Goal: Task Accomplishment & Management: Use online tool/utility

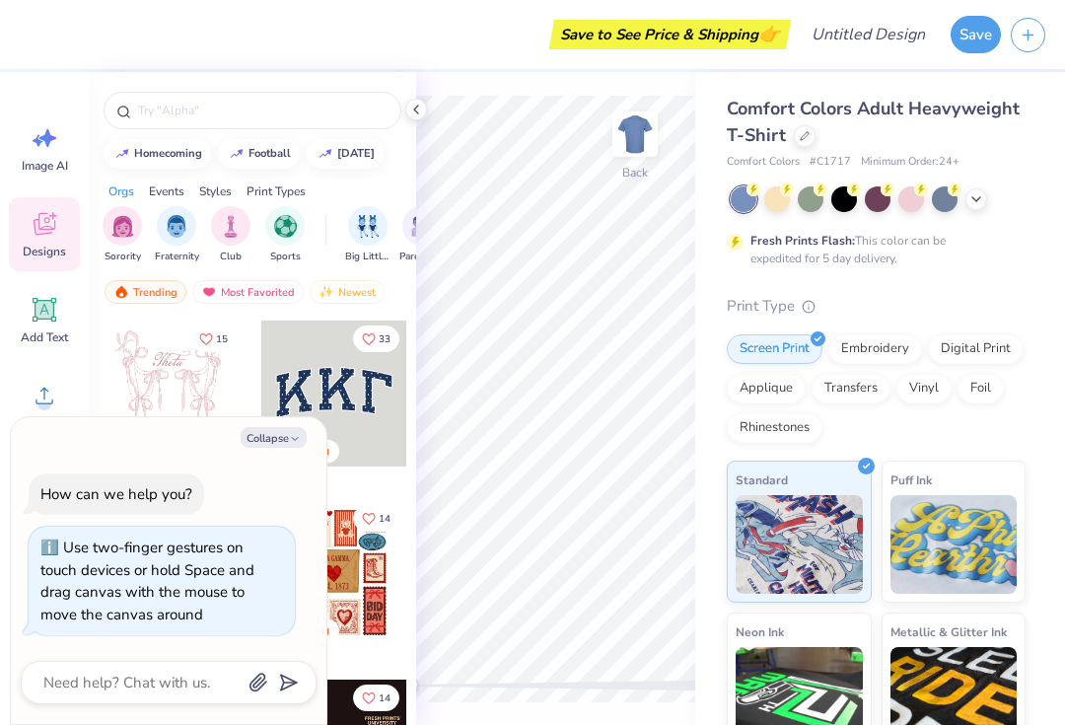
click at [288, 438] on button "Collapse" at bounding box center [274, 437] width 66 height 21
type textarea "x"
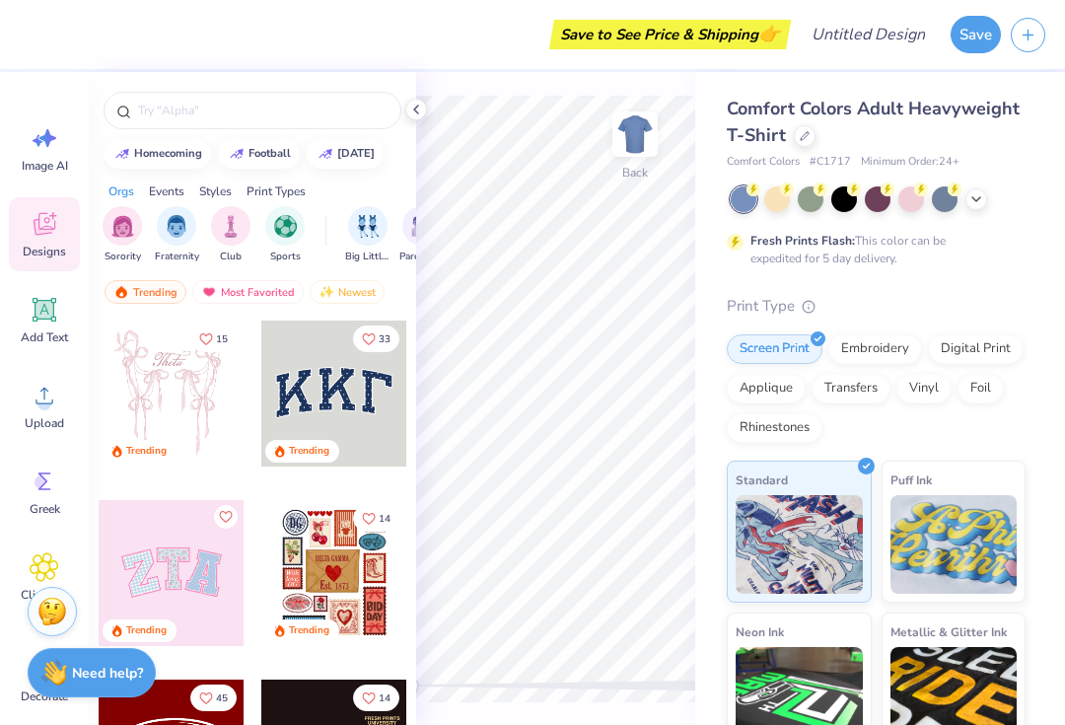
click at [800, 145] on div "Comfort Colors Adult Heavyweight T-Shirt" at bounding box center [876, 122] width 299 height 53
click at [803, 137] on icon at bounding box center [805, 136] width 10 height 10
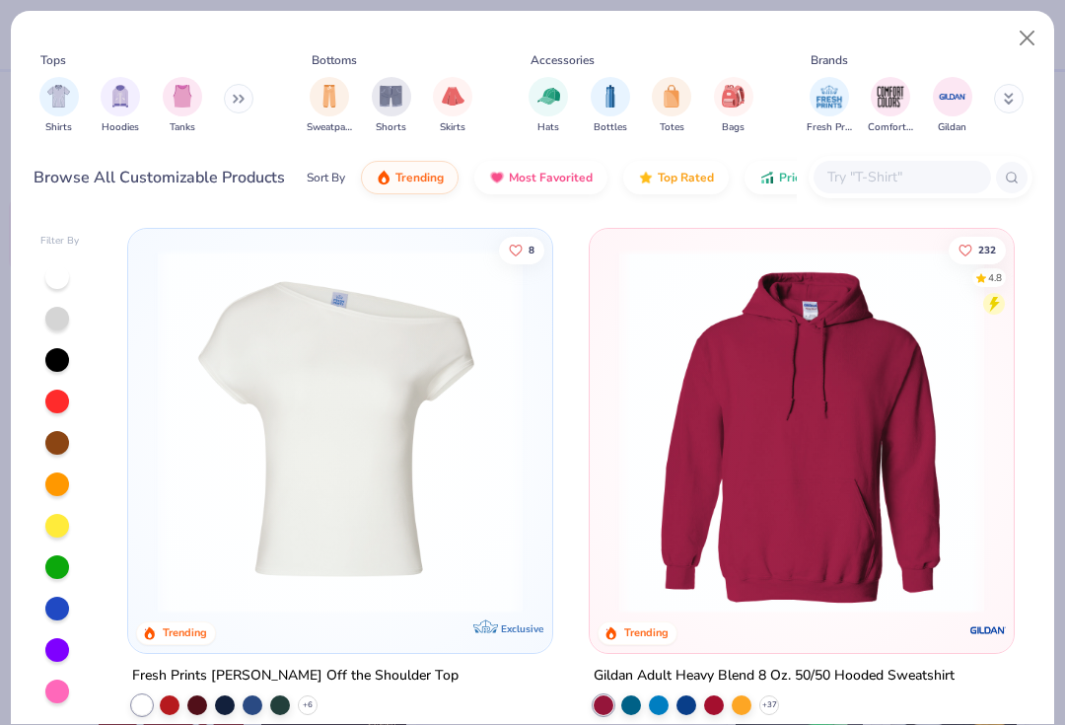
click at [114, 107] on div "filter for Hoodies" at bounding box center [120, 96] width 39 height 39
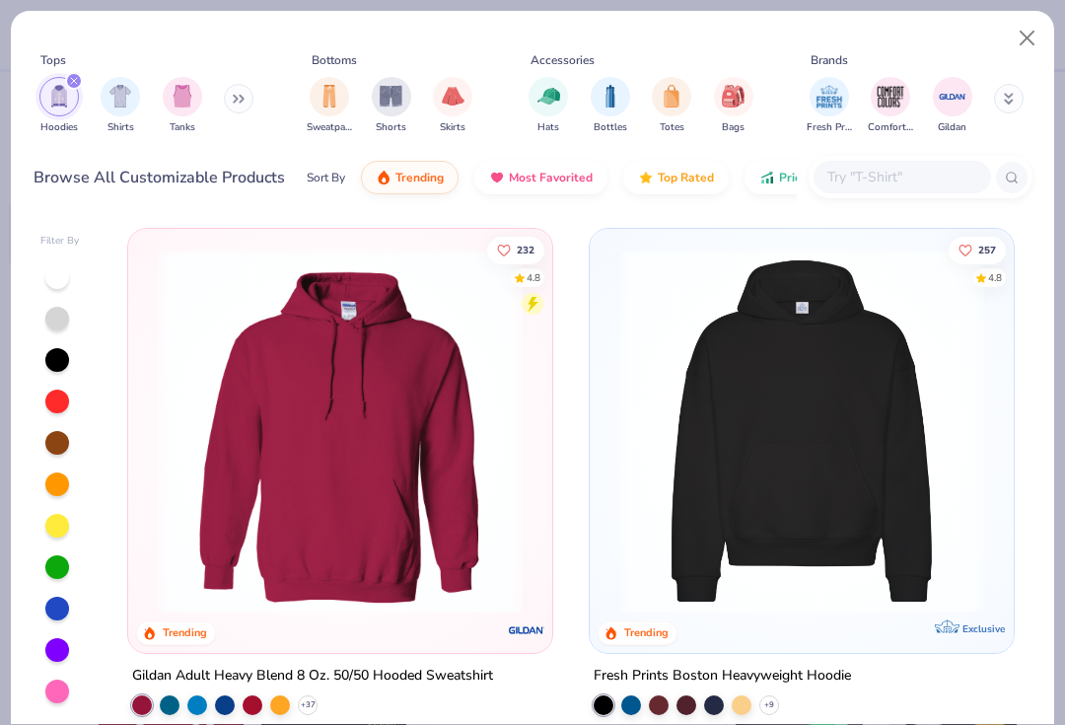
click at [1004, 98] on icon at bounding box center [1009, 99] width 10 height 12
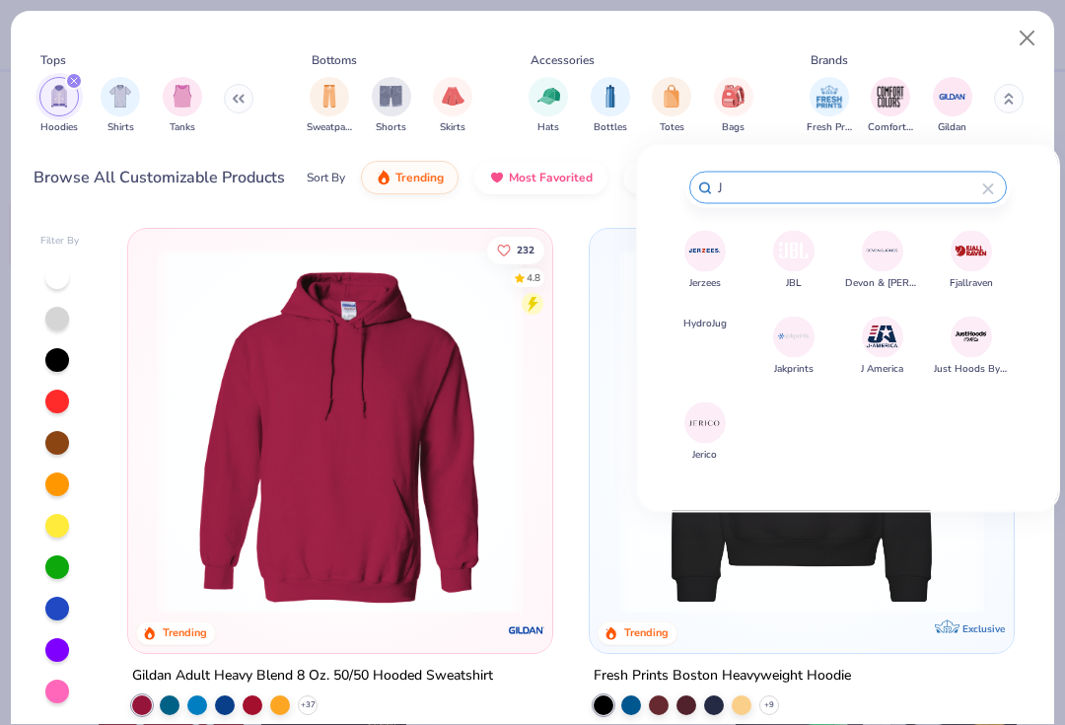
type input "J"
click at [709, 250] on img at bounding box center [704, 251] width 35 height 35
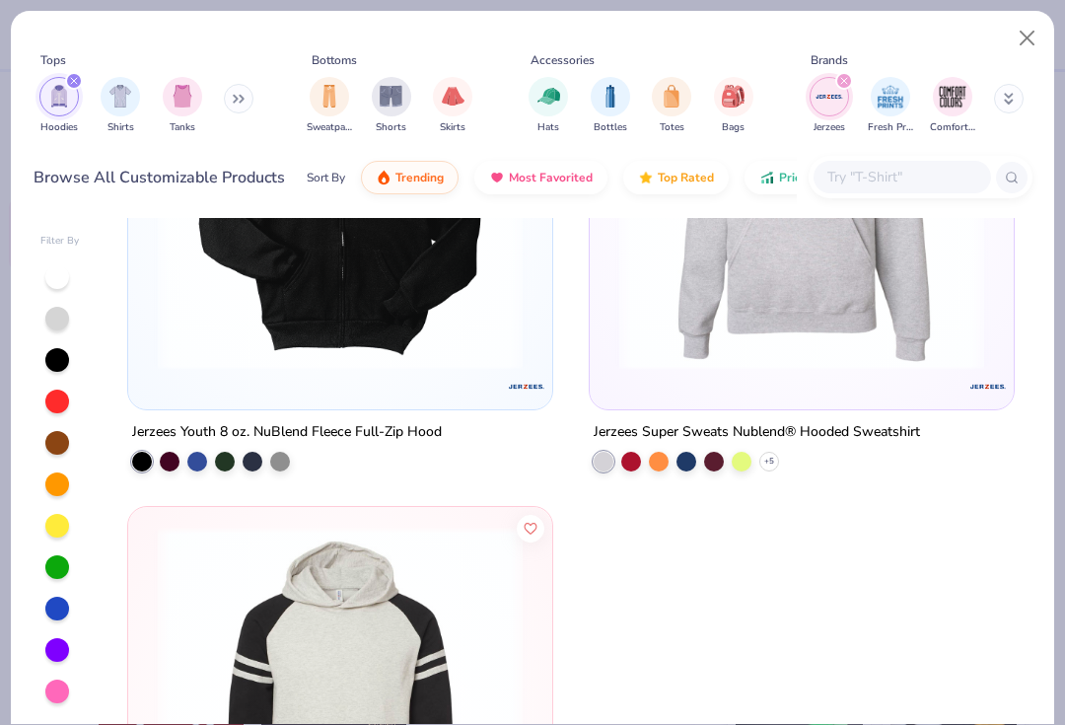
scroll to position [176, 0]
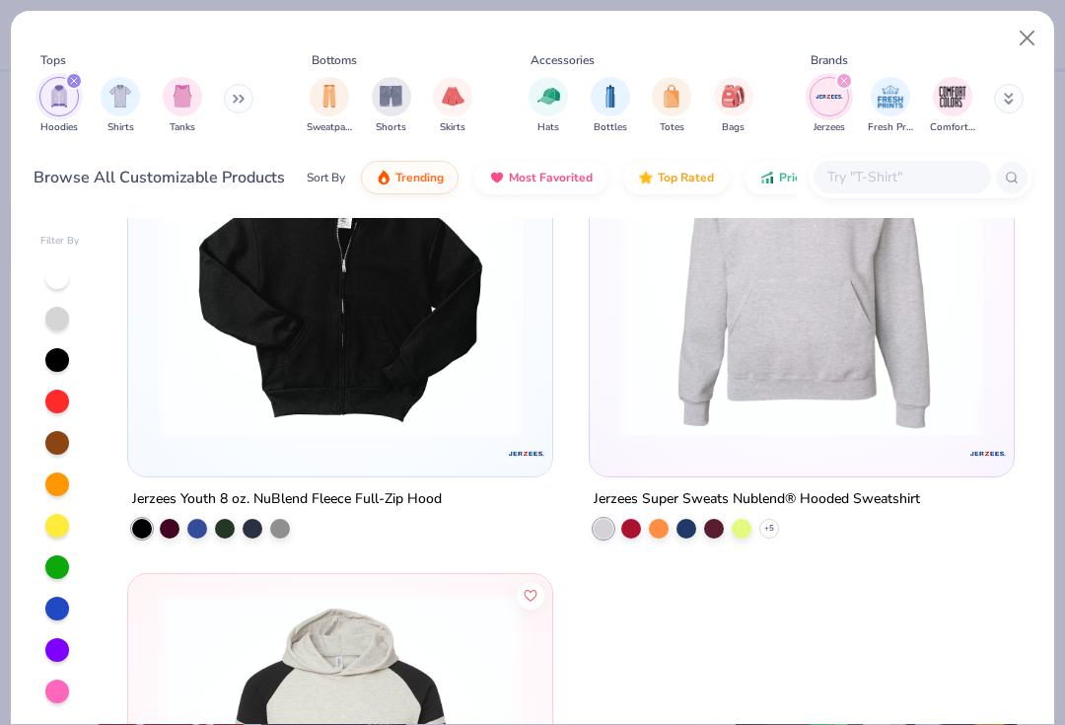
click at [888, 421] on img at bounding box center [801, 254] width 384 height 365
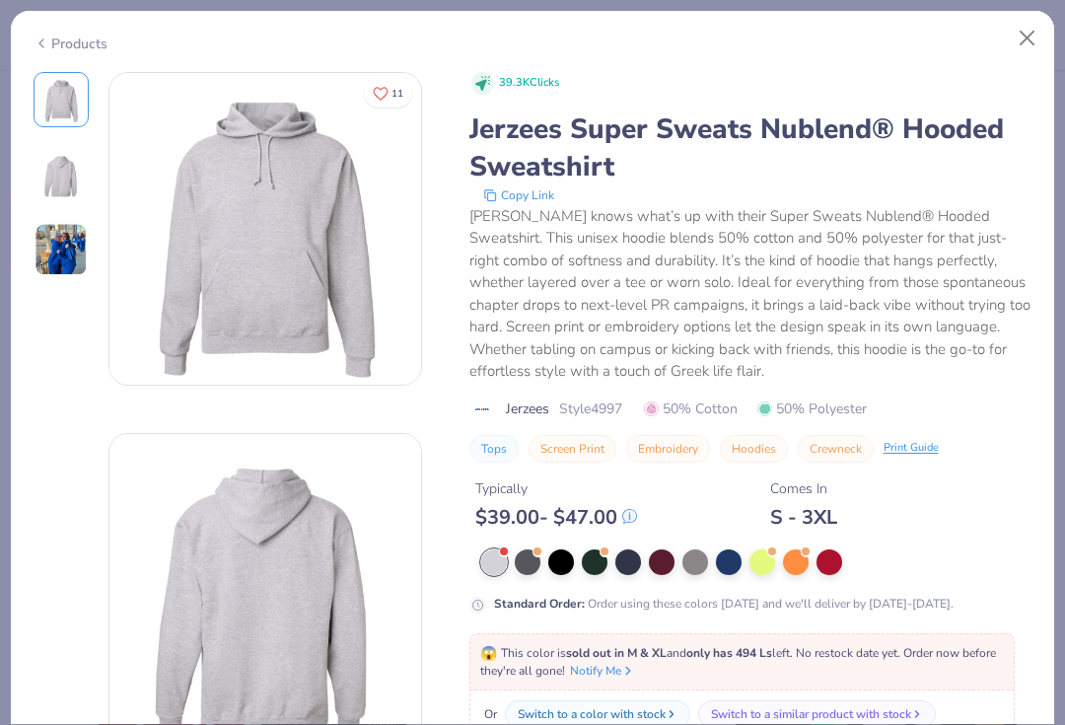
click at [46, 37] on icon at bounding box center [42, 44] width 16 height 24
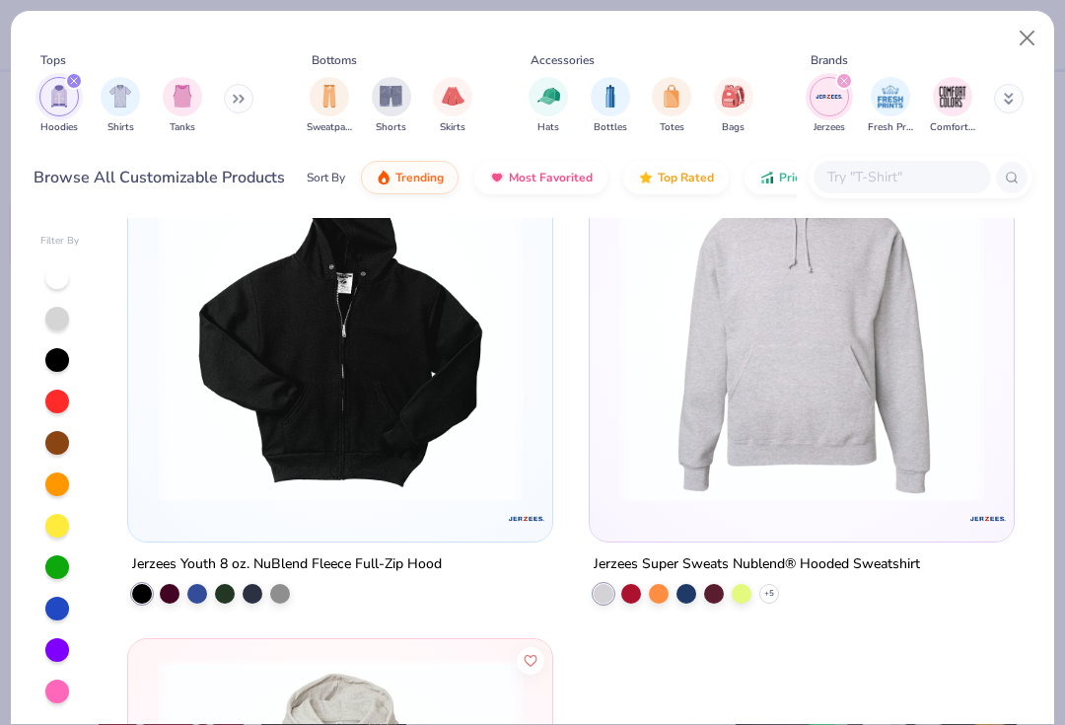
scroll to position [114, 0]
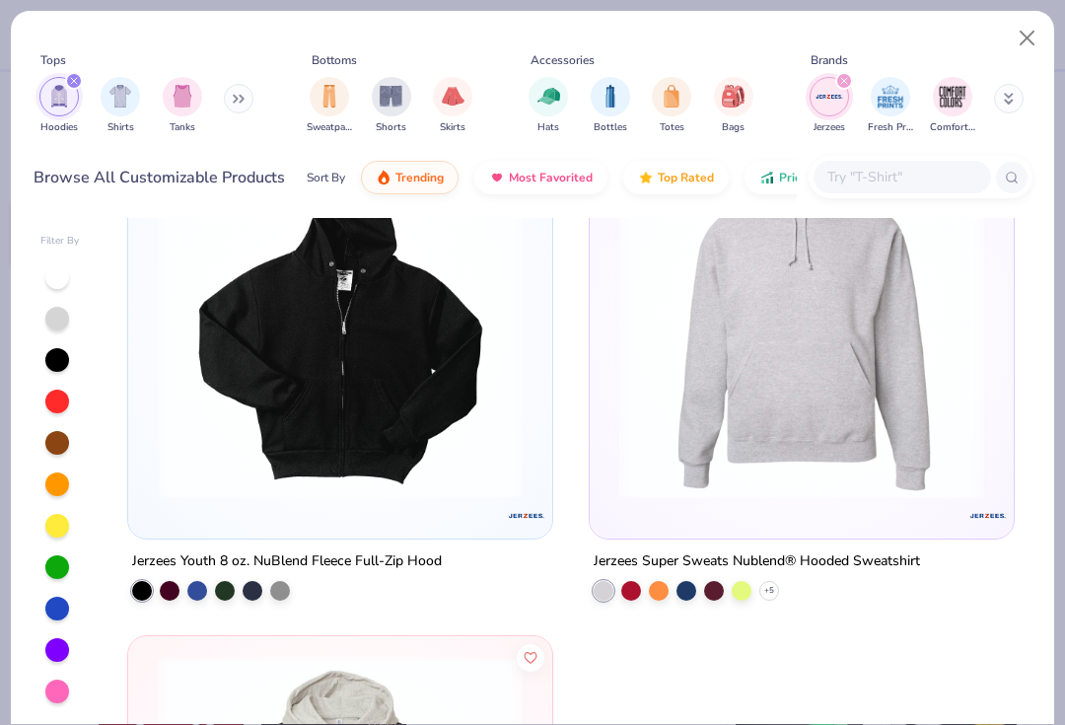
click at [905, 375] on img at bounding box center [801, 316] width 384 height 365
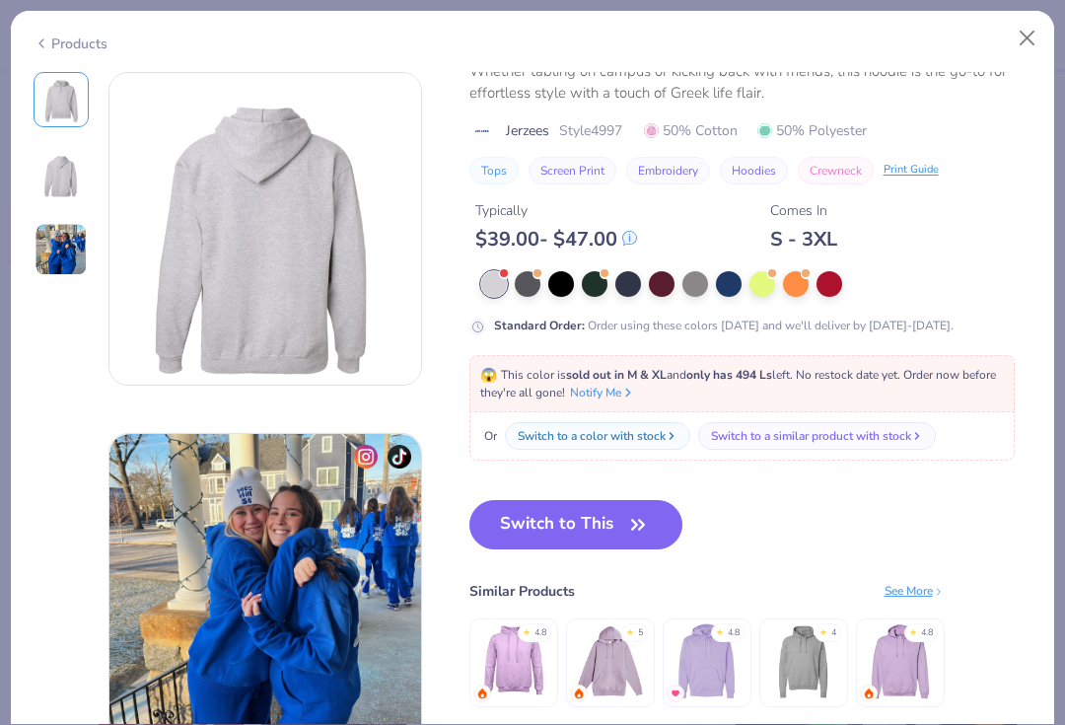
scroll to position [360, 0]
click at [716, 278] on div at bounding box center [729, 285] width 26 height 26
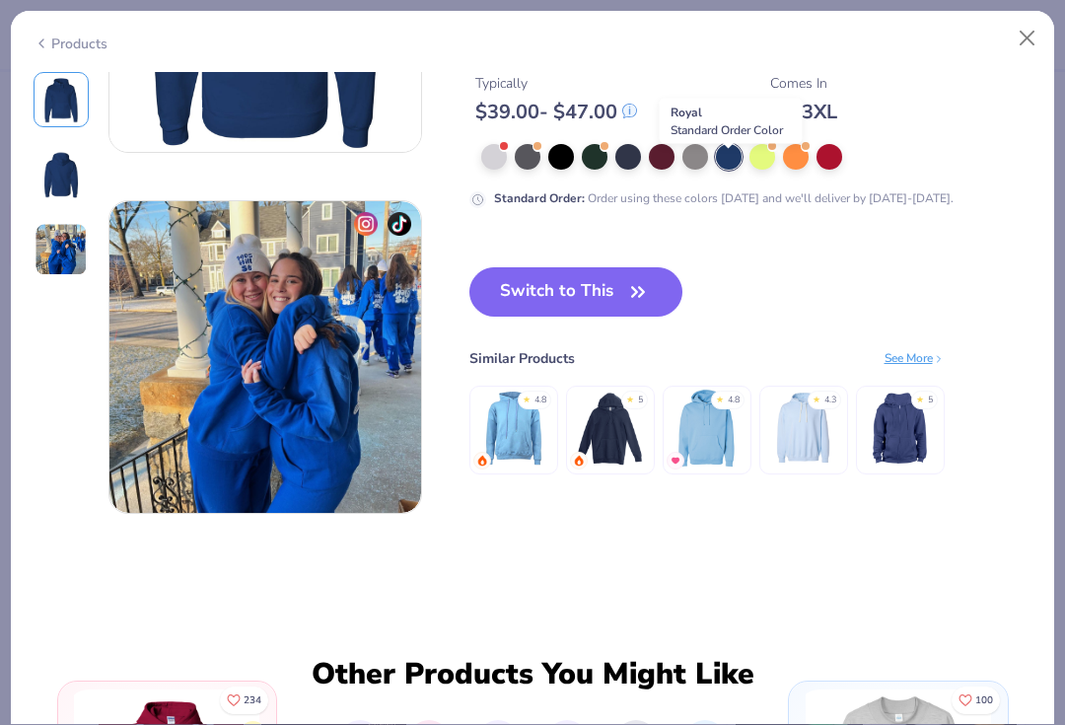
scroll to position [474, 0]
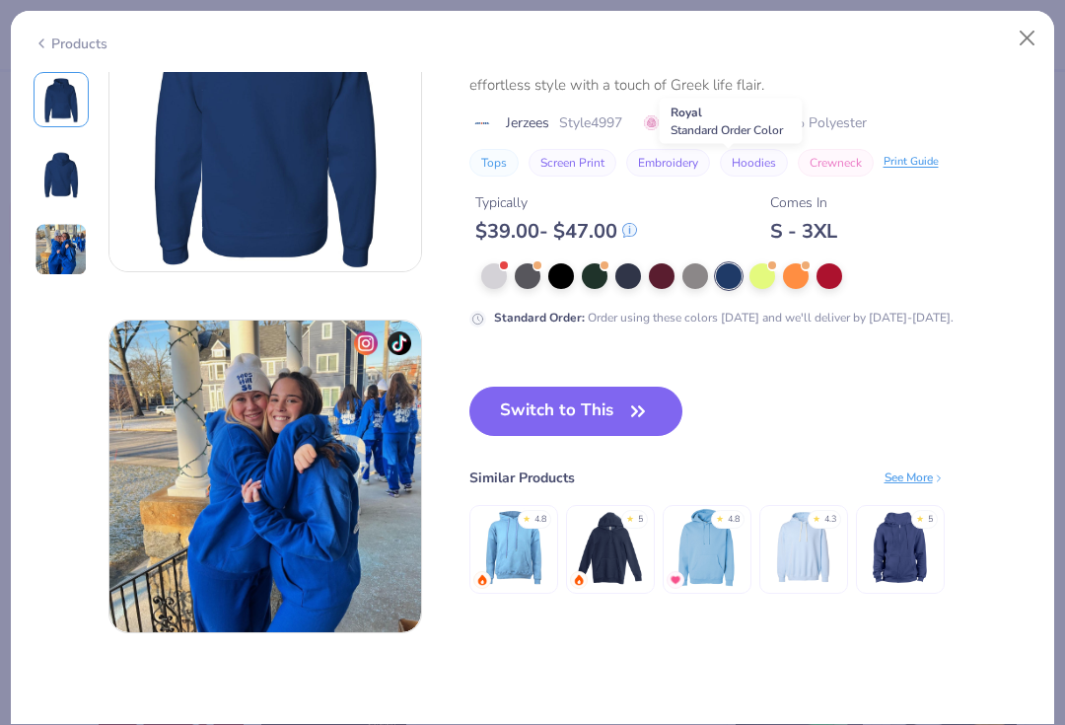
click at [1024, 39] on button "Close" at bounding box center [1027, 38] width 37 height 37
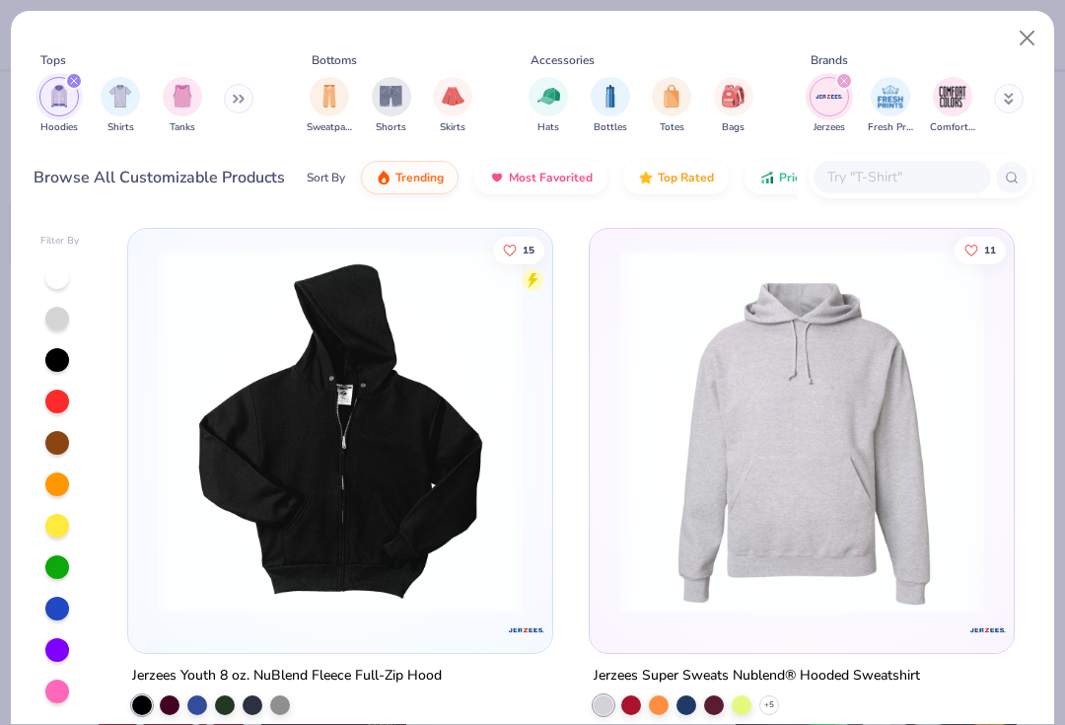
click at [828, 531] on img at bounding box center [801, 430] width 384 height 365
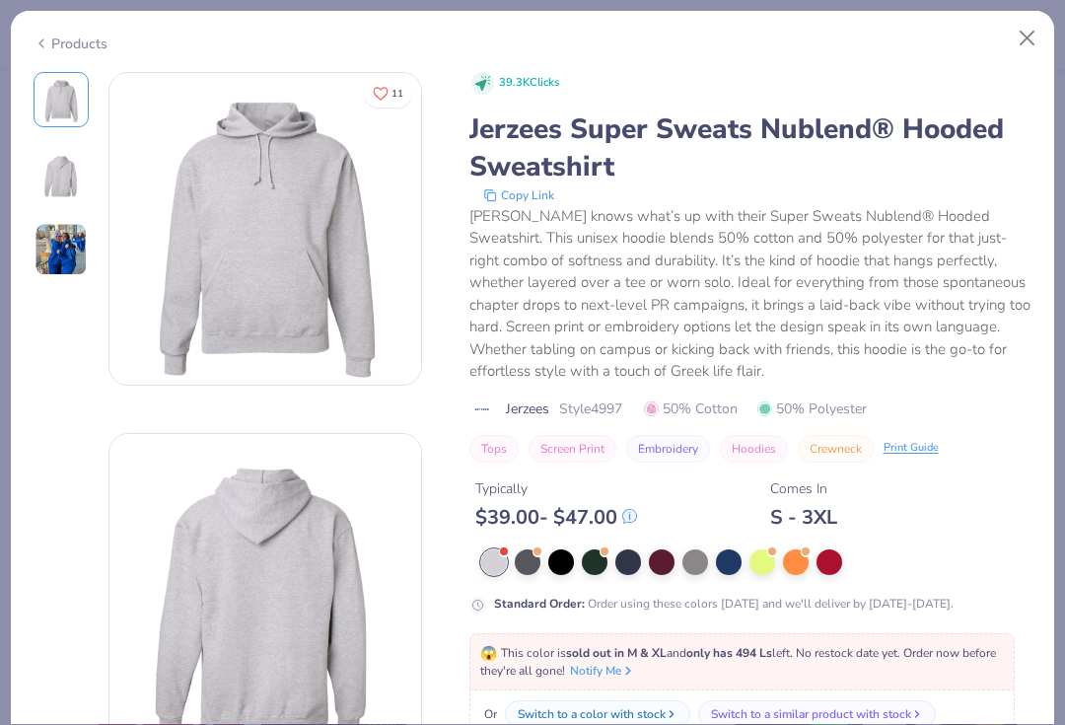
click at [624, 553] on div at bounding box center [628, 562] width 26 height 26
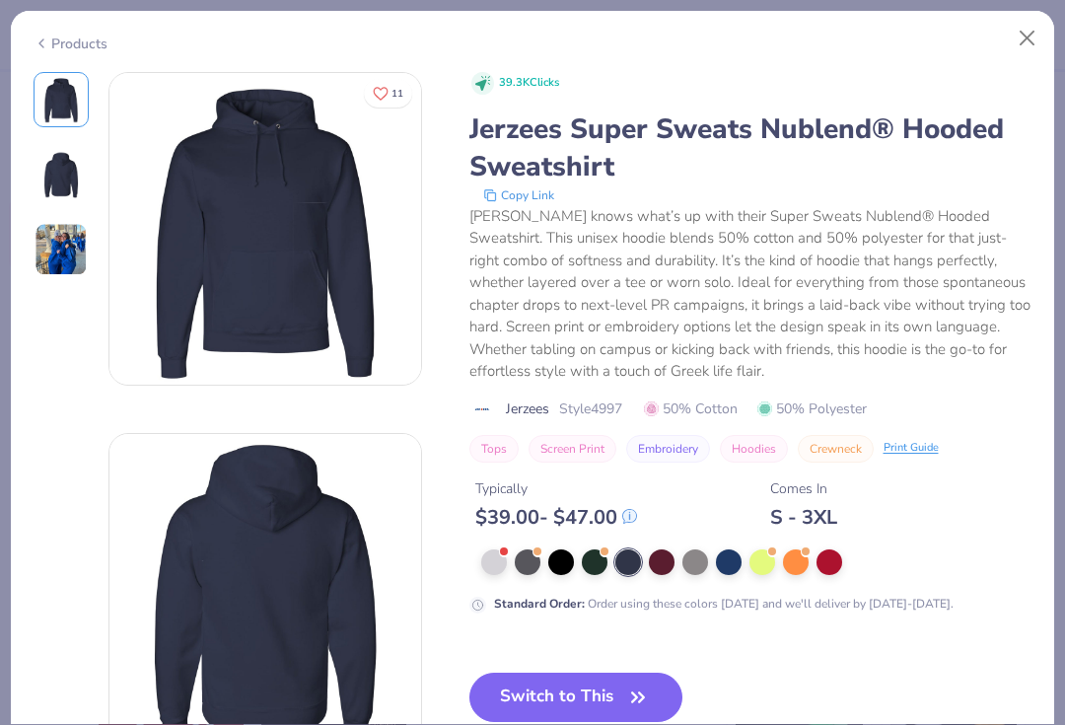
click at [720, 556] on div at bounding box center [729, 562] width 26 height 26
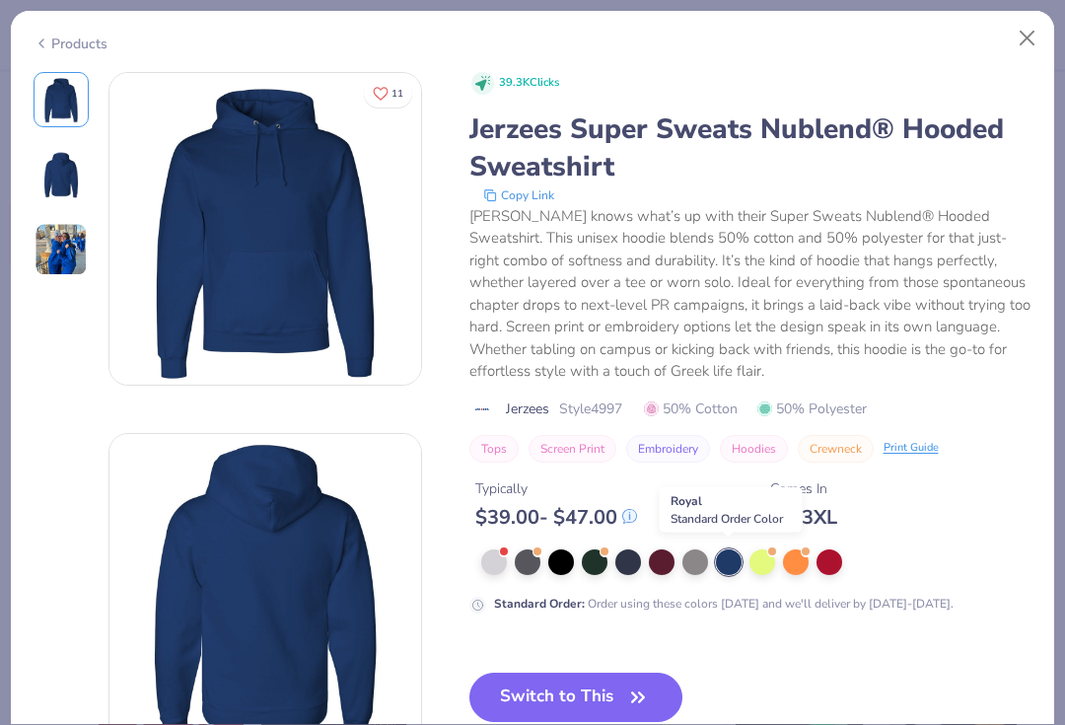
click at [570, 689] on button "Switch to This" at bounding box center [576, 696] width 214 height 49
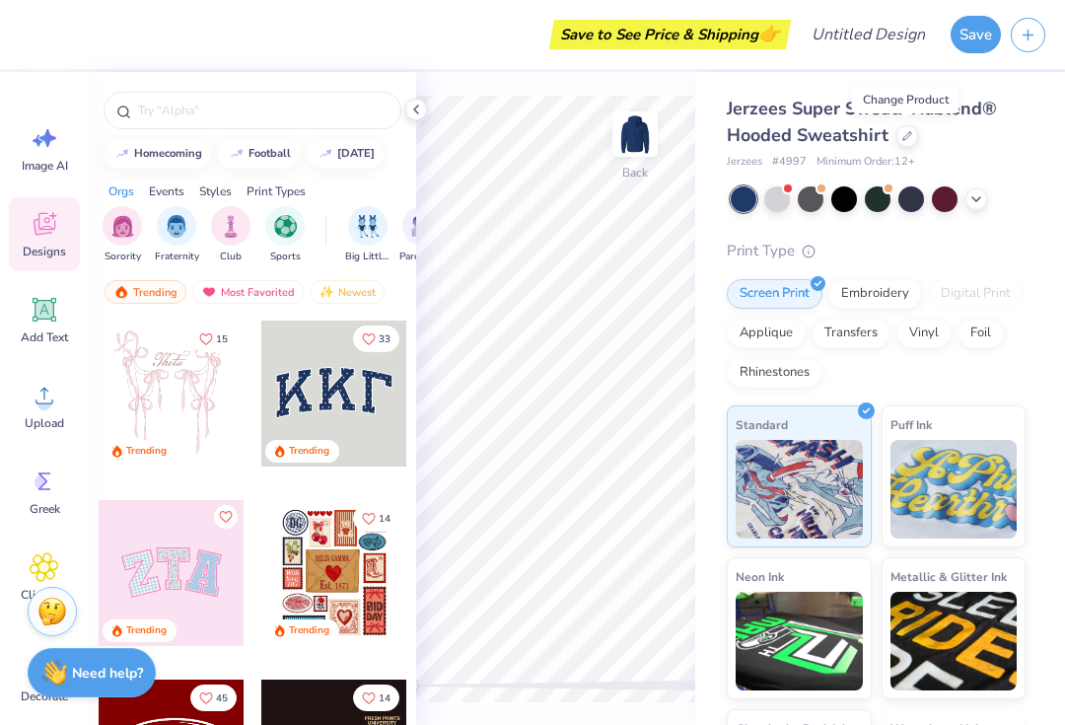
click at [271, 297] on div "Most Favorited" at bounding box center [247, 292] width 111 height 24
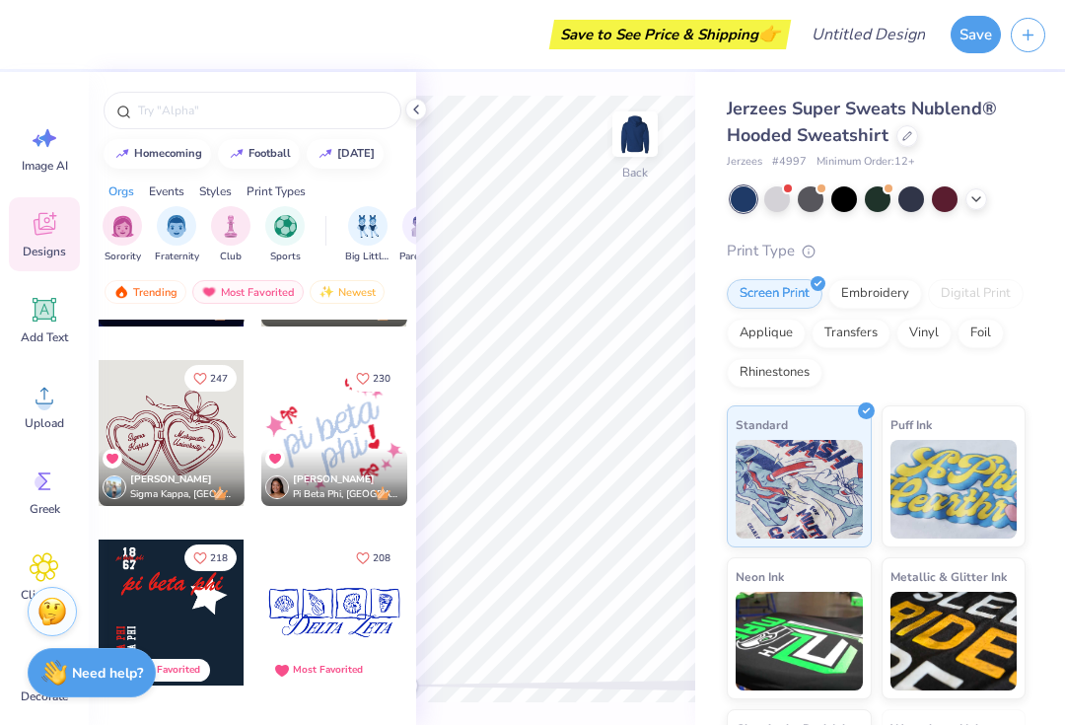
scroll to position [327, 0]
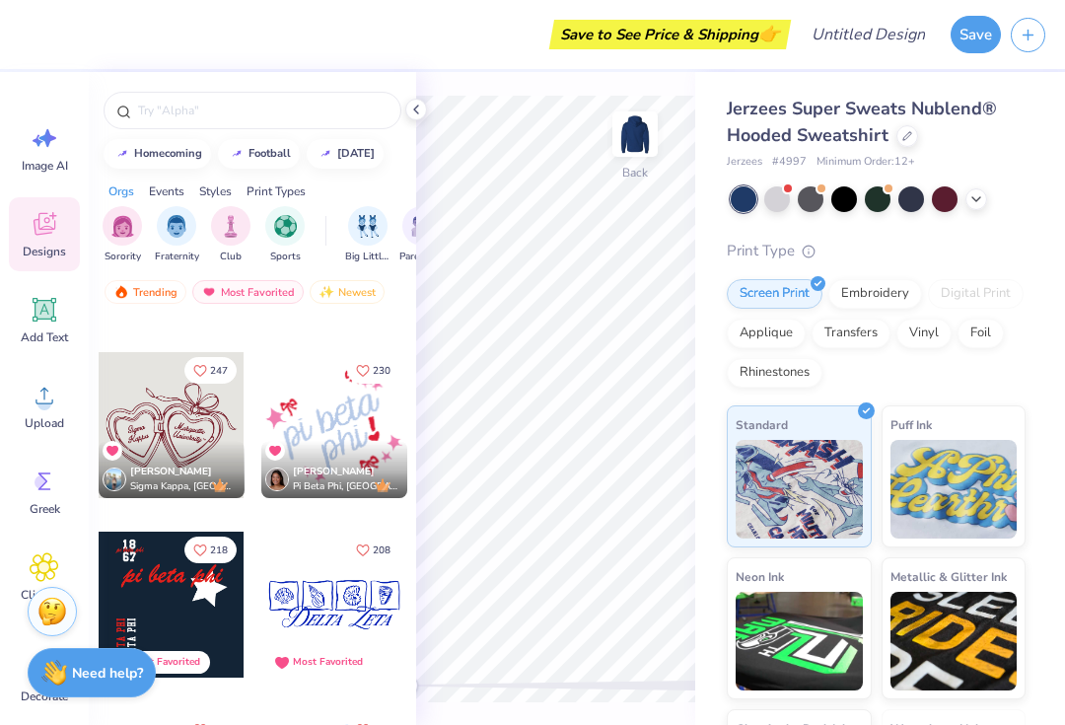
click at [173, 435] on div at bounding box center [172, 425] width 146 height 146
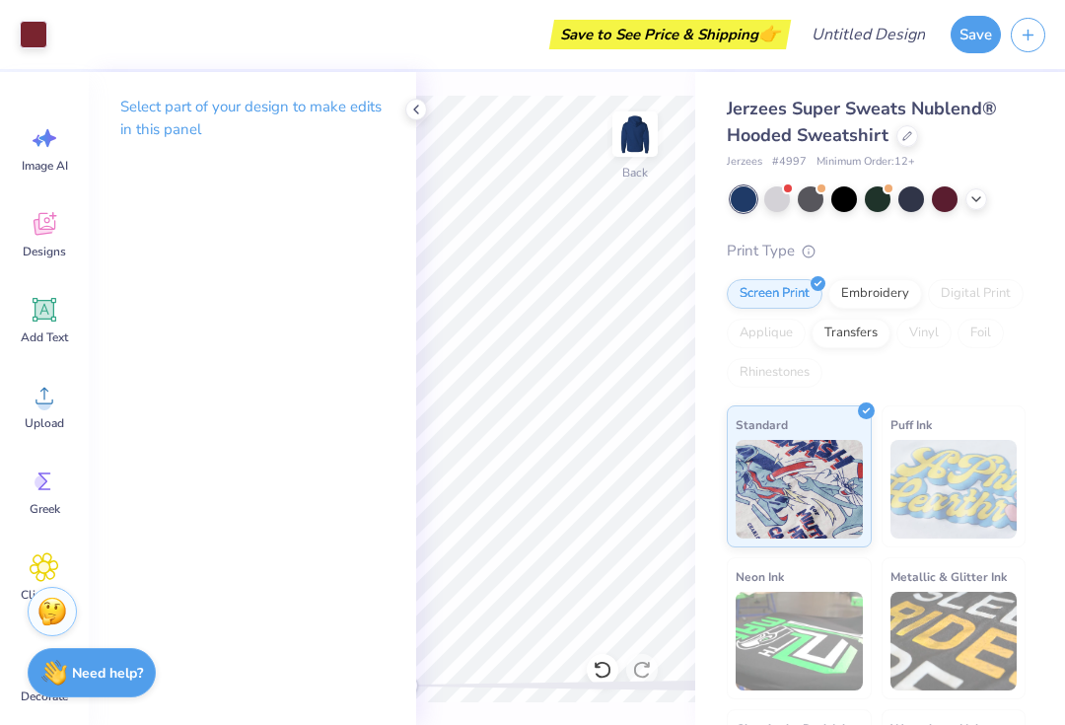
click at [407, 109] on div at bounding box center [416, 110] width 22 height 22
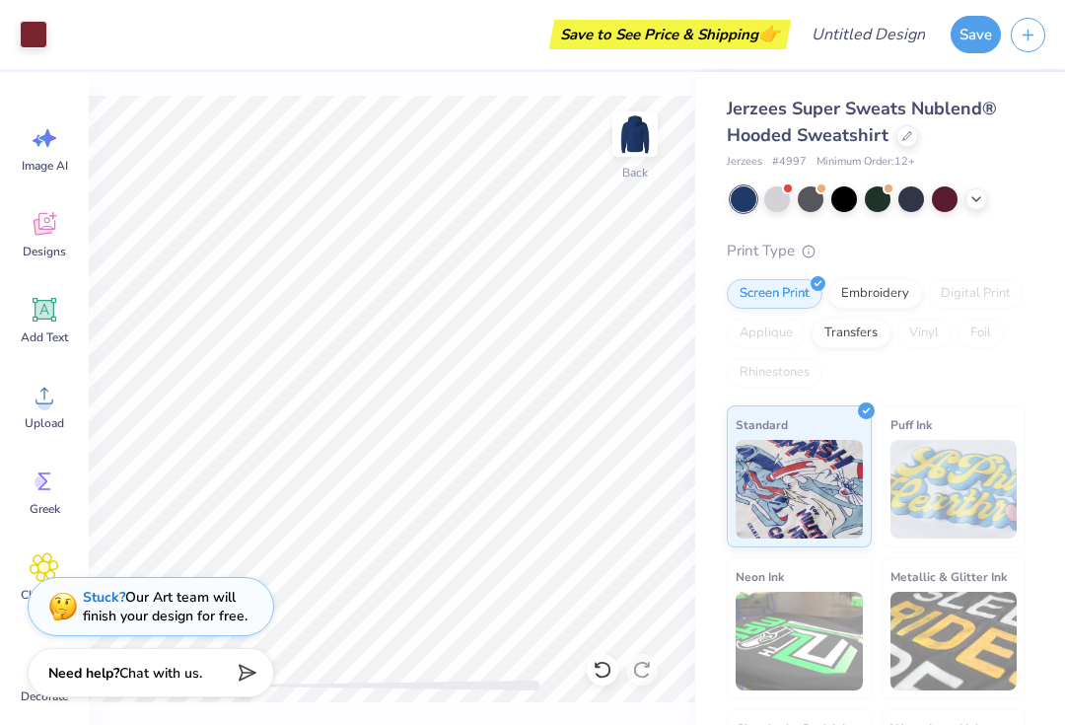
click at [638, 127] on img at bounding box center [634, 133] width 39 height 39
click at [630, 143] on img at bounding box center [634, 133] width 39 height 39
click at [636, 140] on img at bounding box center [634, 133] width 39 height 39
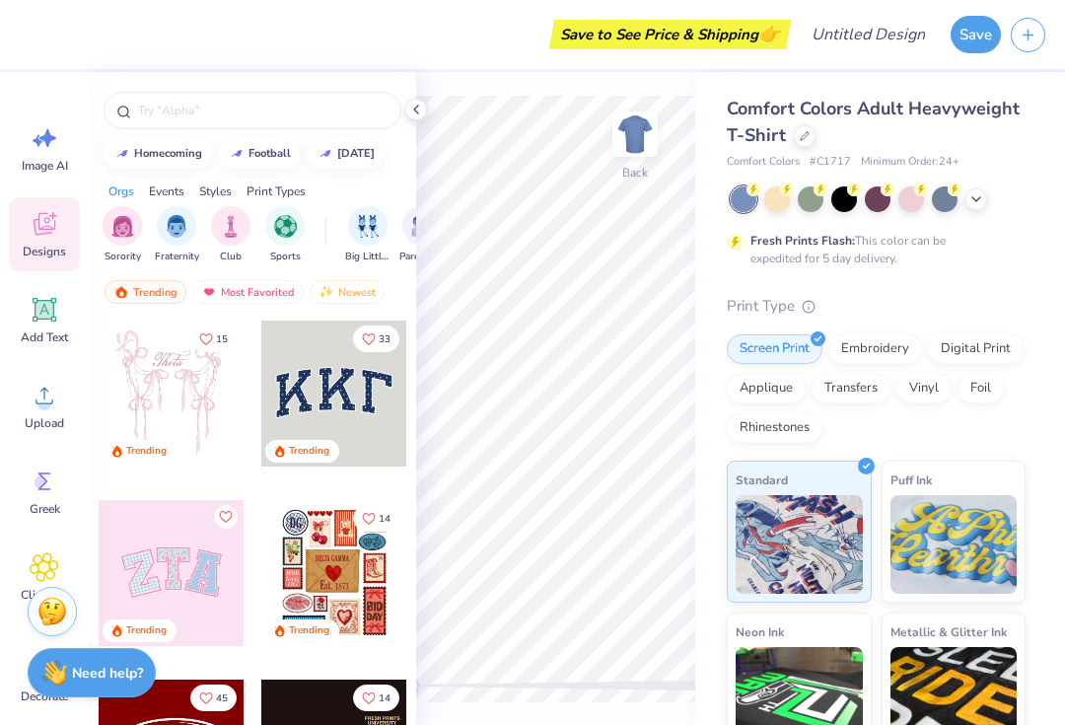
click at [801, 139] on div at bounding box center [805, 136] width 22 height 22
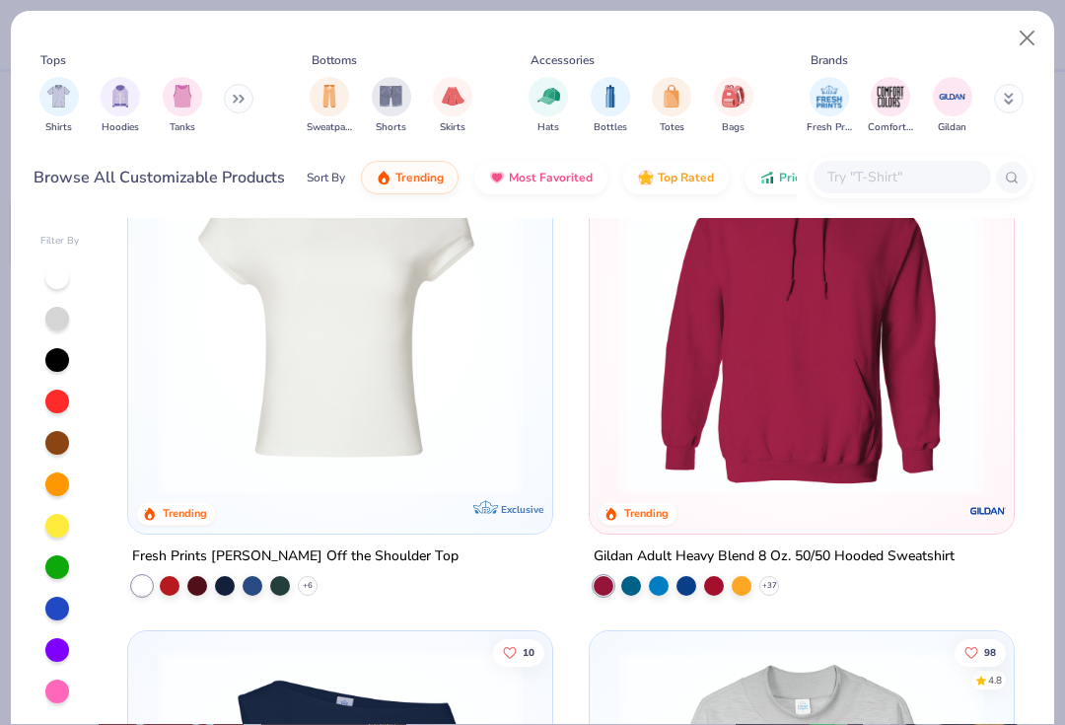
scroll to position [118, 0]
click at [900, 370] on img at bounding box center [801, 312] width 384 height 365
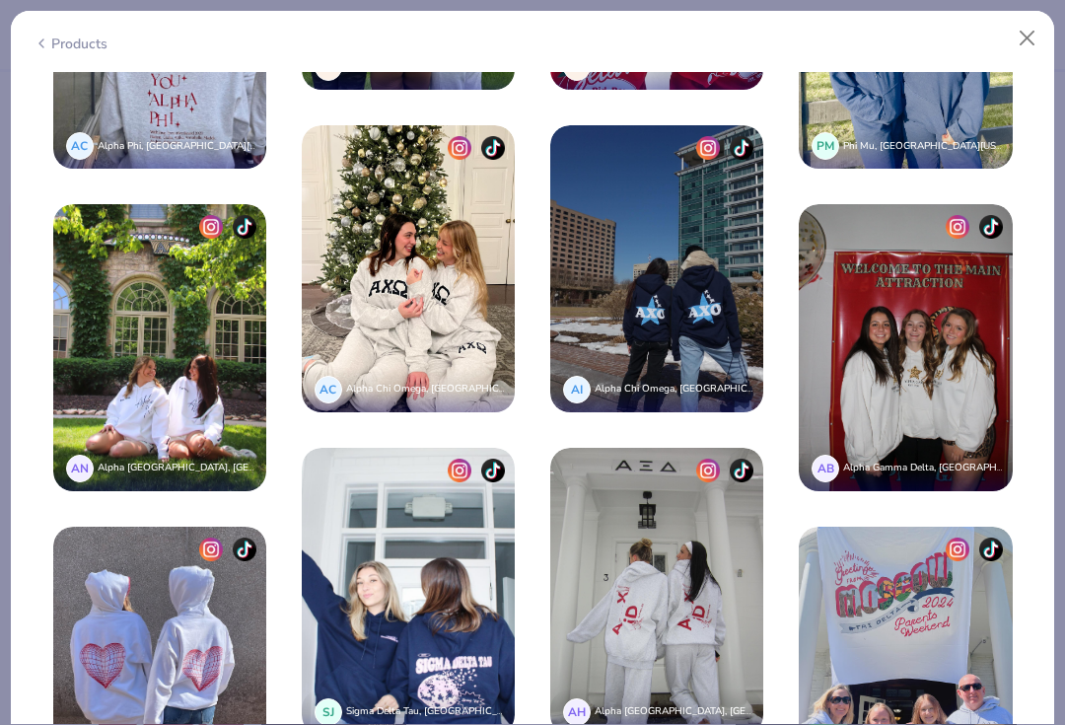
scroll to position [3200, 0]
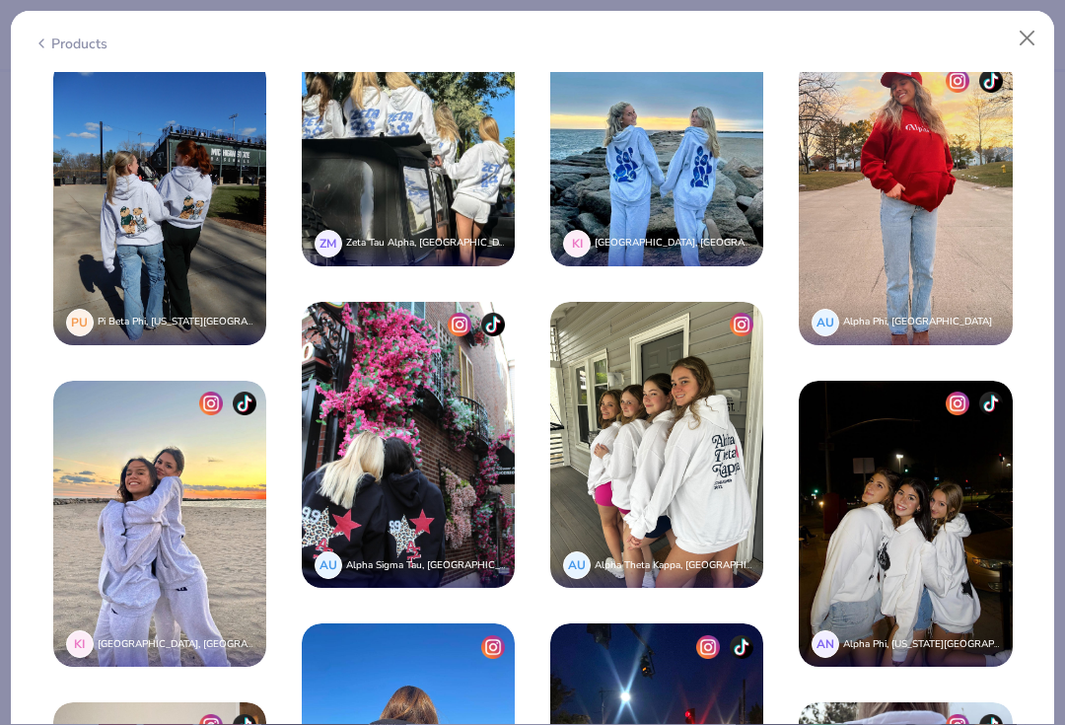
scroll to position [3997, 0]
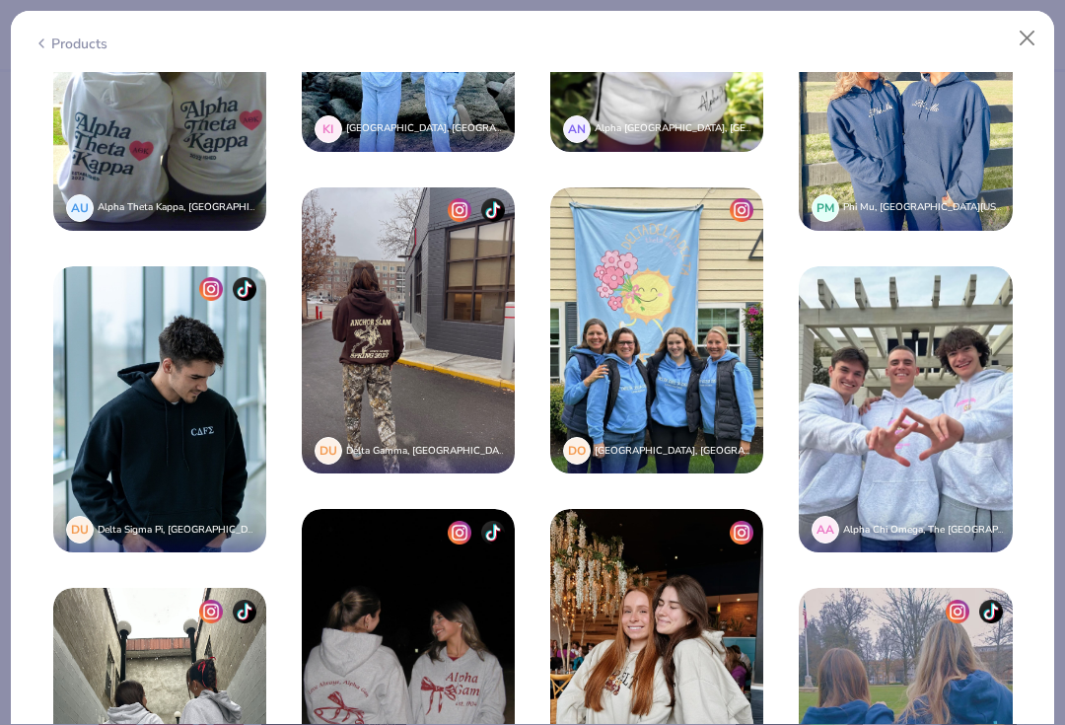
scroll to position [6102, 0]
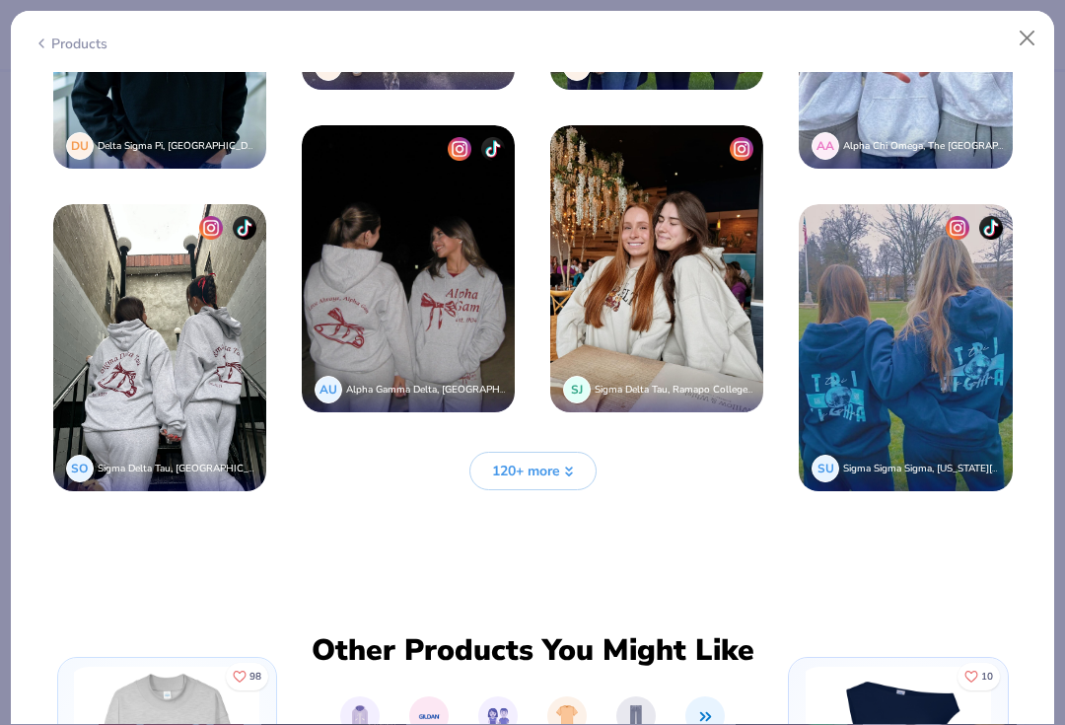
click at [1009, 40] on button "Close" at bounding box center [1027, 38] width 37 height 37
click at [1022, 32] on button "Close" at bounding box center [1027, 38] width 37 height 37
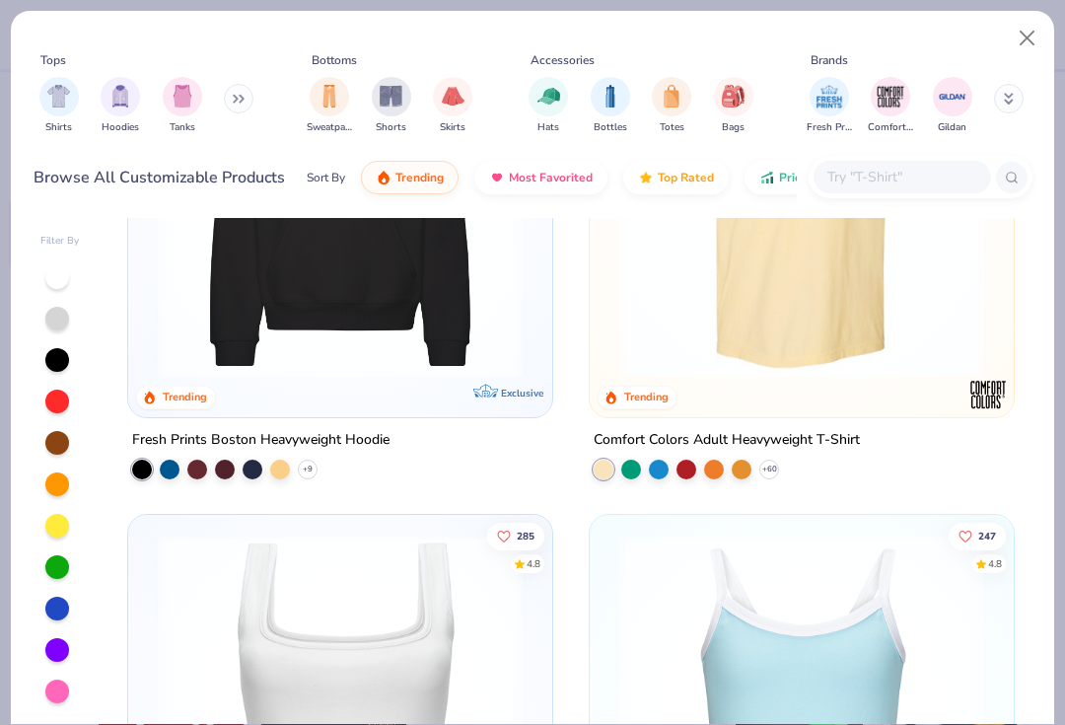
scroll to position [1153, 0]
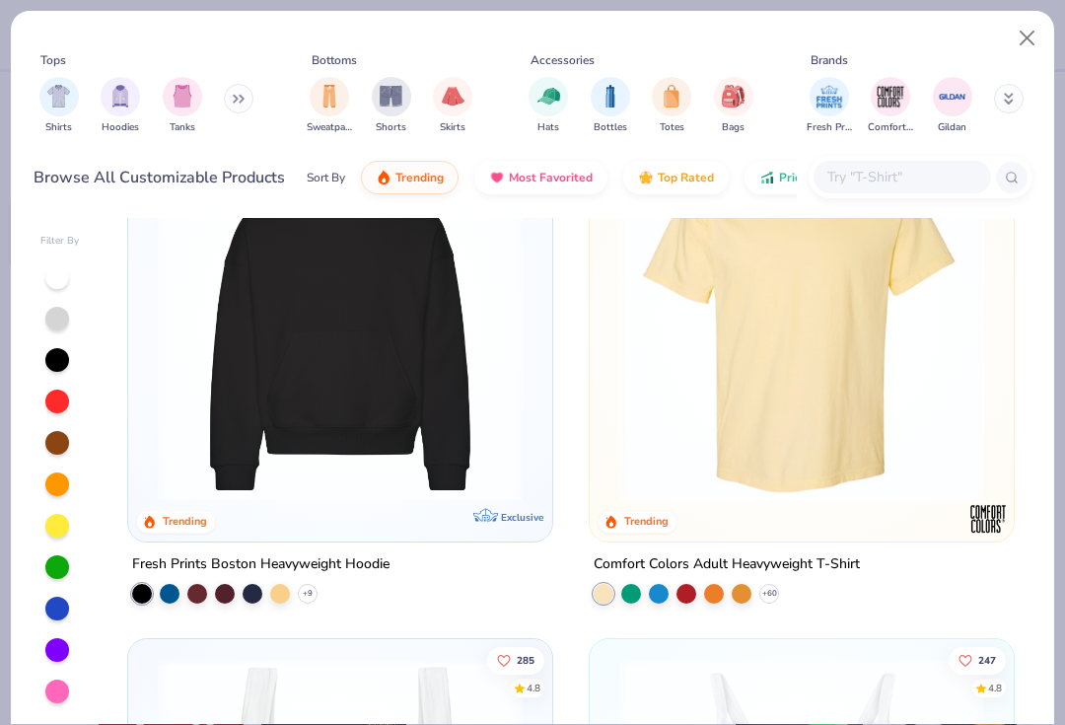
click at [1007, 92] on button at bounding box center [1009, 99] width 30 height 30
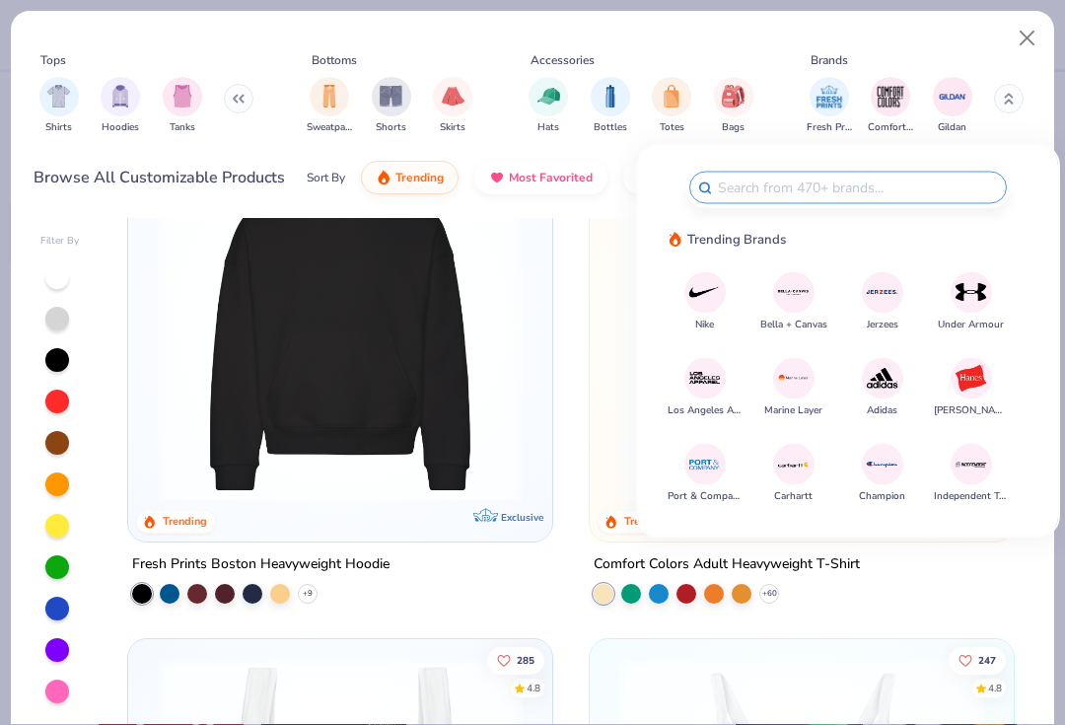
type input "J"
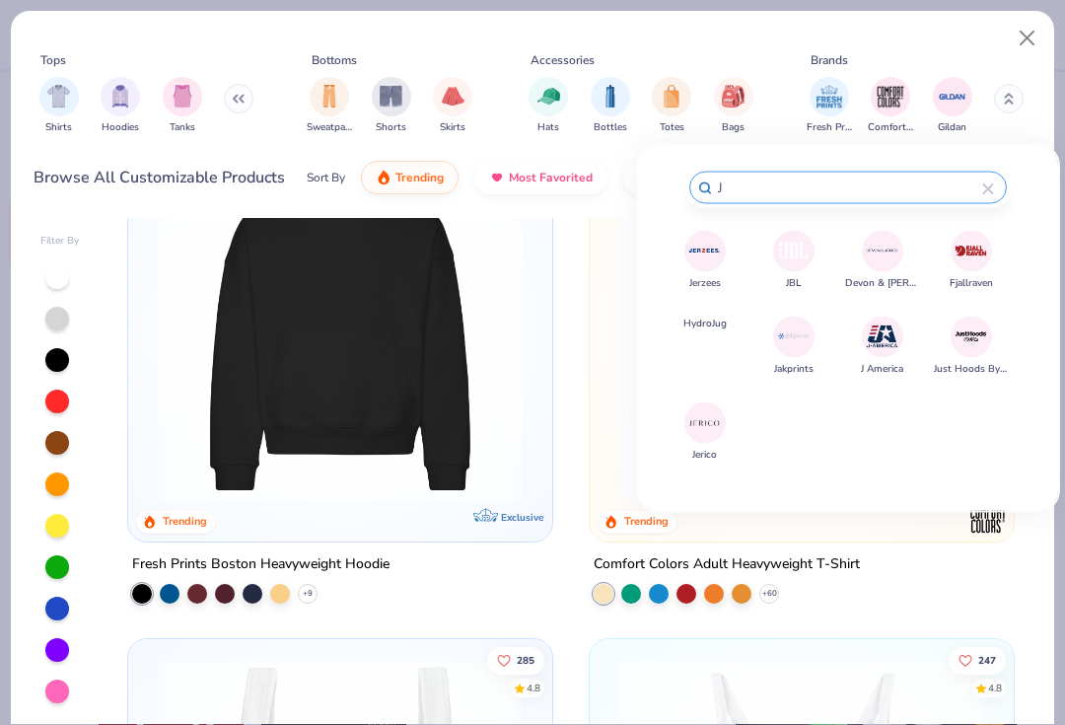
click at [709, 265] on img at bounding box center [704, 251] width 35 height 35
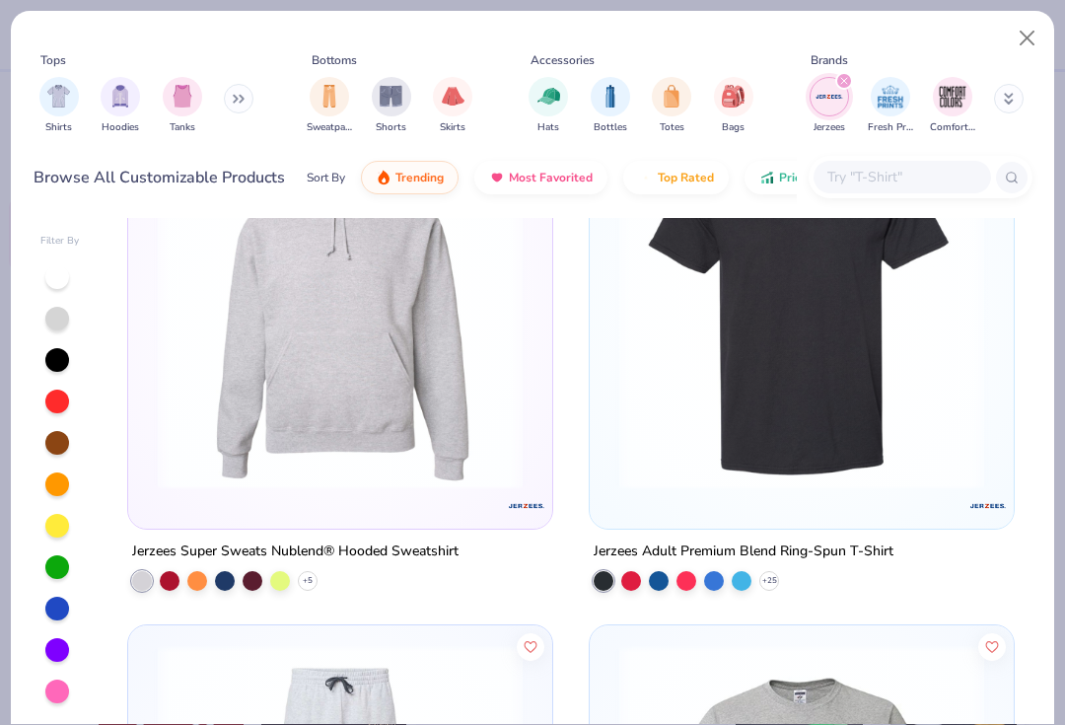
scroll to position [2728, 0]
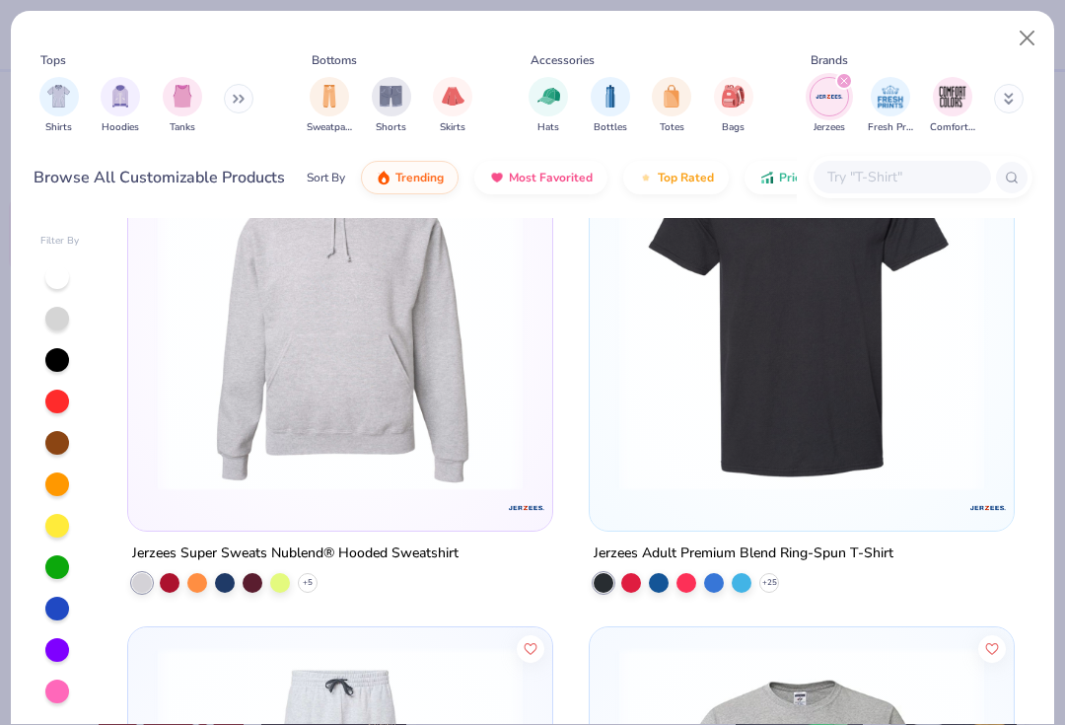
click at [370, 435] on img at bounding box center [340, 307] width 384 height 365
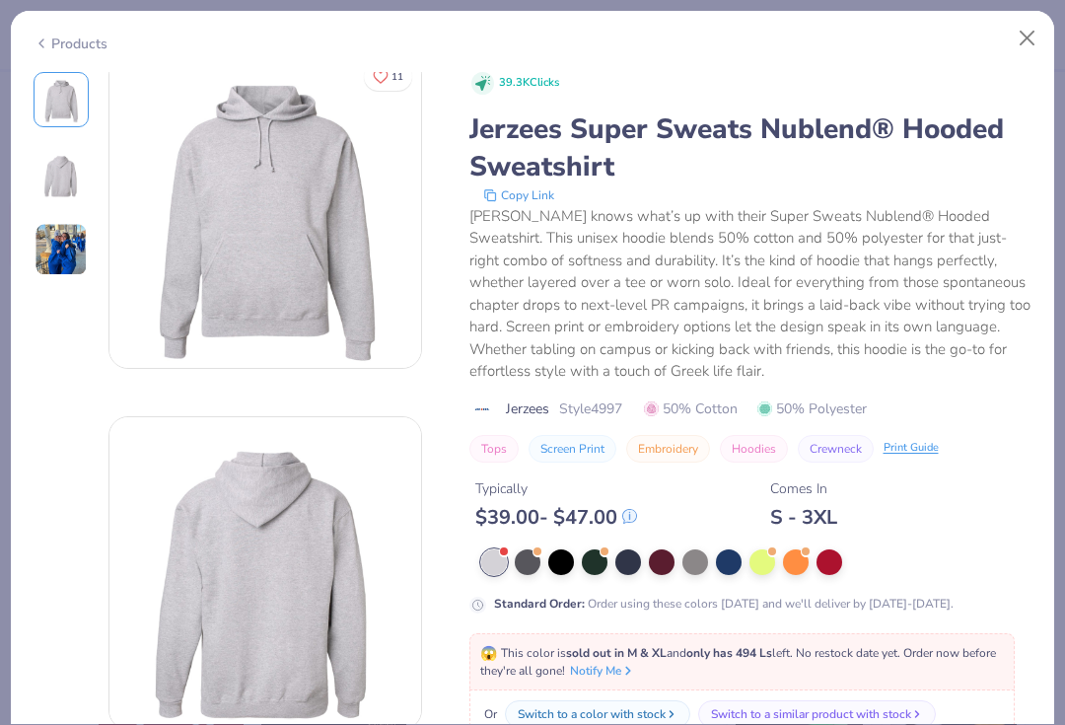
scroll to position [19, 0]
click at [1014, 36] on button "Close" at bounding box center [1027, 38] width 37 height 37
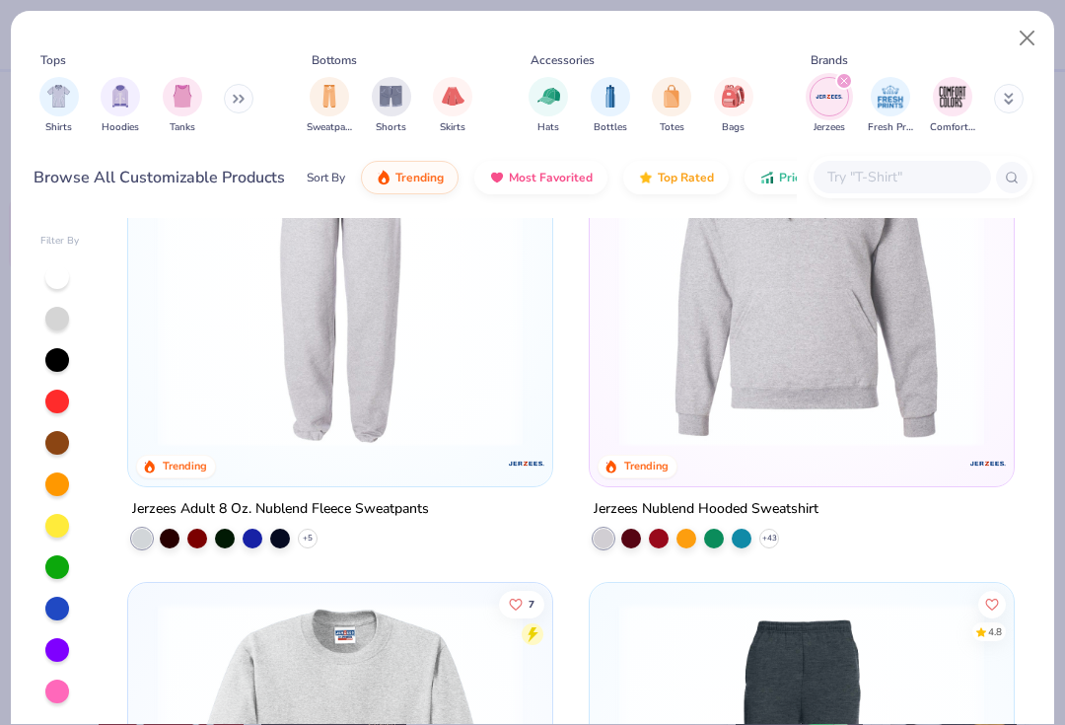
scroll to position [686, 0]
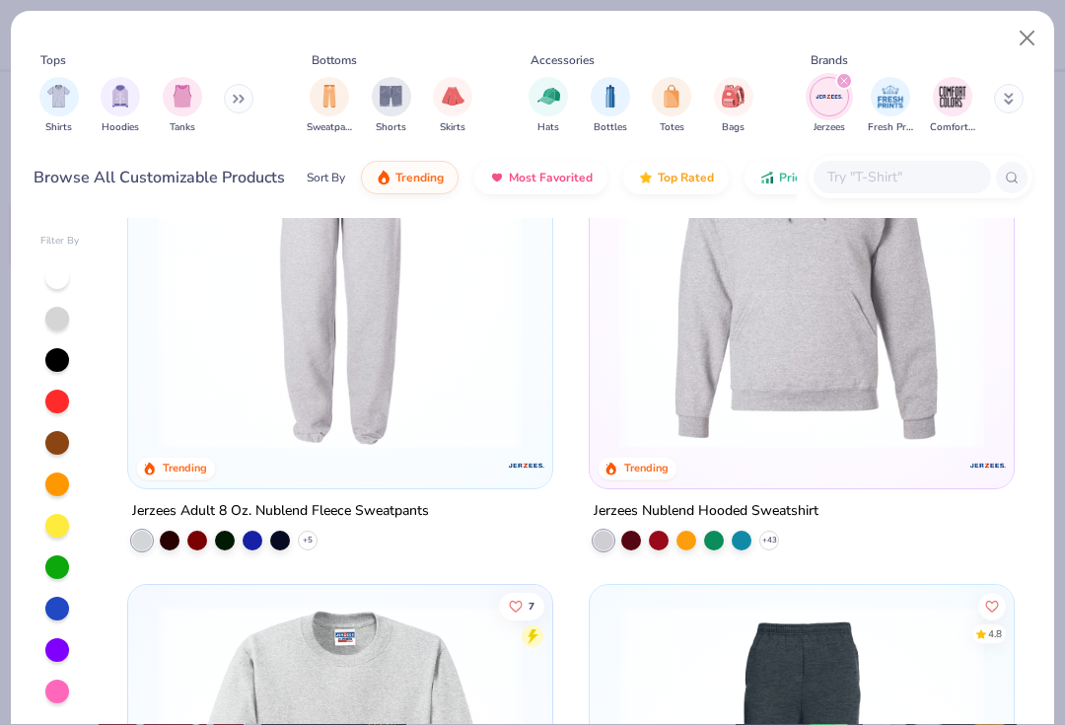
click at [858, 386] on img at bounding box center [801, 265] width 384 height 365
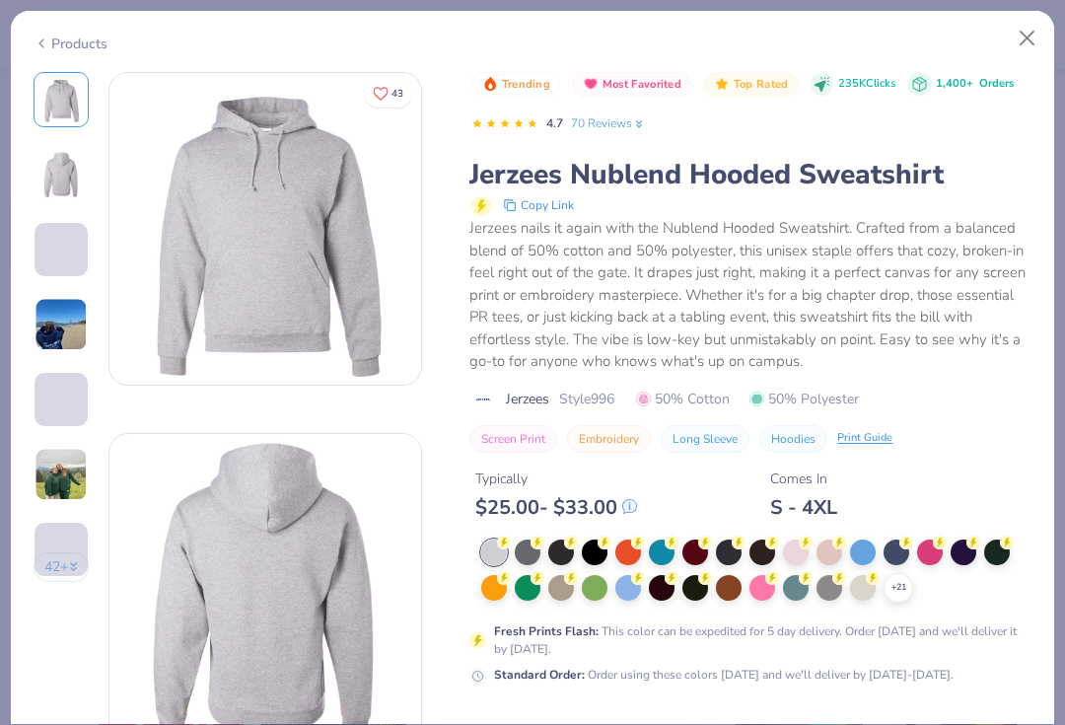
click at [875, 587] on div at bounding box center [863, 588] width 26 height 26
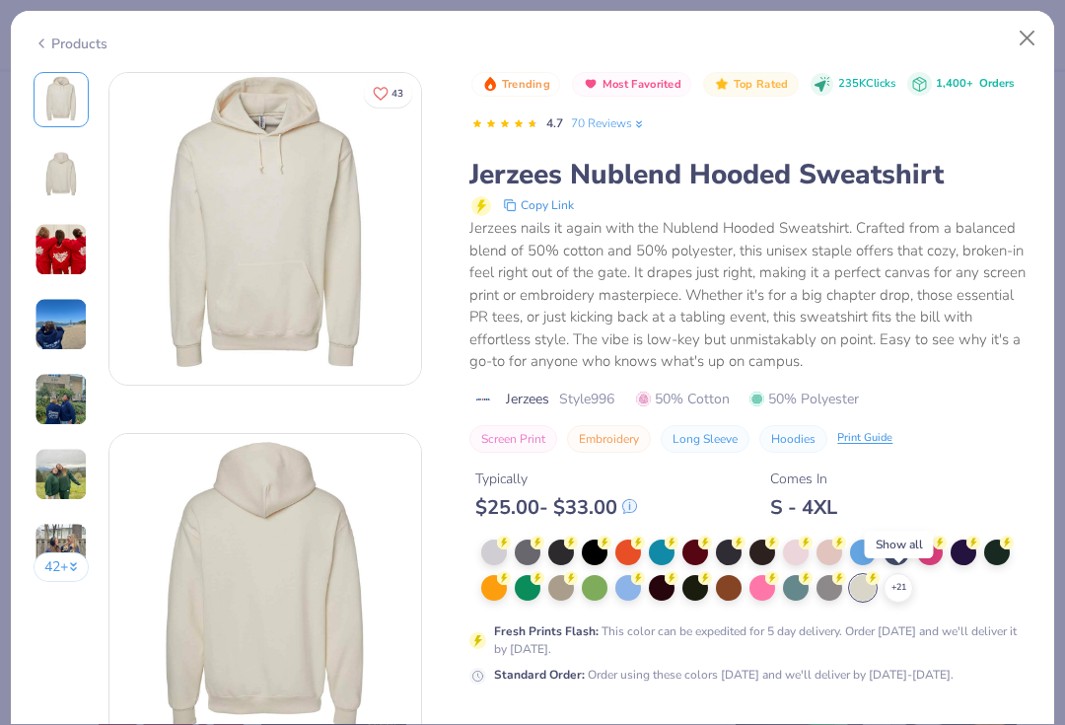
click at [0, 0] on icon at bounding box center [0, 0] width 0 height 0
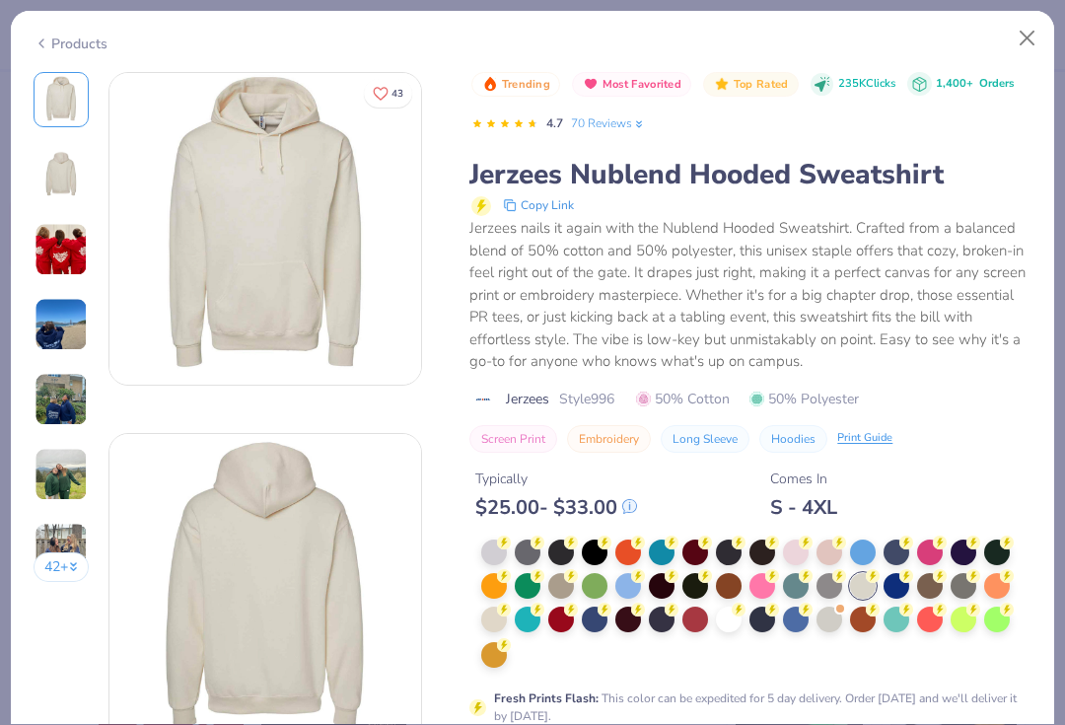
click at [900, 577] on icon at bounding box center [906, 576] width 14 height 14
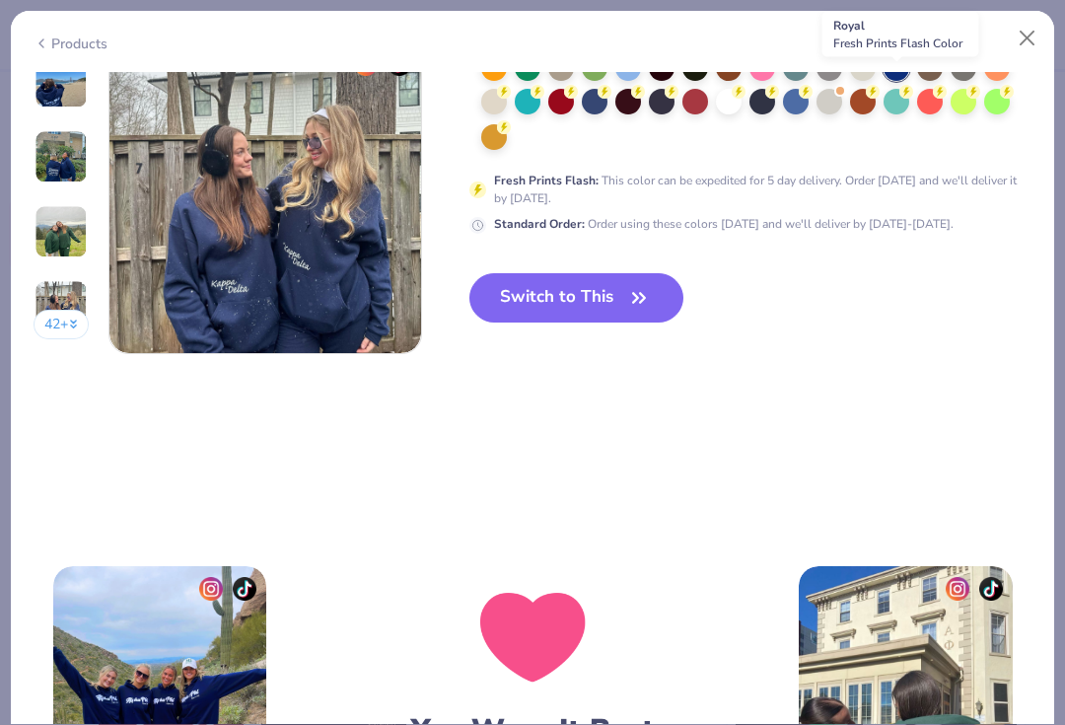
scroll to position [2197, 0]
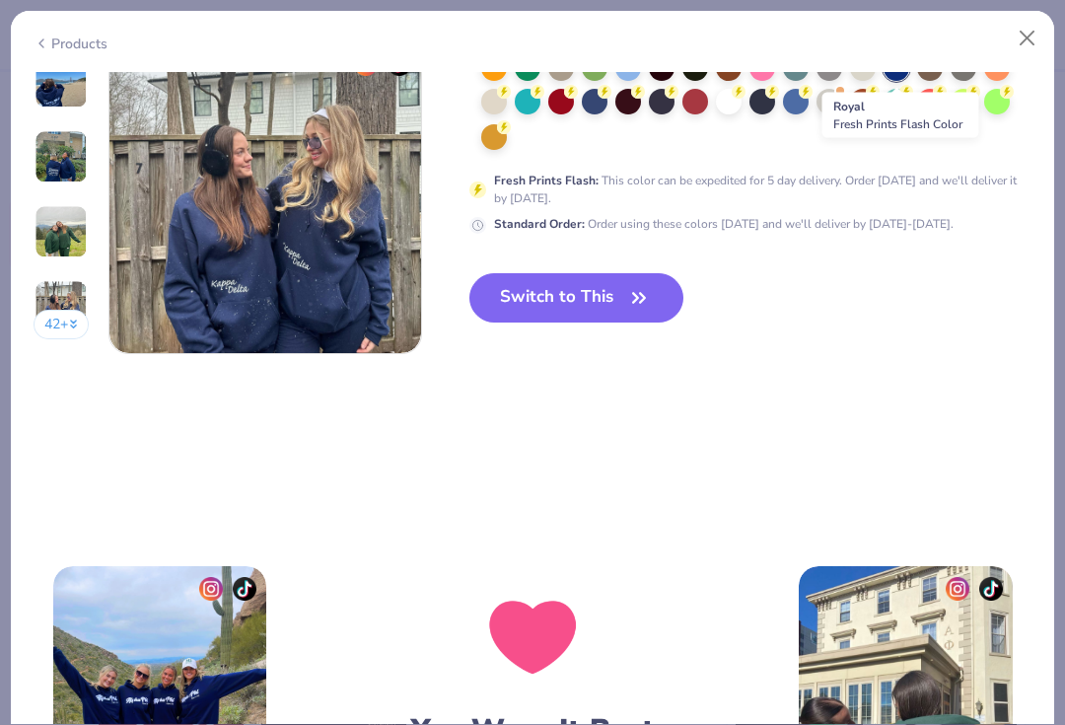
click at [596, 293] on button "Switch to This" at bounding box center [576, 297] width 214 height 49
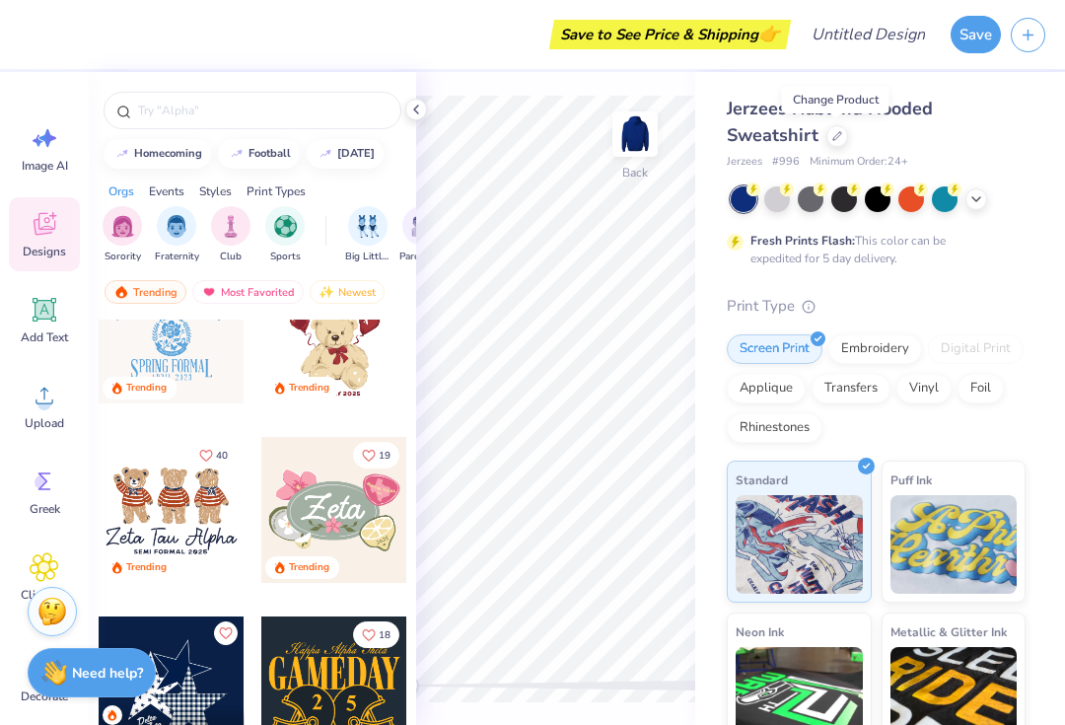
scroll to position [882, 0]
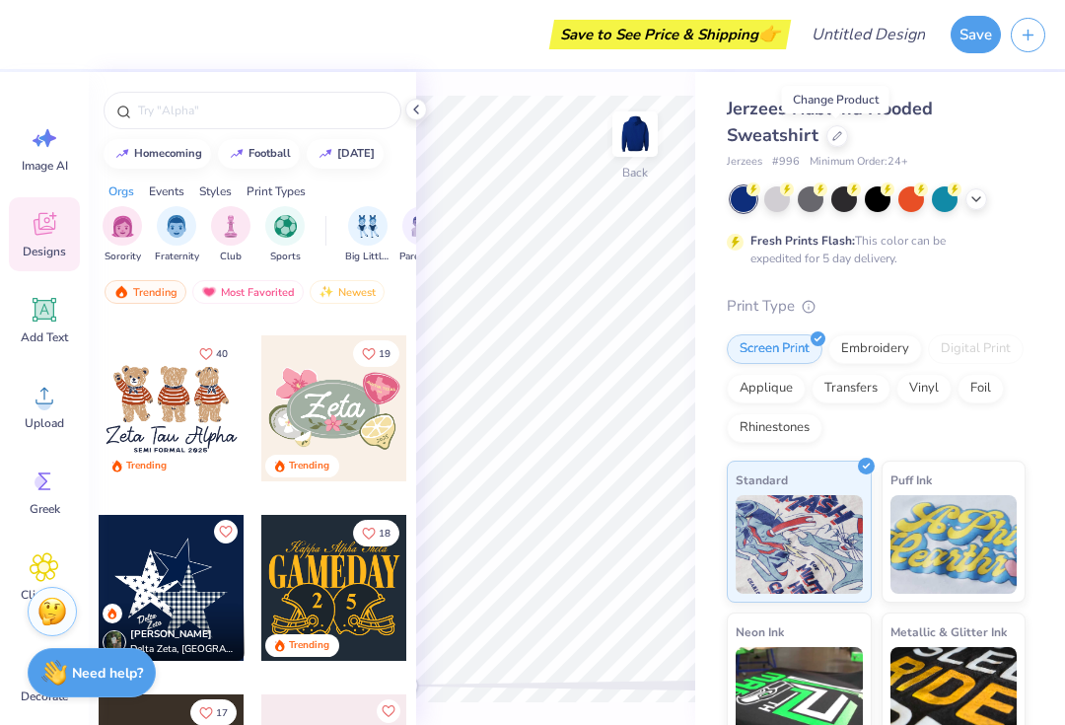
click at [257, 284] on div "Most Favorited" at bounding box center [247, 292] width 111 height 24
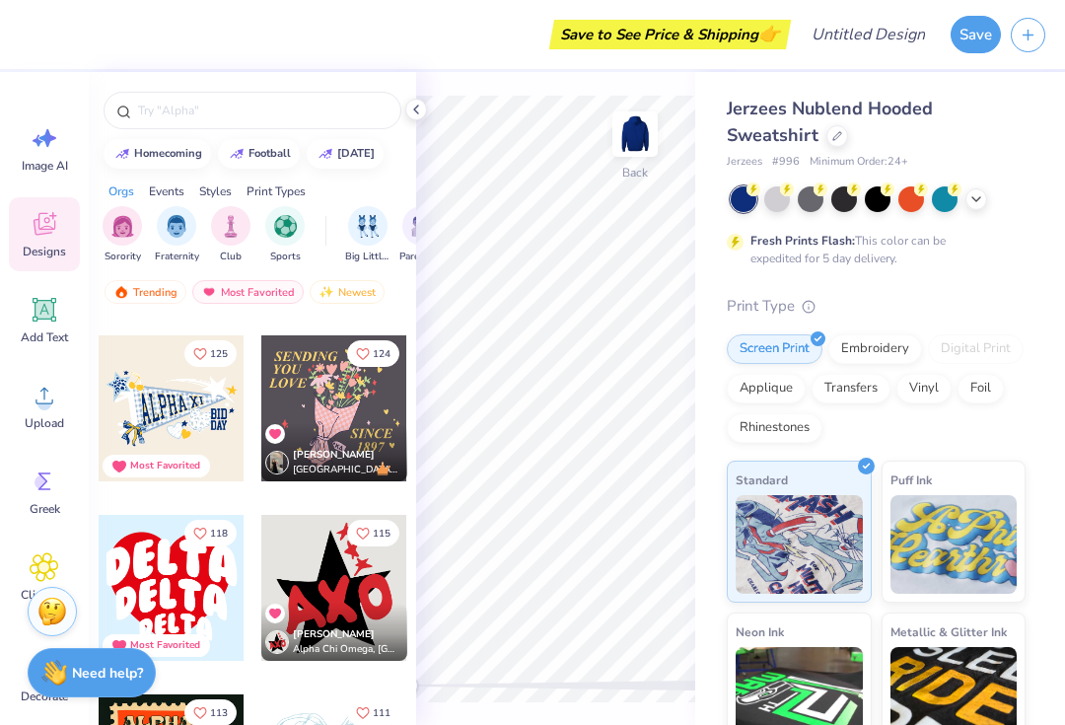
scroll to position [1428, 0]
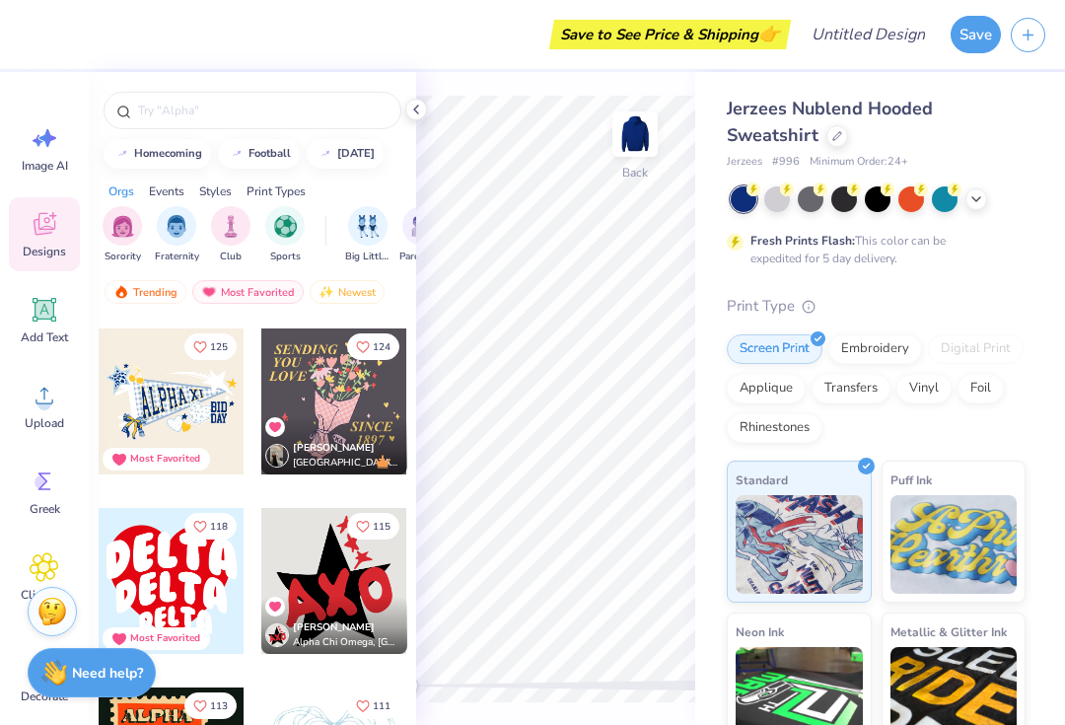
click at [363, 395] on div at bounding box center [334, 401] width 146 height 146
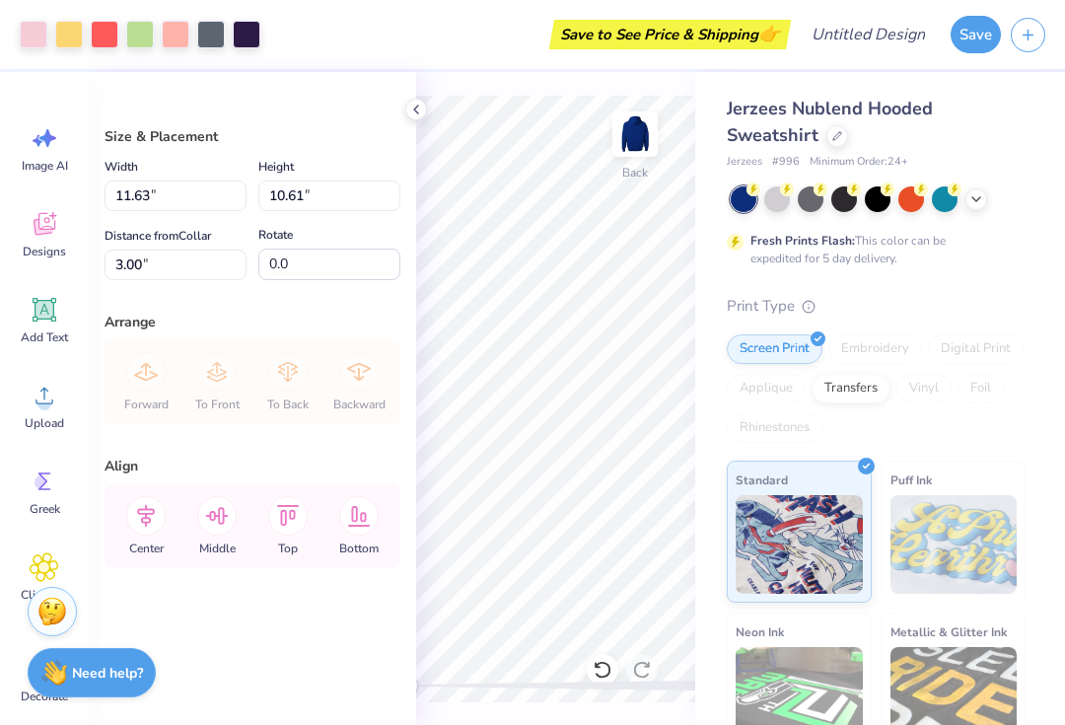
click at [29, 36] on div at bounding box center [34, 35] width 28 height 28
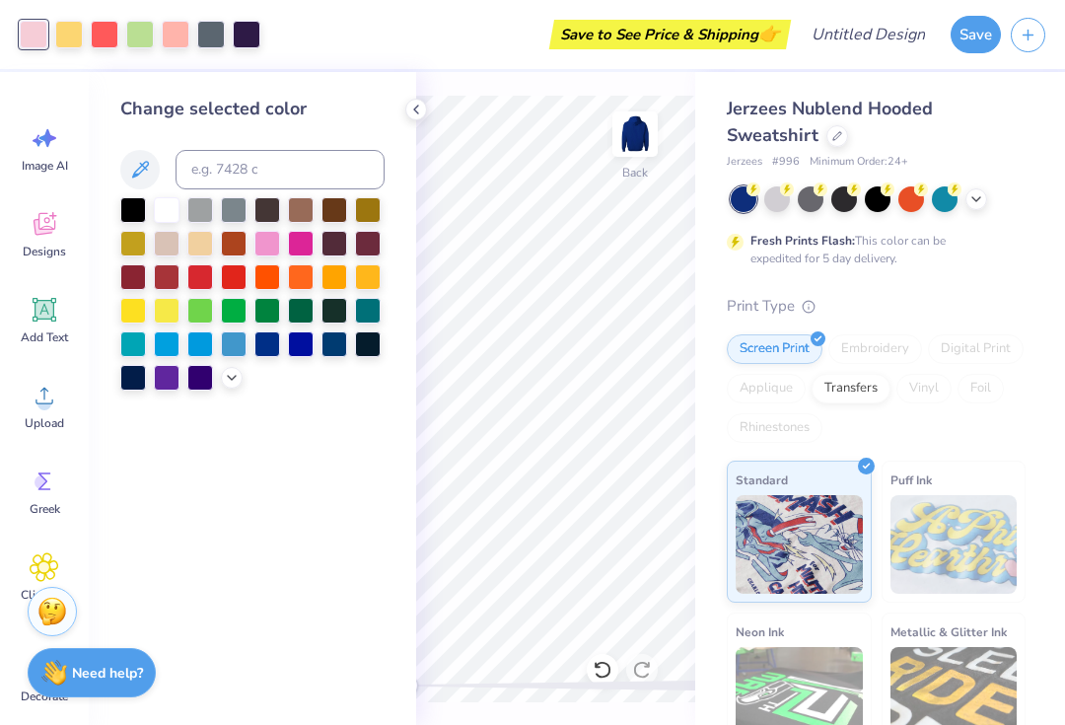
click at [67, 37] on div at bounding box center [69, 35] width 28 height 28
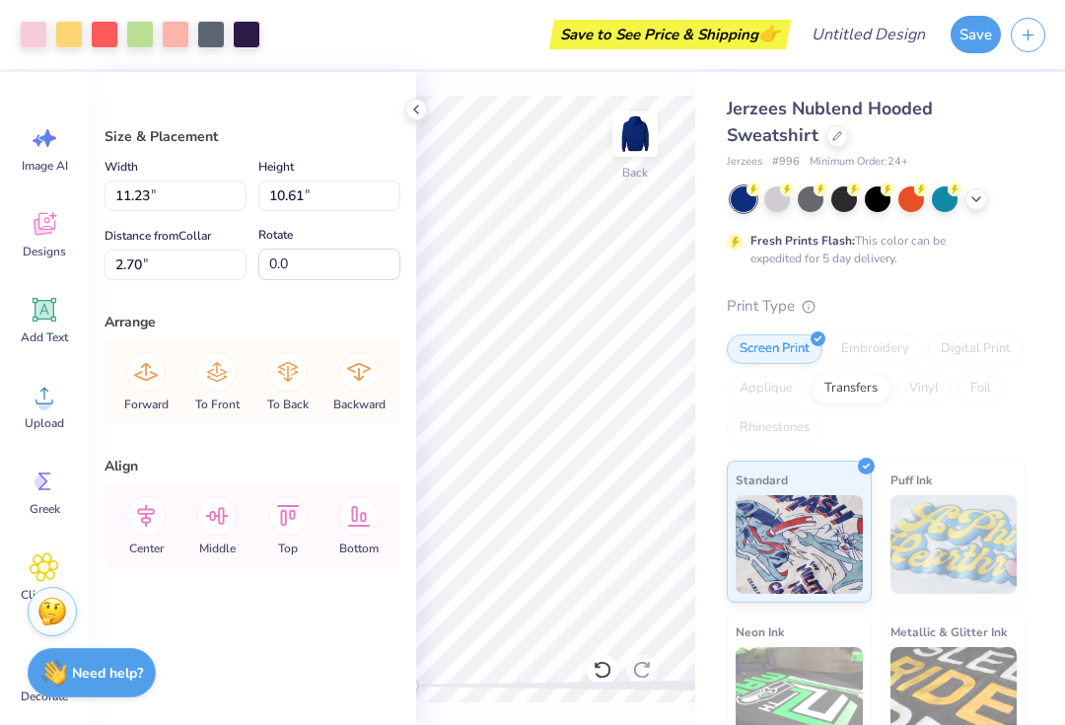
click at [591, 667] on div at bounding box center [603, 670] width 32 height 32
click at [594, 662] on icon at bounding box center [603, 670] width 20 height 20
type input "11.63"
type input "3.00"
click at [593, 664] on icon at bounding box center [603, 670] width 20 height 20
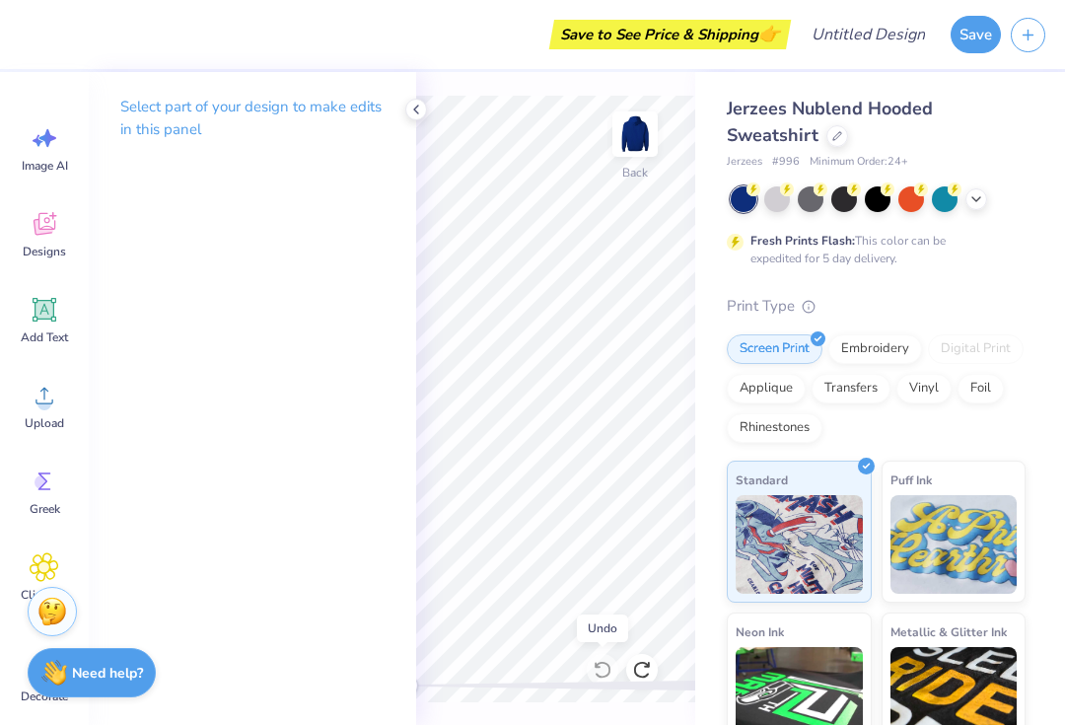
click at [630, 128] on img at bounding box center [634, 133] width 39 height 39
click at [38, 236] on icon at bounding box center [45, 224] width 30 height 30
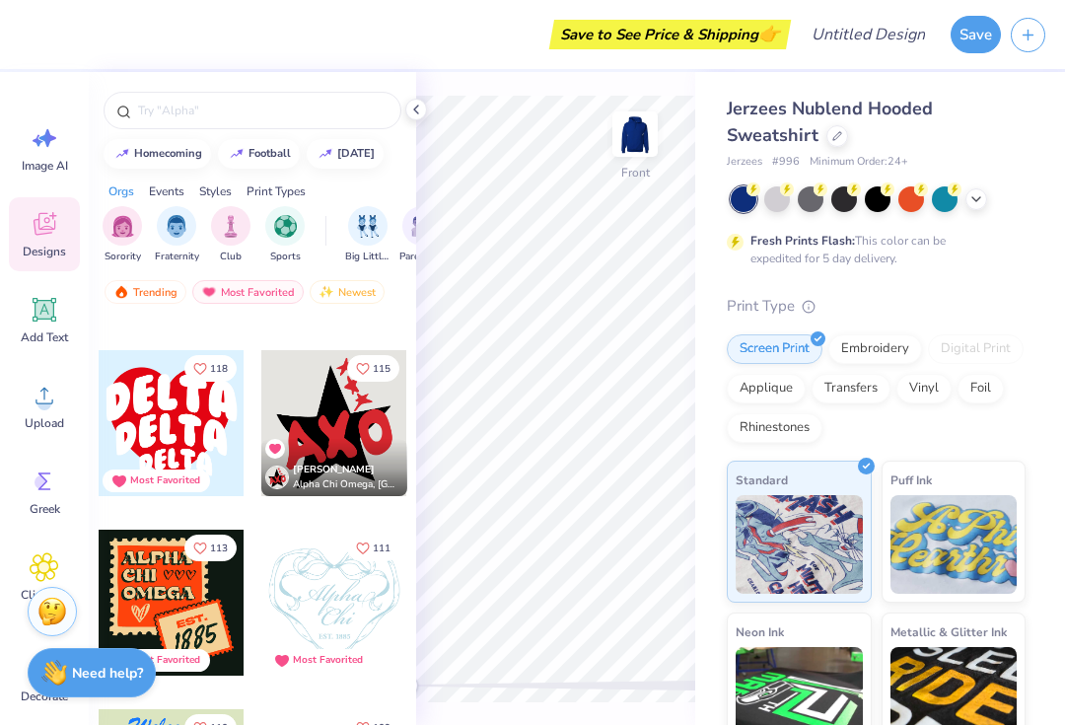
scroll to position [1591, 0]
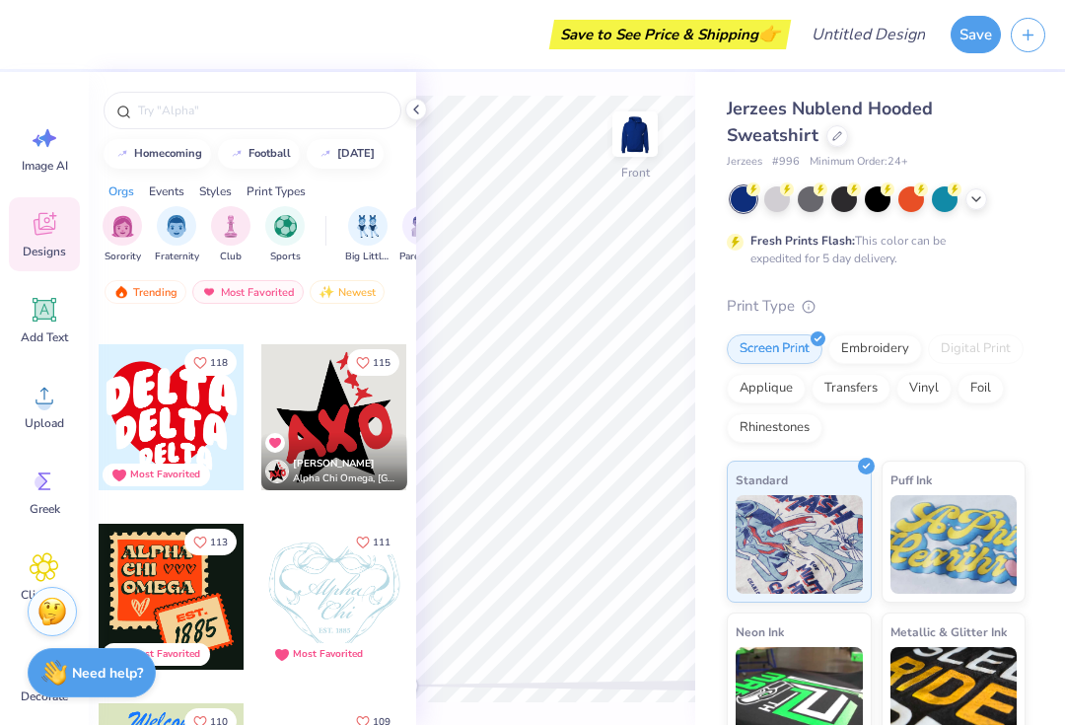
click at [175, 428] on div at bounding box center [172, 417] width 146 height 146
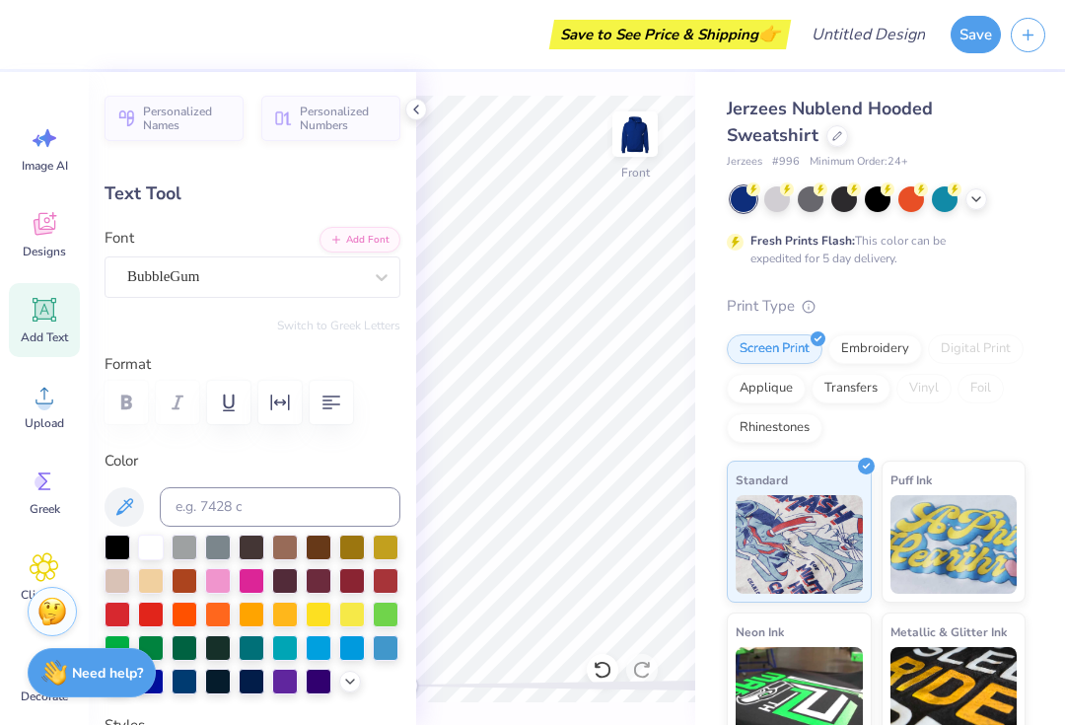
scroll to position [1, 0]
type textarea "omega"
type input "6.56"
type input "2.49"
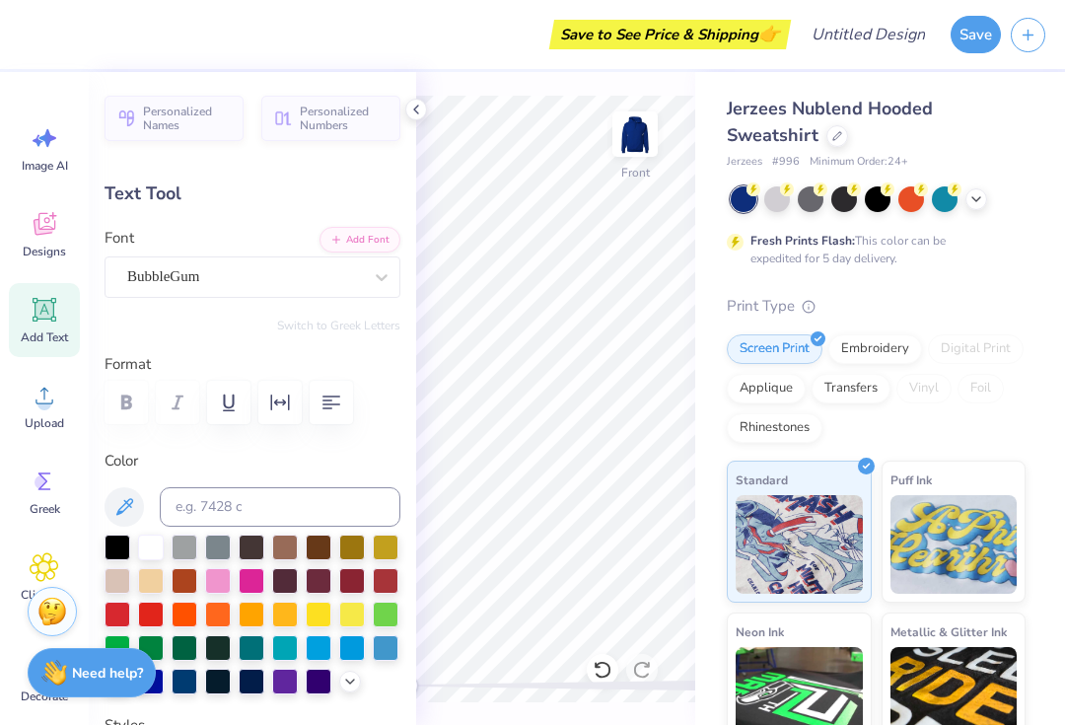
type input "15.92"
type textarea "kappa"
click at [32, 35] on div at bounding box center [34, 35] width 28 height 28
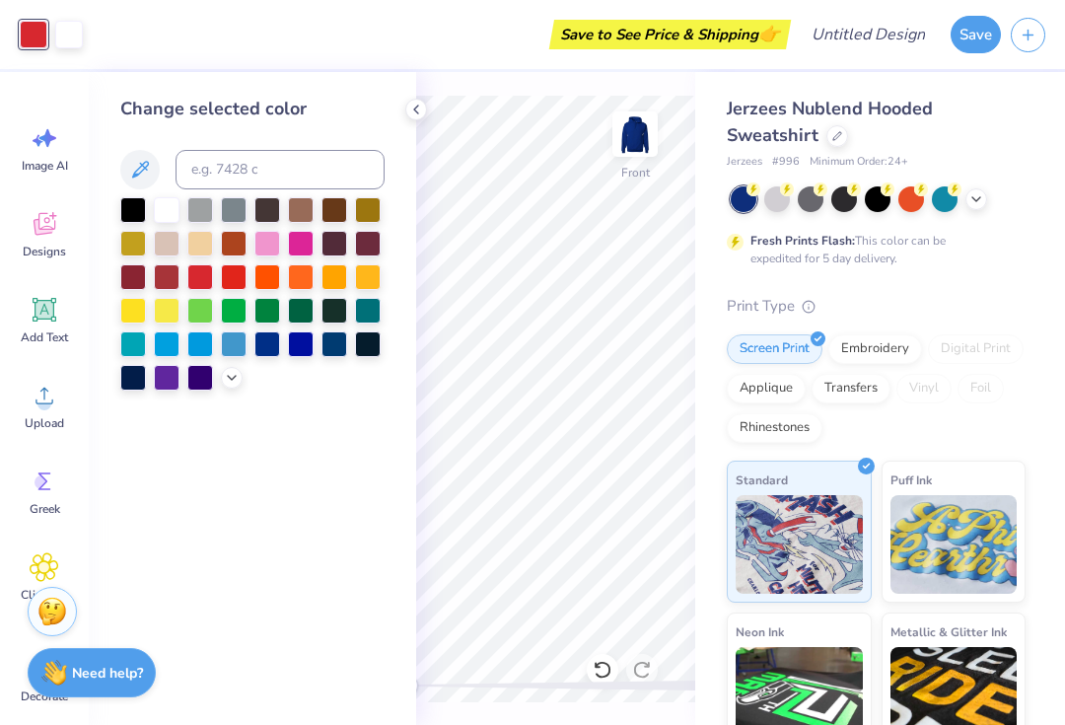
click at [168, 211] on div at bounding box center [167, 210] width 26 height 26
click at [73, 26] on div "Save to See Price & Shipping 👉" at bounding box center [421, 34] width 729 height 69
click at [602, 663] on icon at bounding box center [603, 670] width 20 height 20
click at [265, 248] on div at bounding box center [267, 244] width 26 height 26
click at [35, 45] on div at bounding box center [34, 35] width 28 height 28
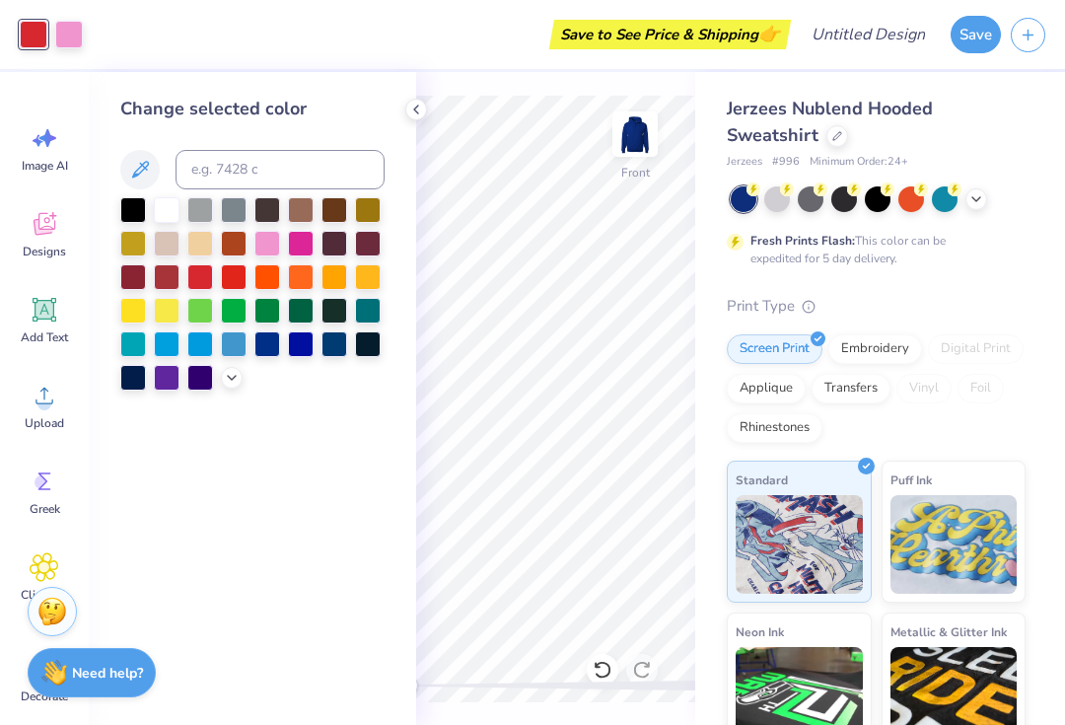
click at [164, 210] on div at bounding box center [167, 210] width 26 height 26
click at [71, 28] on div at bounding box center [69, 35] width 28 height 28
click at [206, 278] on div at bounding box center [200, 277] width 26 height 26
click at [47, 29] on div at bounding box center [34, 35] width 28 height 28
click at [268, 244] on div at bounding box center [267, 244] width 26 height 26
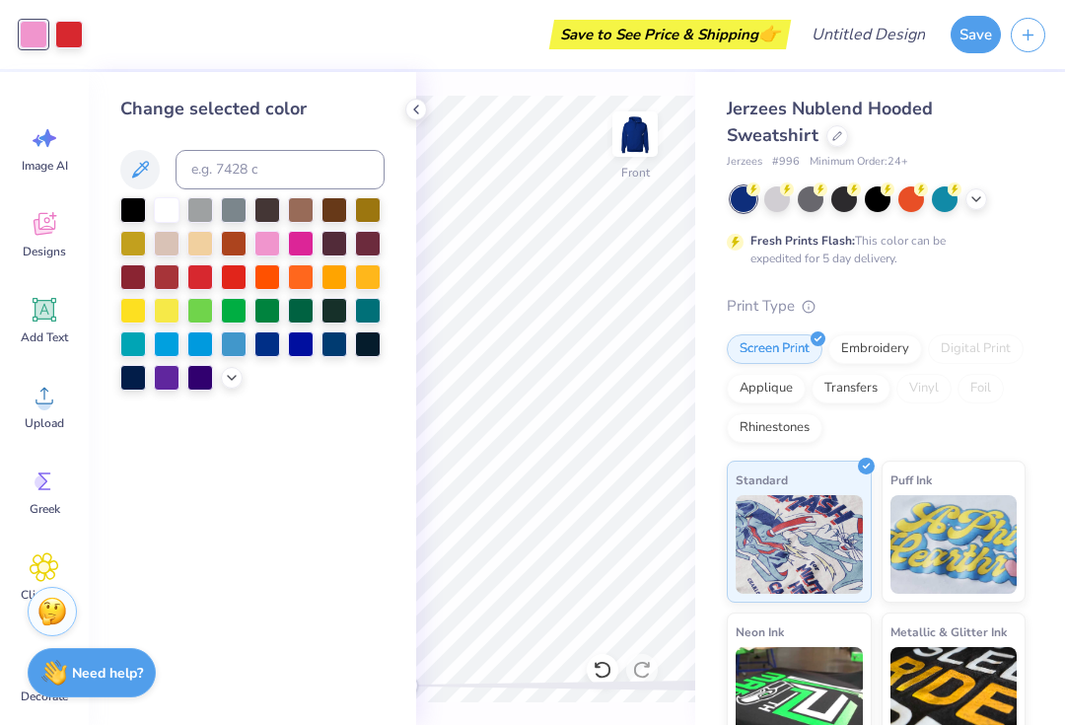
click at [75, 29] on div at bounding box center [69, 35] width 28 height 28
click at [161, 204] on div at bounding box center [167, 210] width 26 height 26
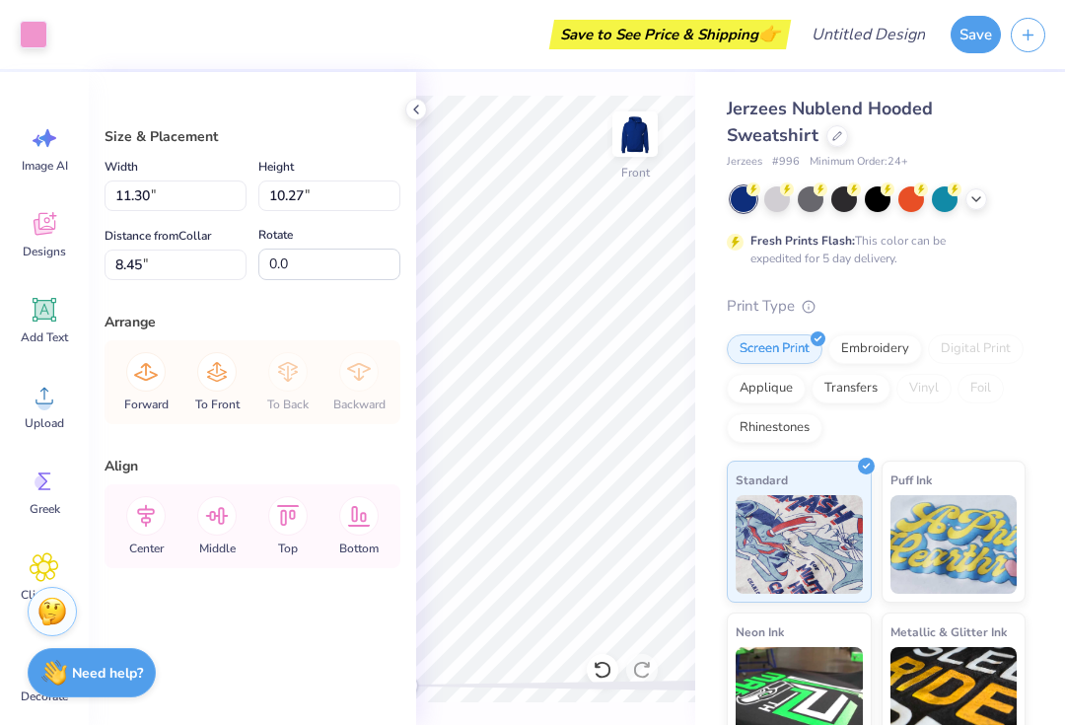
click at [410, 111] on icon at bounding box center [416, 110] width 16 height 16
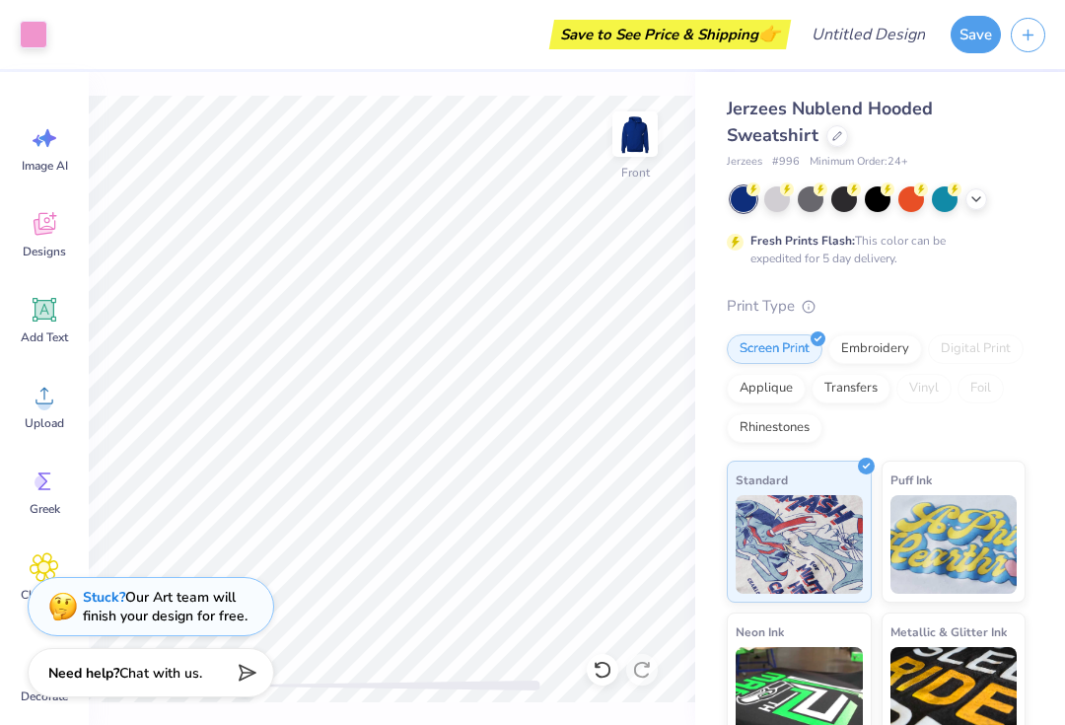
click at [605, 670] on icon at bounding box center [603, 670] width 20 height 20
click at [605, 669] on icon at bounding box center [603, 670] width 20 height 20
click at [606, 670] on icon at bounding box center [603, 670] width 20 height 20
type input "8.45"
click at [605, 671] on icon at bounding box center [603, 670] width 20 height 20
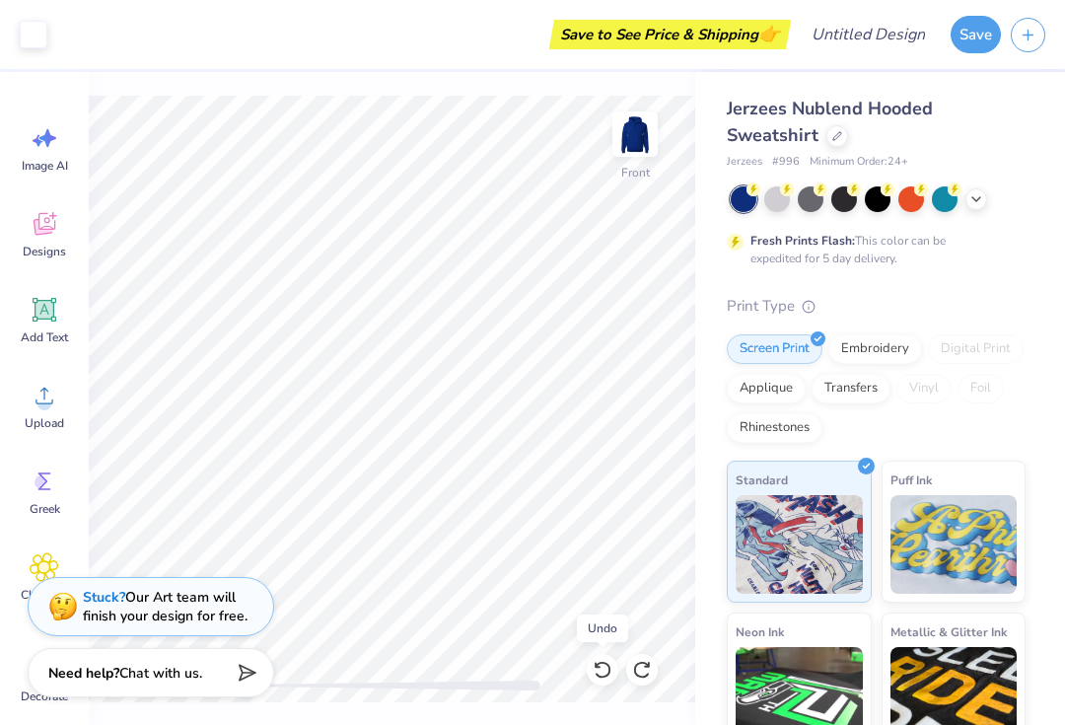
click at [605, 671] on icon at bounding box center [603, 670] width 20 height 20
click at [606, 671] on icon at bounding box center [603, 670] width 20 height 20
click at [603, 671] on icon at bounding box center [603, 670] width 20 height 20
click at [602, 672] on icon at bounding box center [603, 670] width 20 height 20
click at [601, 672] on icon at bounding box center [603, 670] width 20 height 20
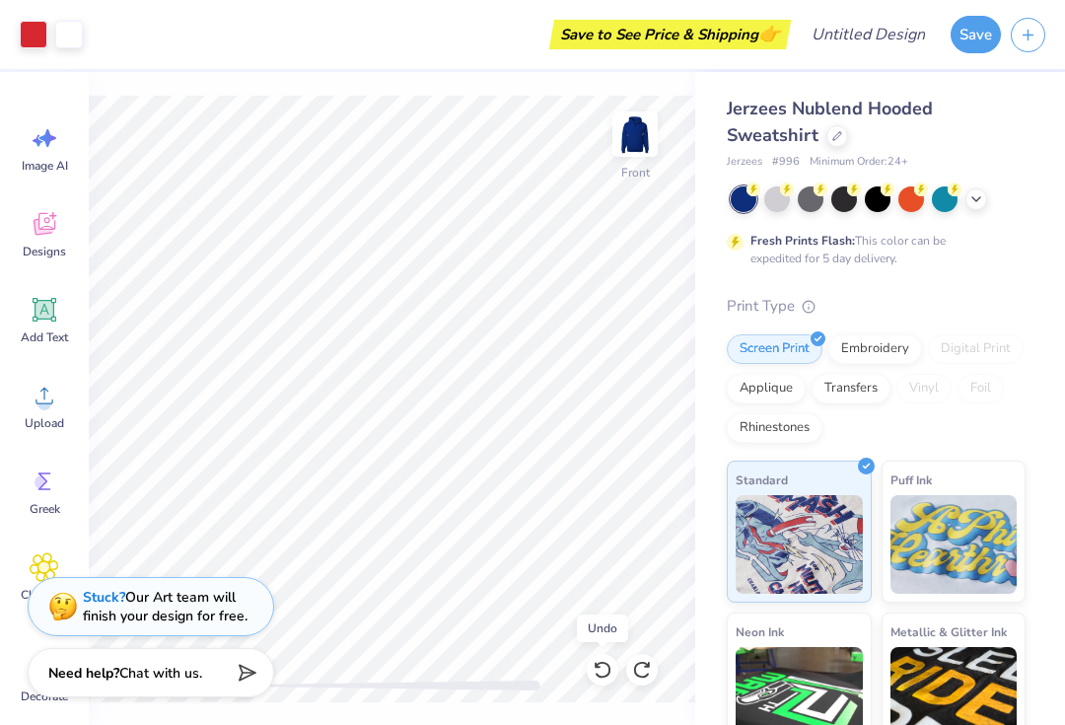
click at [599, 672] on icon at bounding box center [603, 670] width 20 height 20
click at [599, 671] on icon at bounding box center [603, 670] width 20 height 20
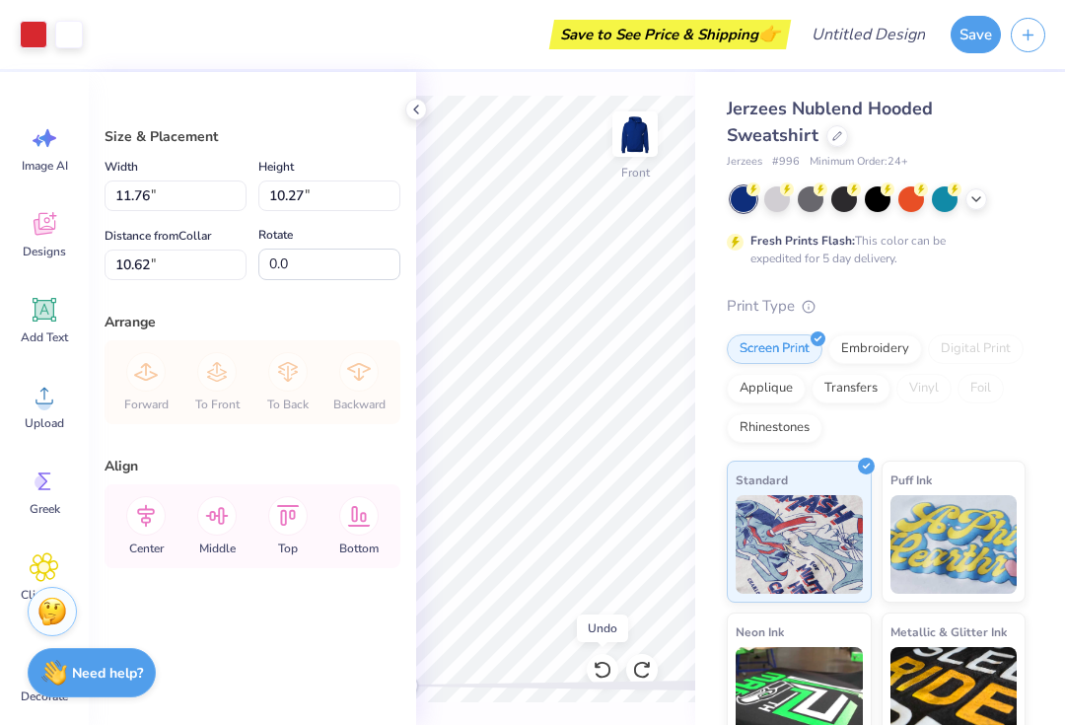
click at [599, 672] on icon at bounding box center [603, 670] width 20 height 20
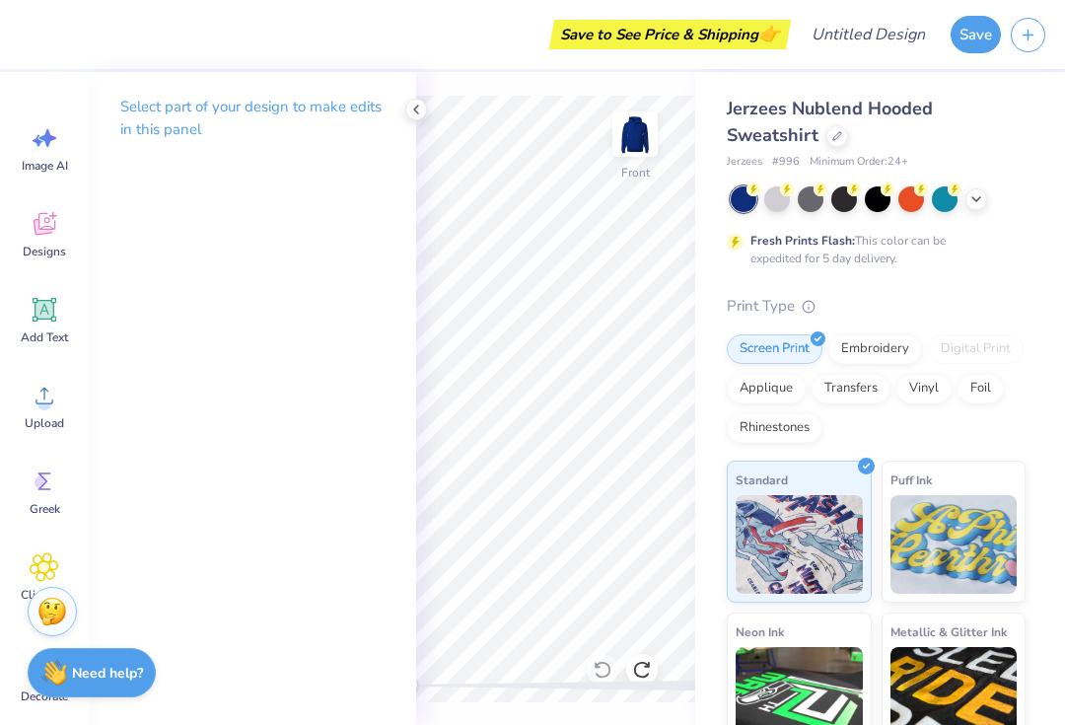
click at [41, 227] on icon at bounding box center [45, 224] width 30 height 30
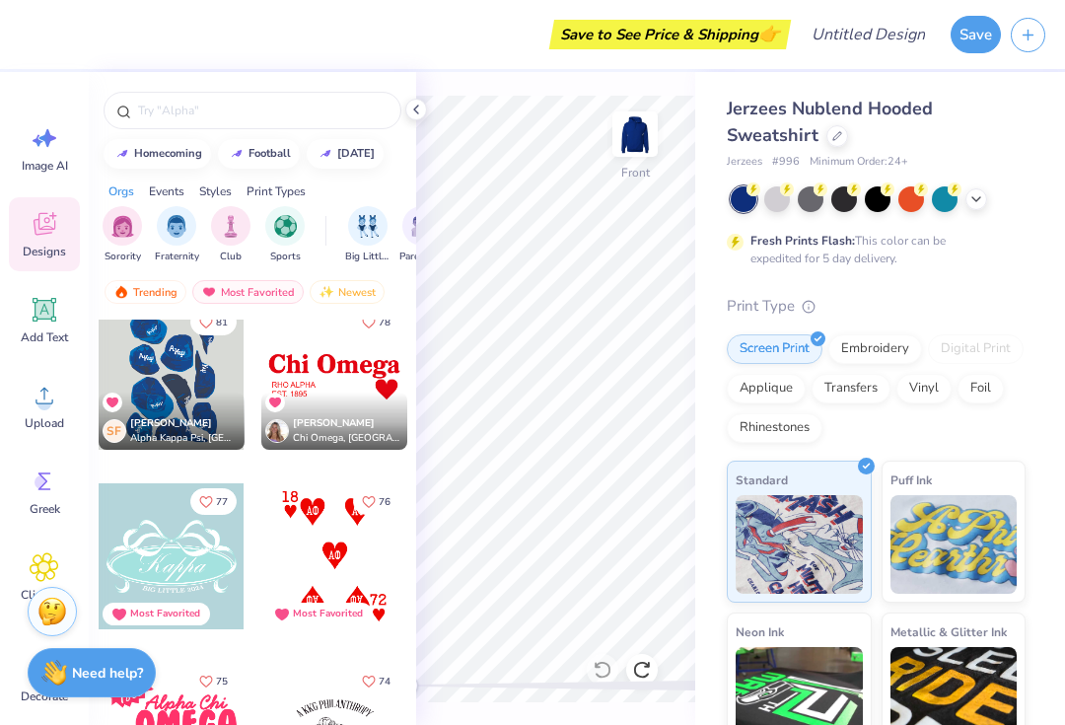
scroll to position [3606, 0]
click at [179, 391] on div at bounding box center [172, 376] width 146 height 146
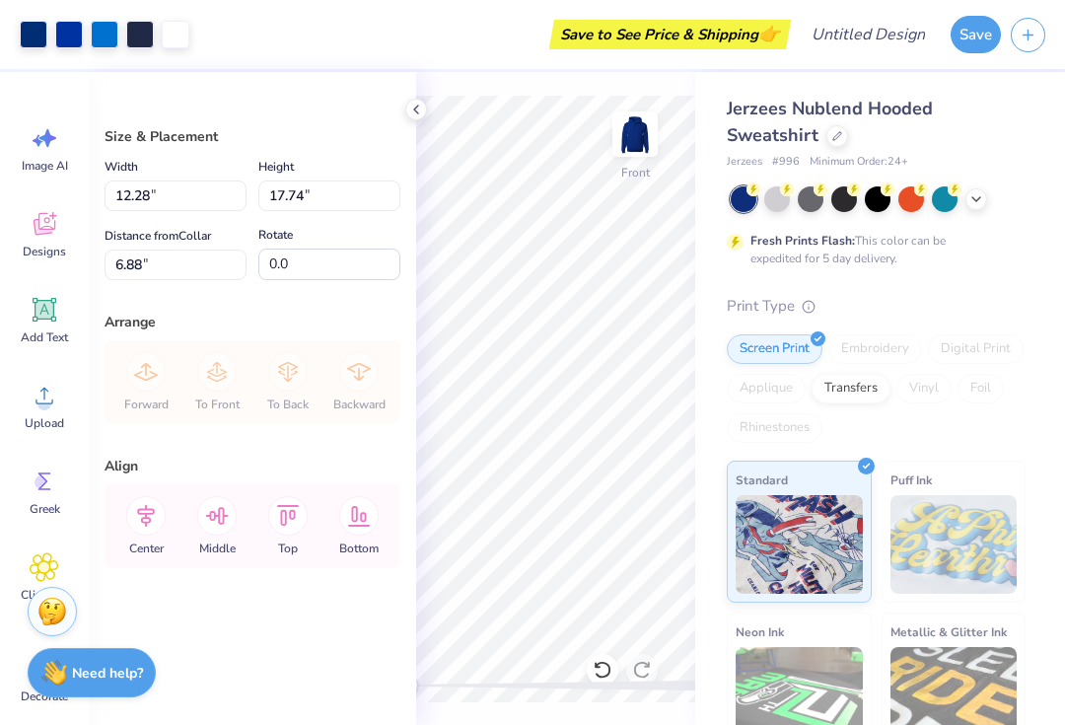
click at [776, 193] on div at bounding box center [777, 199] width 26 height 26
type input "6.51"
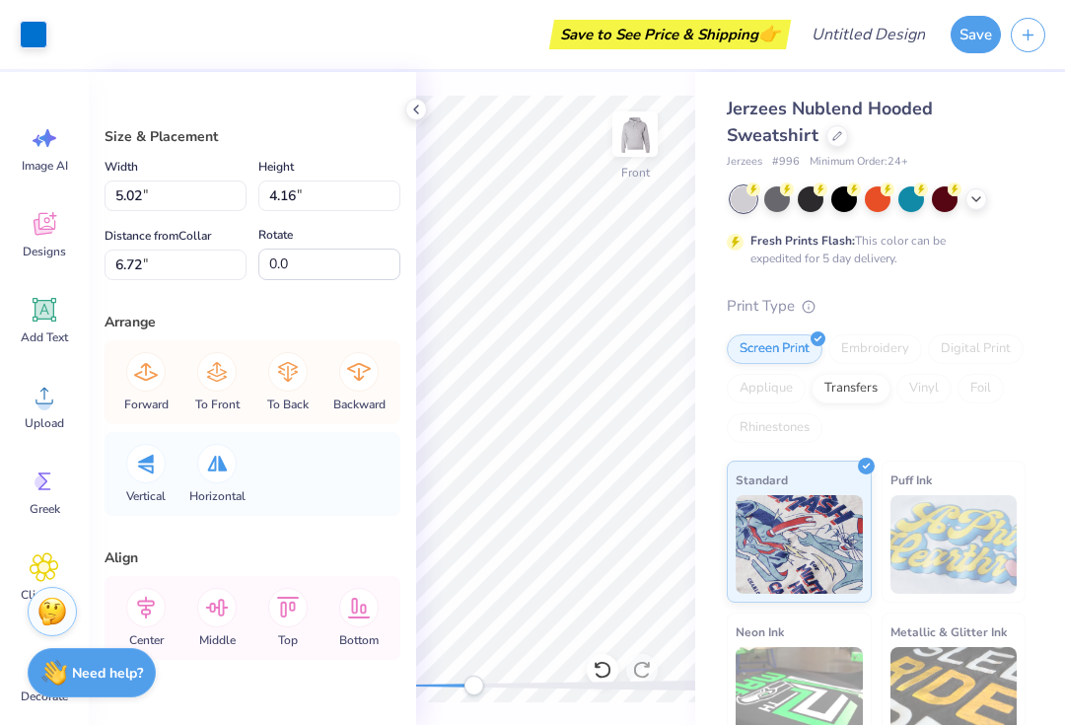
click at [593, 672] on icon at bounding box center [603, 670] width 20 height 20
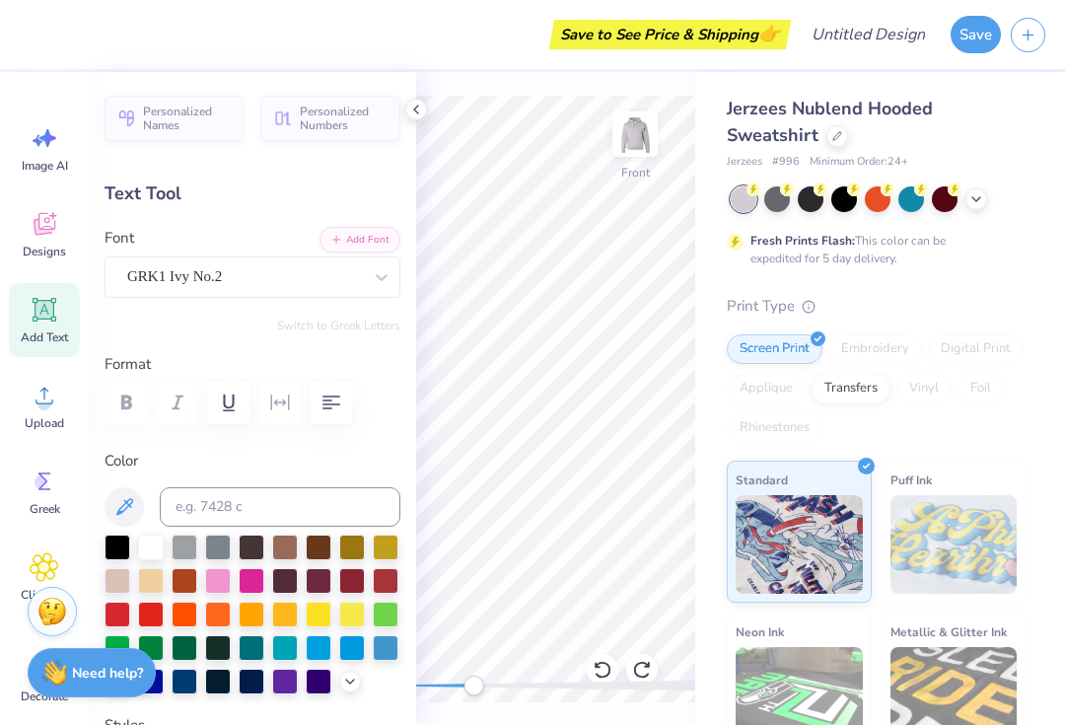
type textarea "D"
type input "0.56"
type input "0.61"
type input "8.72"
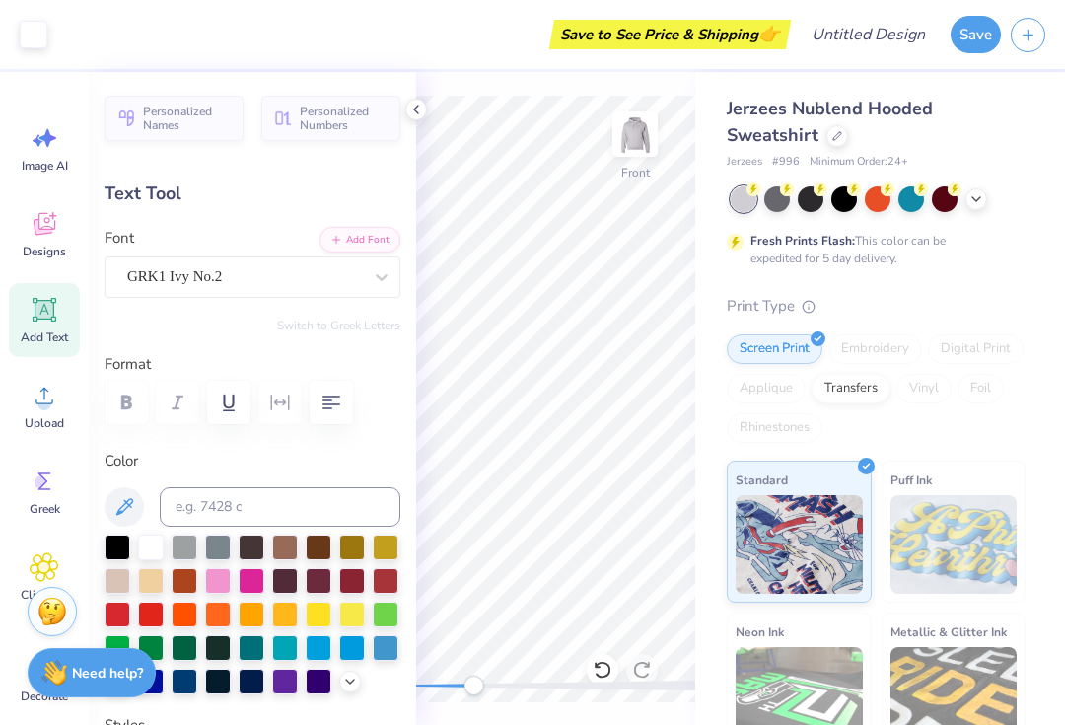
type input "-55.6"
click at [600, 663] on icon at bounding box center [601, 670] width 17 height 18
type input "0.65"
type input "0.71"
type input "12.17"
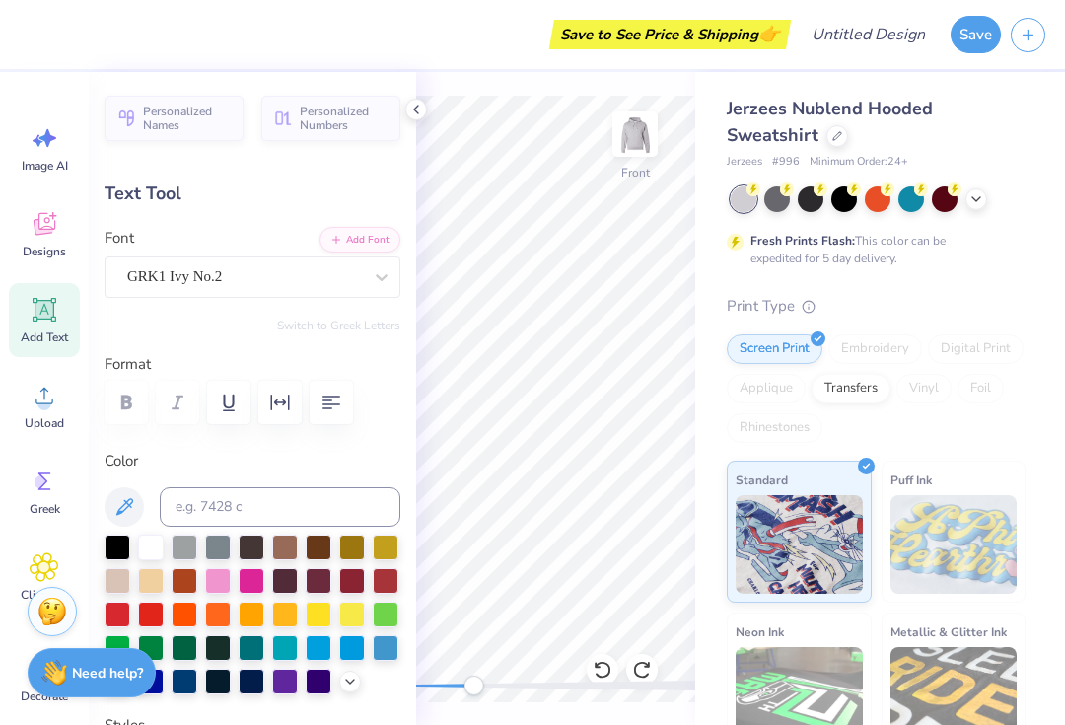
type input "-6.5"
type textarea "d"
type textarea "D"
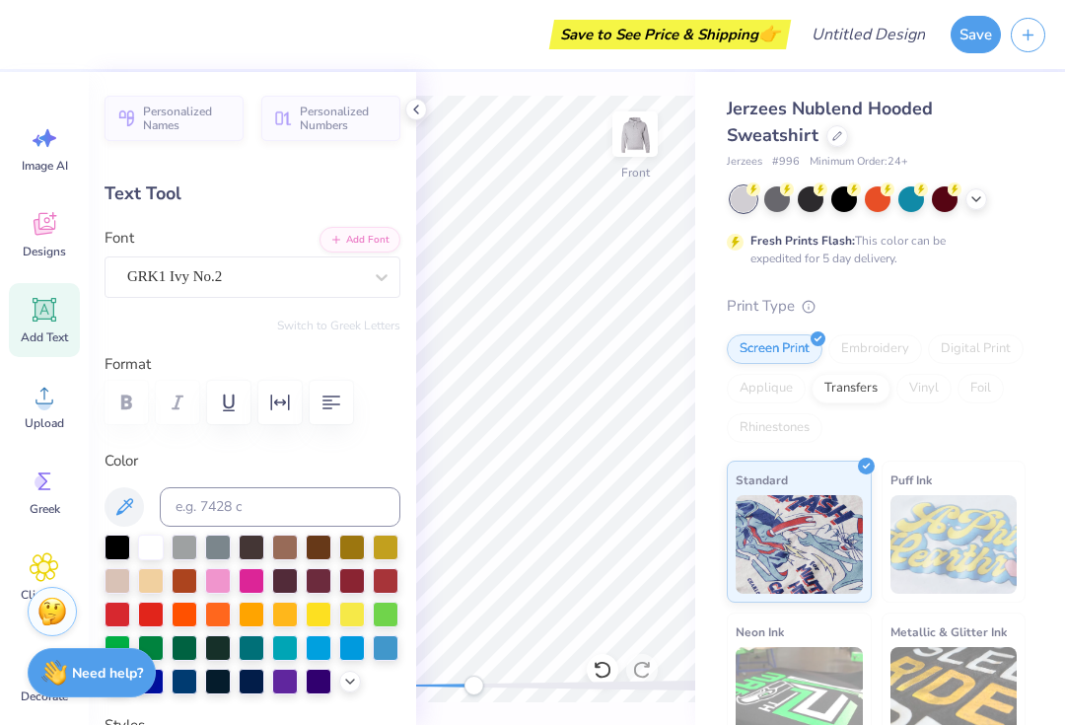
type input "0.56"
type input "0.61"
type input "8.72"
type input "-55.6"
type input "0.64"
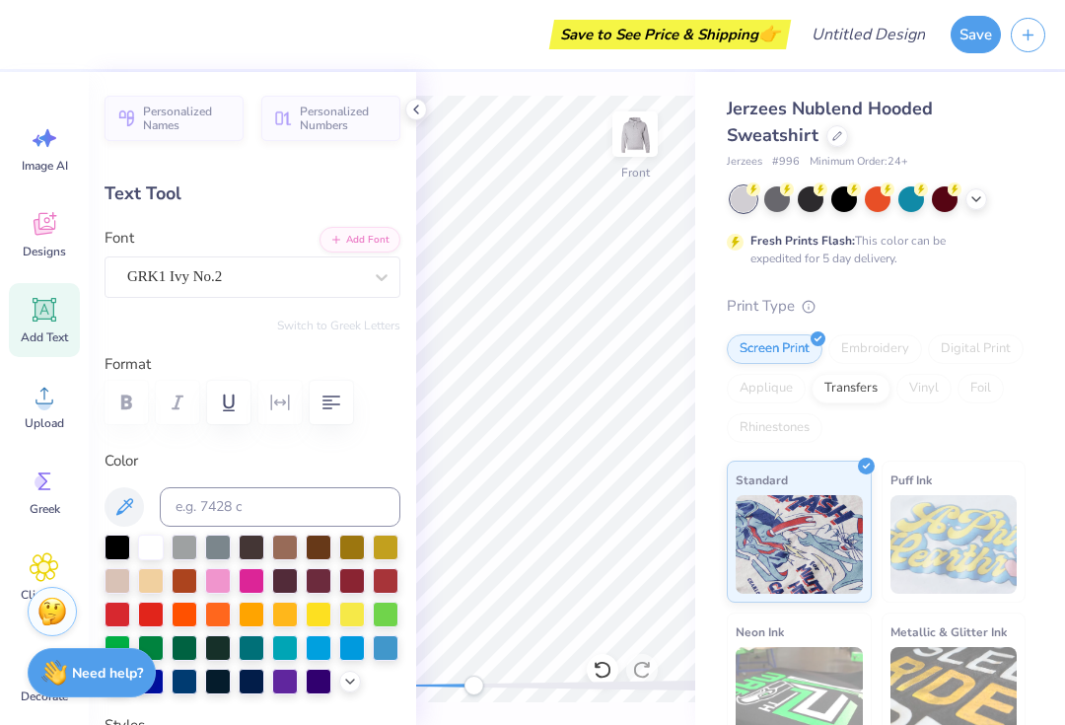
type input "0.73"
type input "12.43"
type input "-5.7"
type textarea "O"
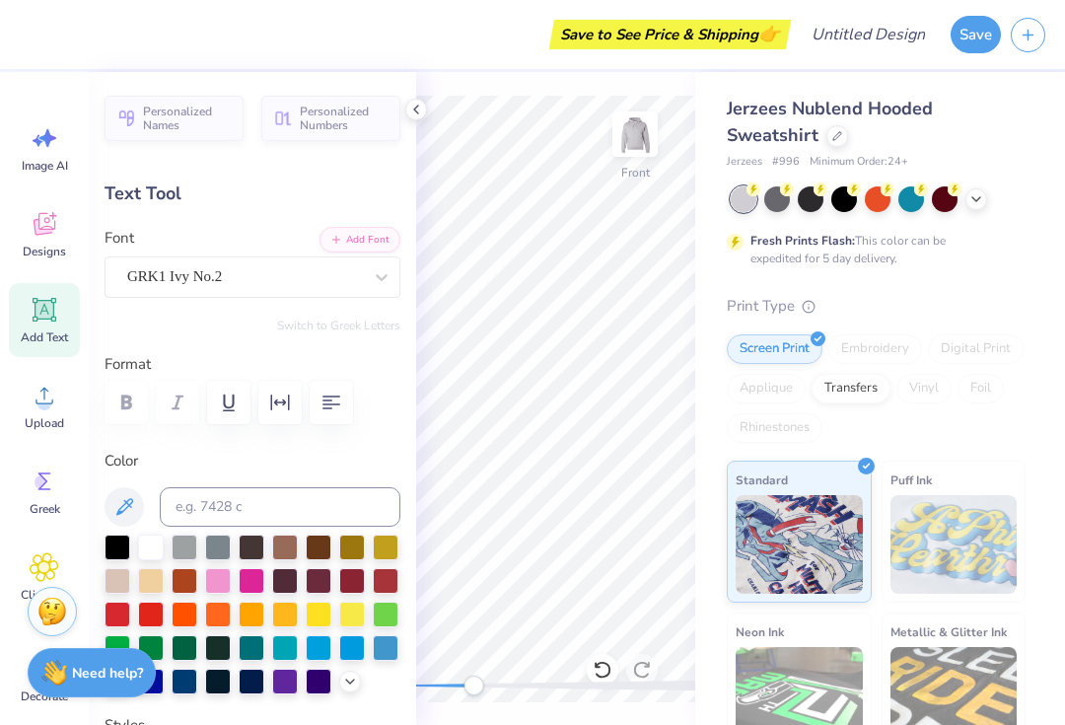
type textarea "U"
type textarea "Q"
type textarea "W"
type input "0.74"
type input "0.72"
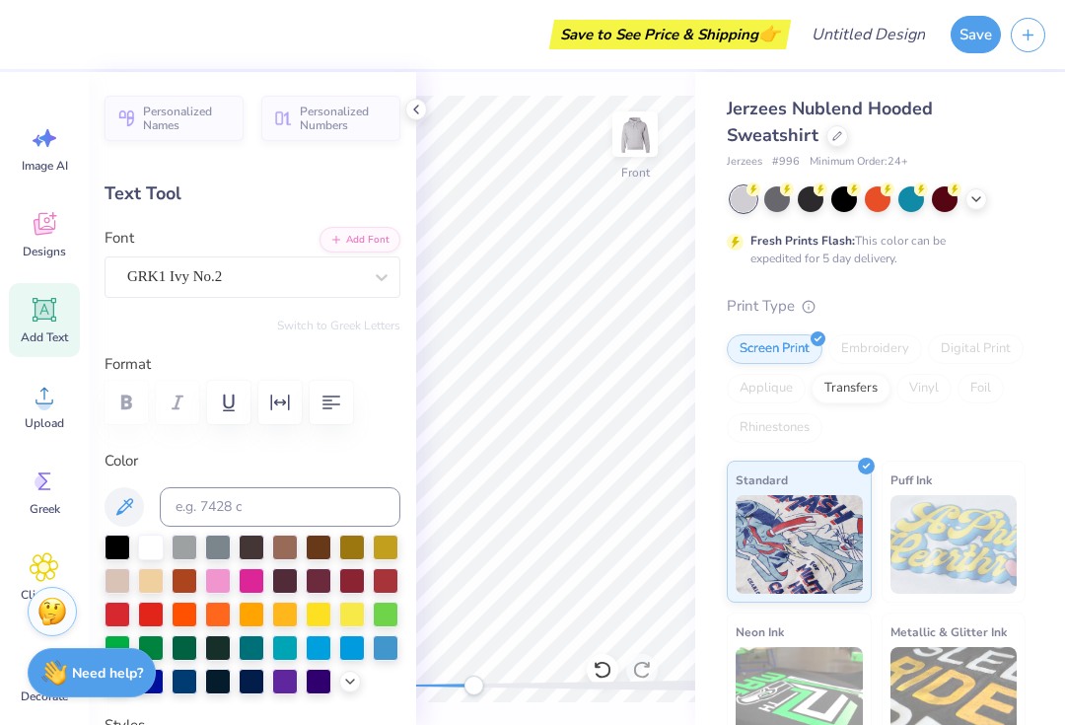
type input "12.63"
type input "-6.1"
type textarea "K"
type input "0.56"
type input "0.61"
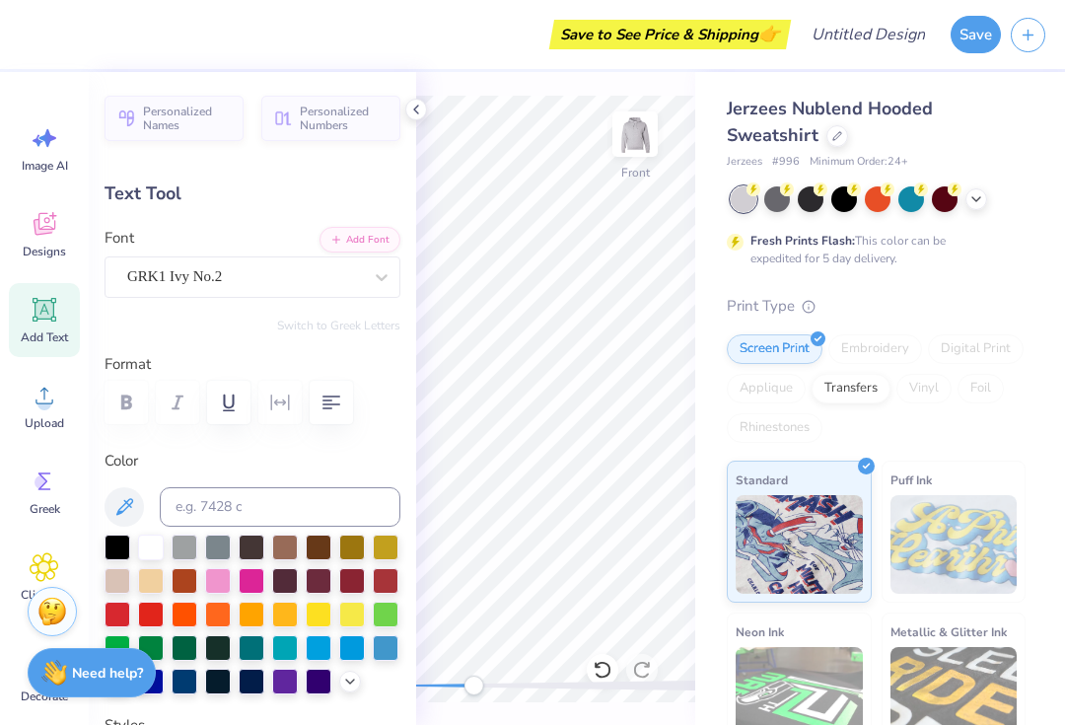
type input "8.72"
type input "-55.6"
type input "0.77"
type input "0.73"
type input "12.43"
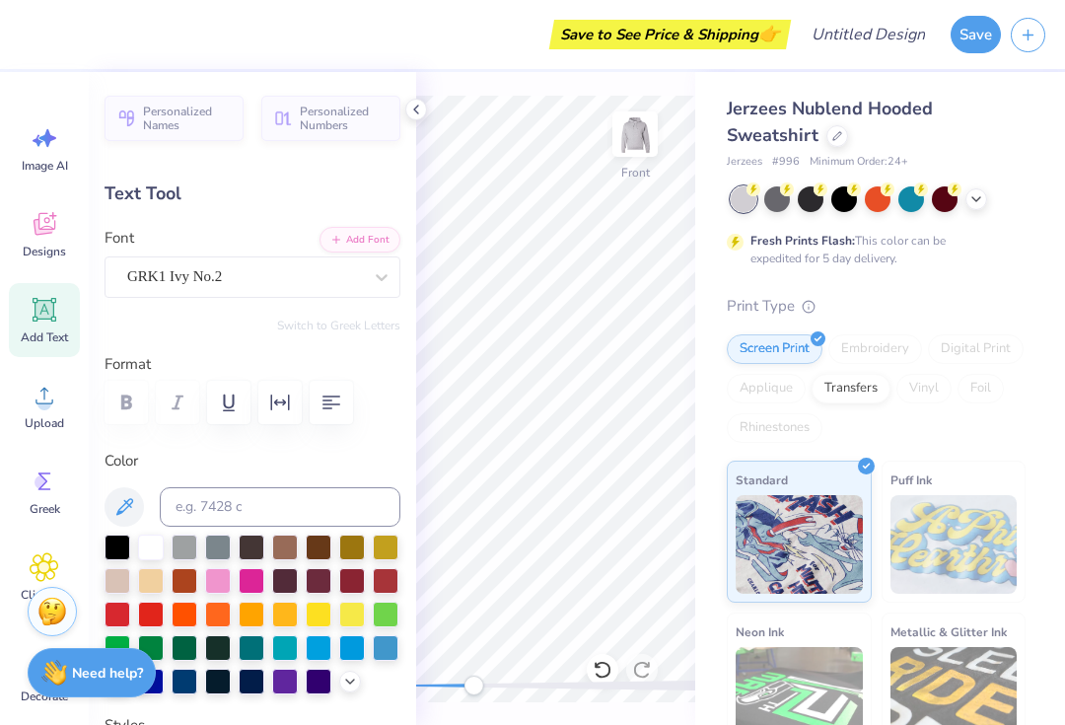
type input "-5.7"
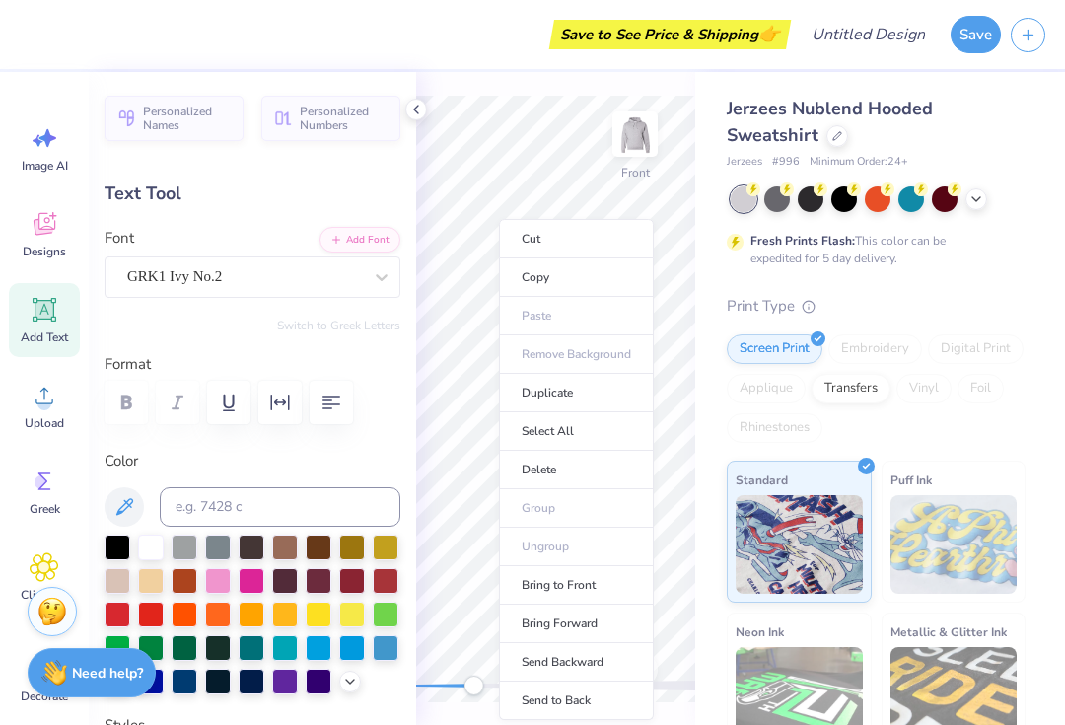
type input "0.60"
type input "0.57"
type input "12.60"
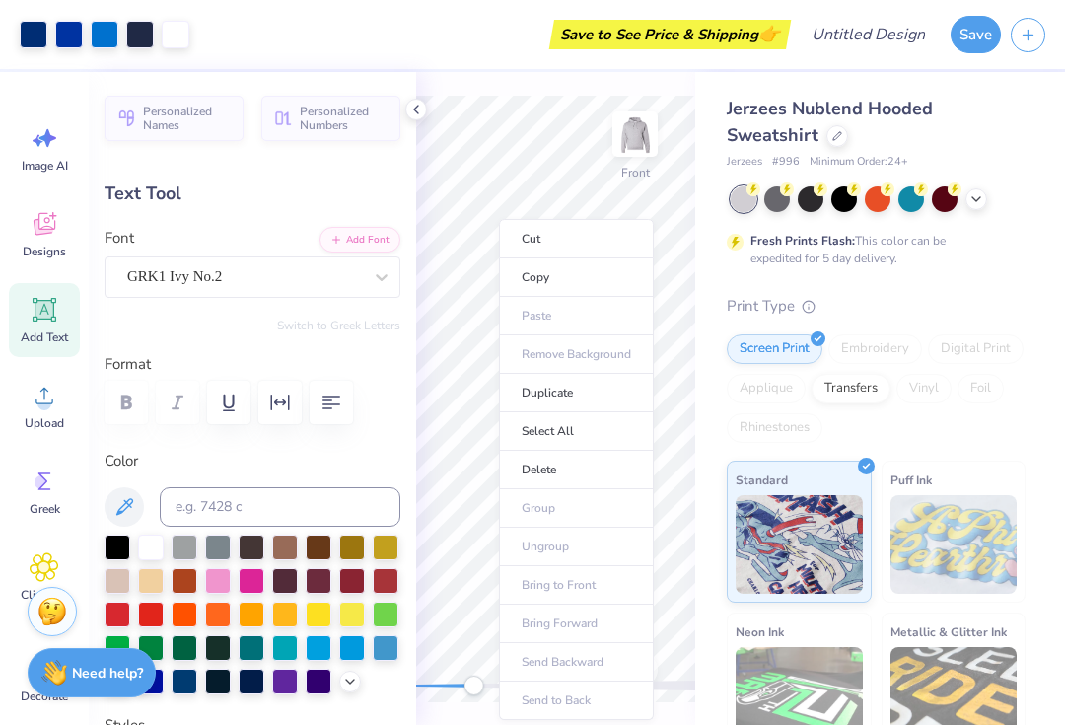
type input "0.0"
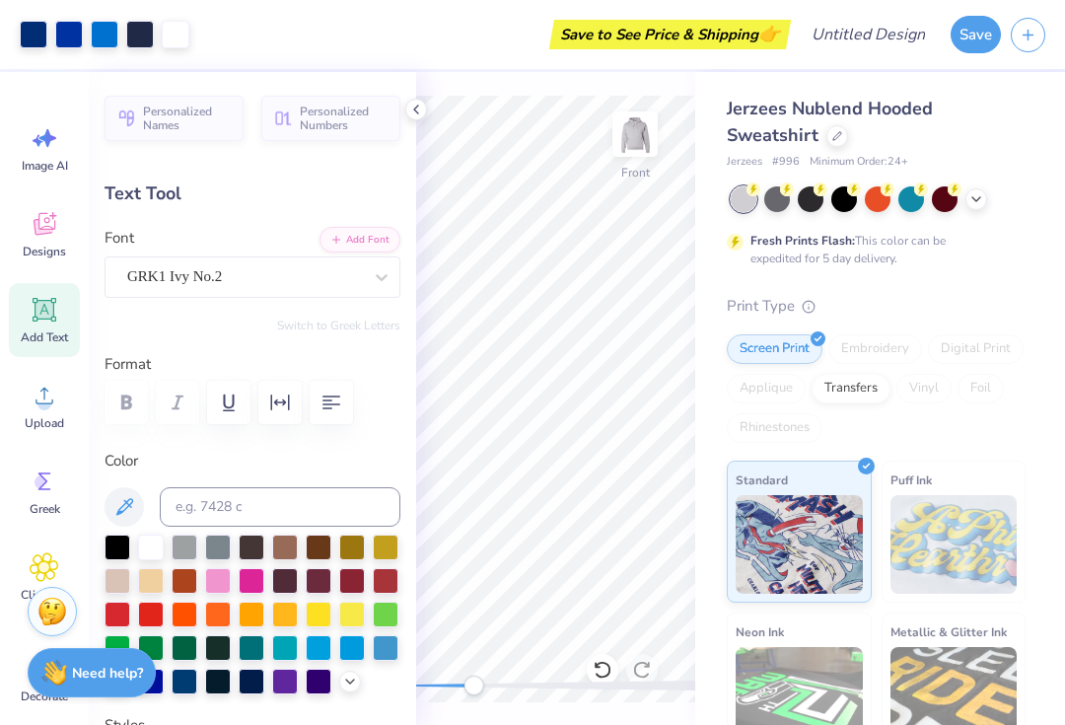
click at [607, 669] on icon at bounding box center [603, 670] width 20 height 20
click at [605, 670] on icon at bounding box center [603, 670] width 20 height 20
type input "0.56"
type input "0.61"
type input "8.72"
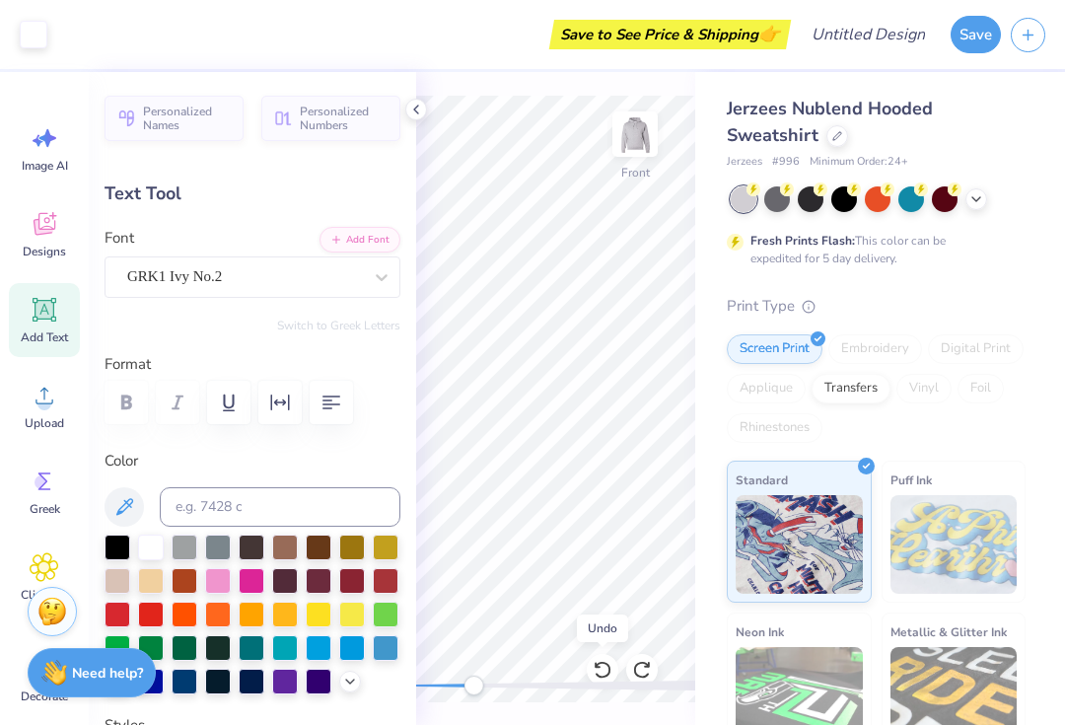
type input "-55.6"
click at [412, 102] on icon at bounding box center [416, 110] width 16 height 16
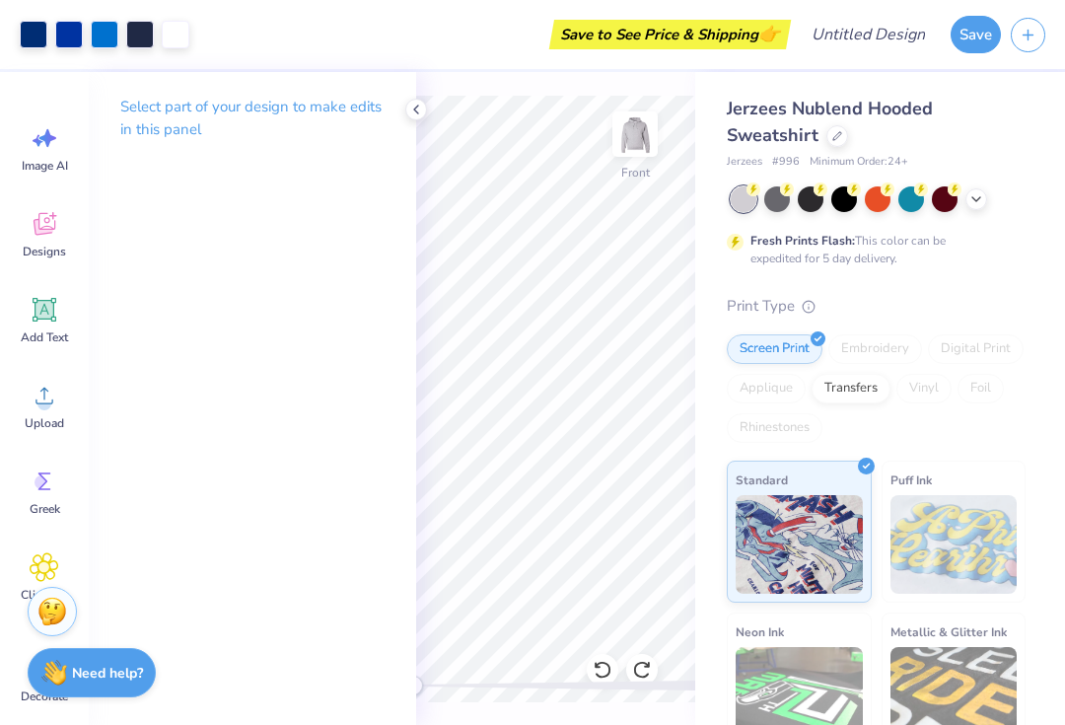
click at [980, 199] on icon at bounding box center [976, 199] width 16 height 16
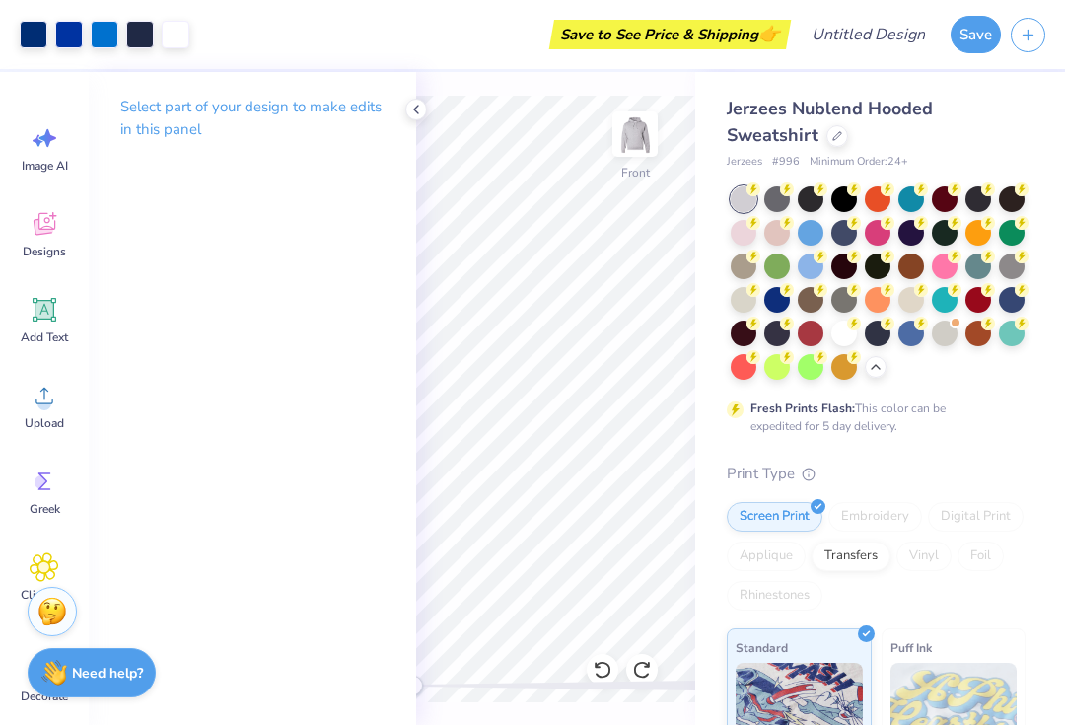
scroll to position [0, 0]
click at [831, 140] on div at bounding box center [837, 136] width 22 height 22
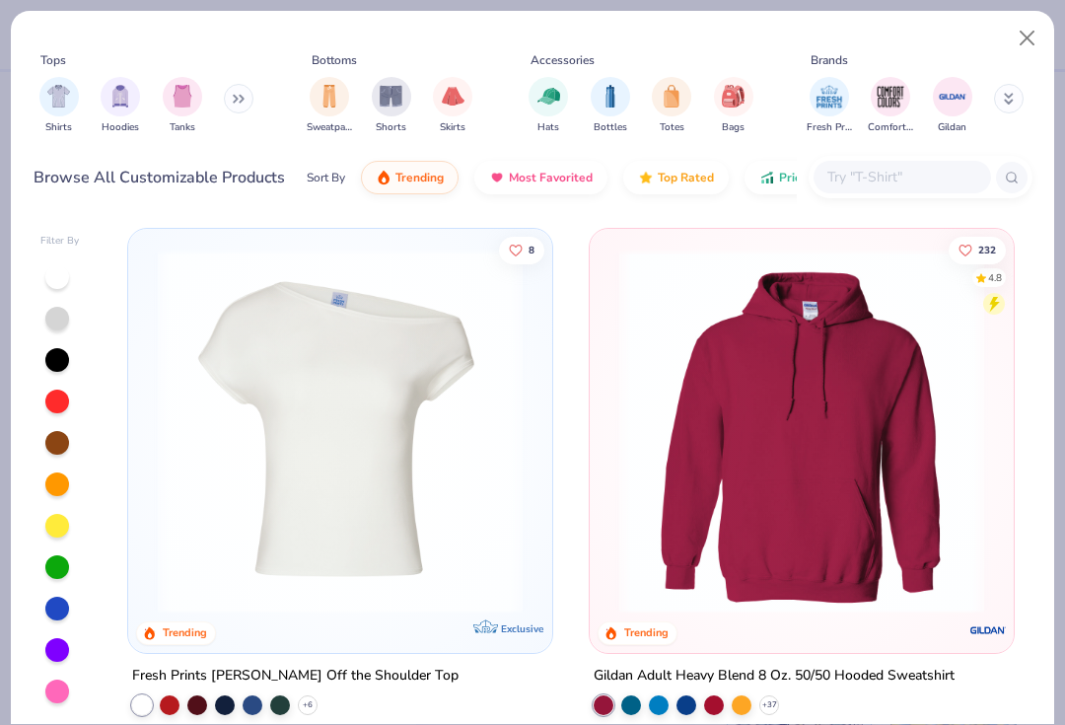
click at [1005, 97] on icon at bounding box center [1009, 99] width 10 height 12
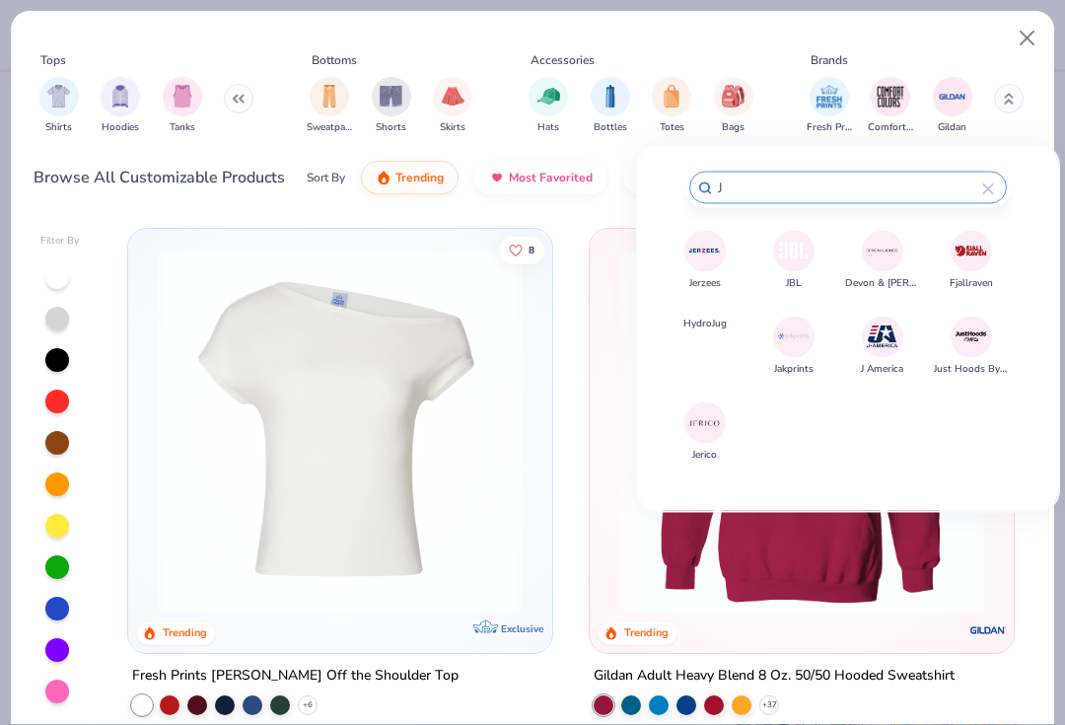
type input "J"
click at [687, 252] on img at bounding box center [704, 251] width 35 height 35
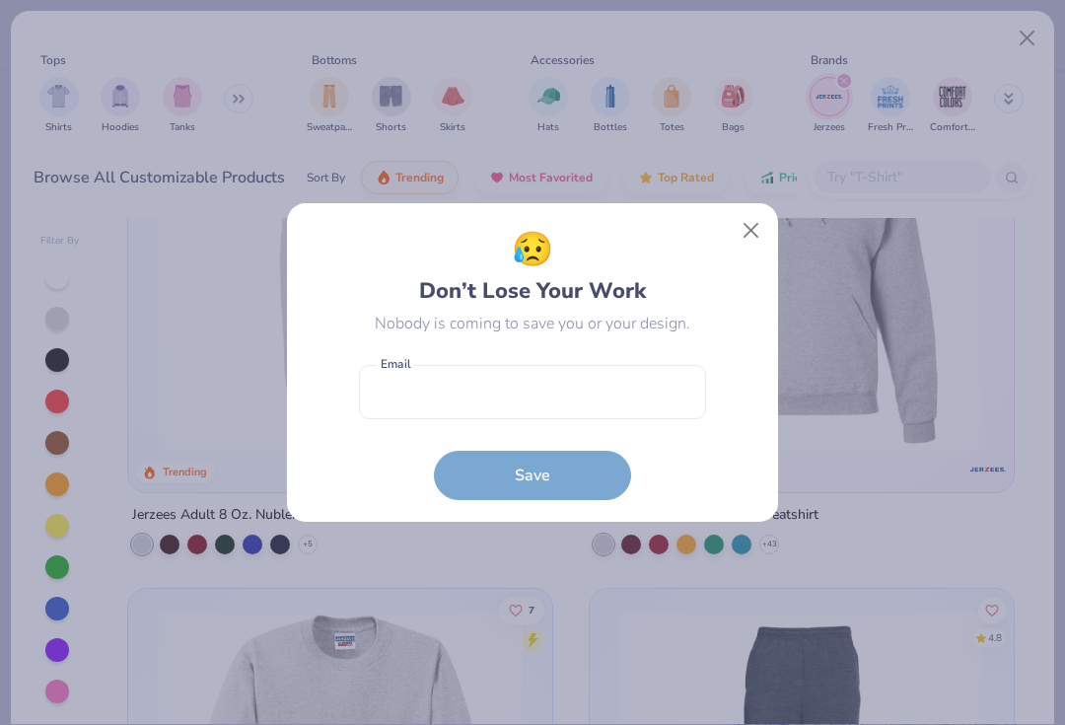
click at [756, 229] on button "Close" at bounding box center [751, 230] width 37 height 37
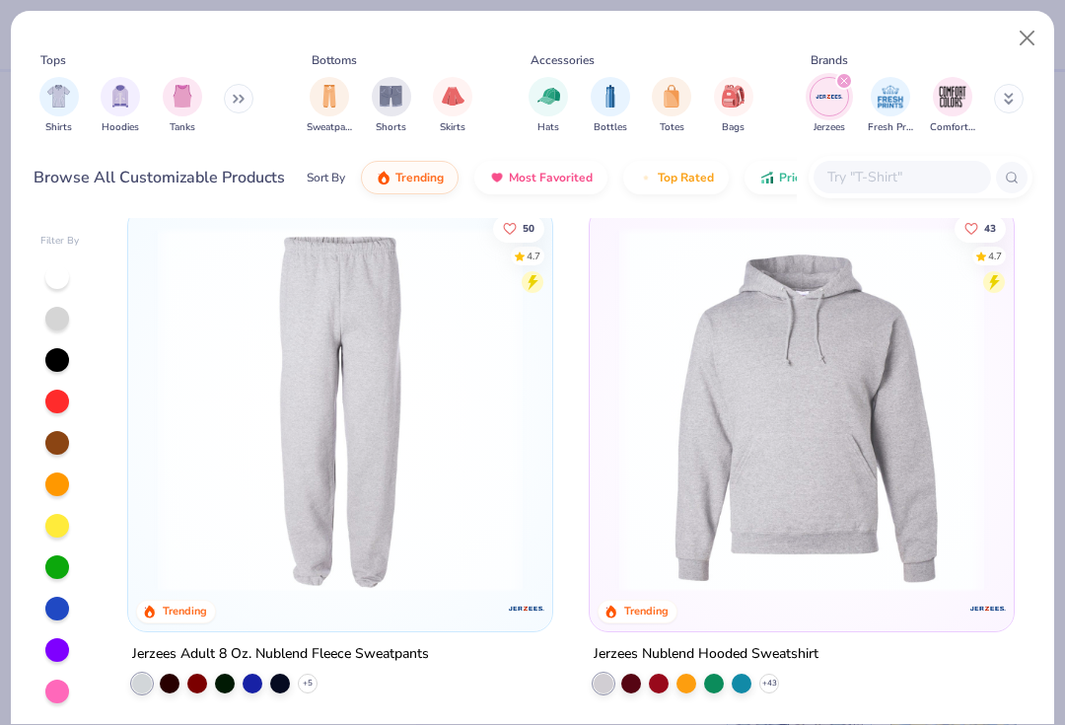
scroll to position [534, 0]
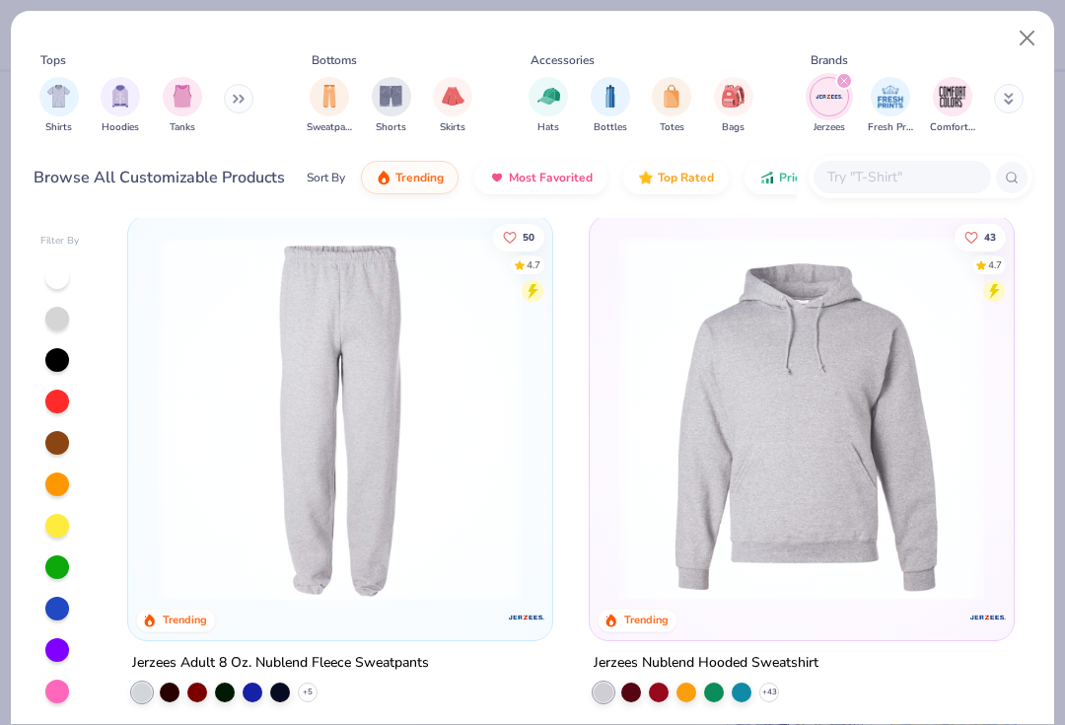
click at [820, 495] on img at bounding box center [801, 417] width 384 height 365
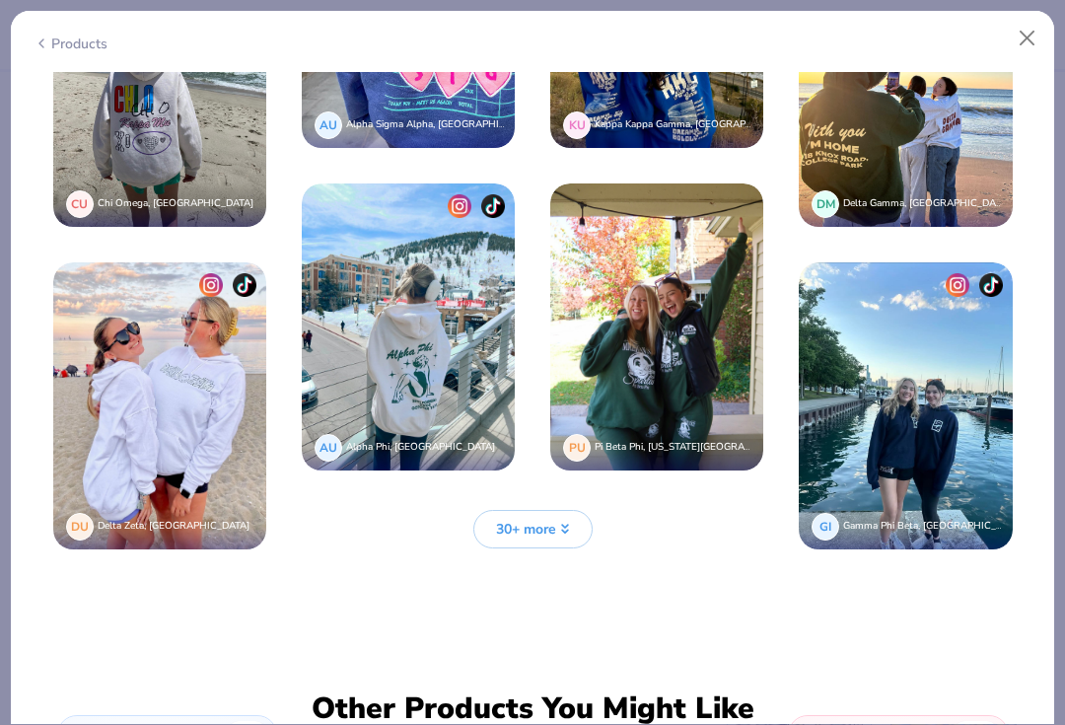
scroll to position [3473, 0]
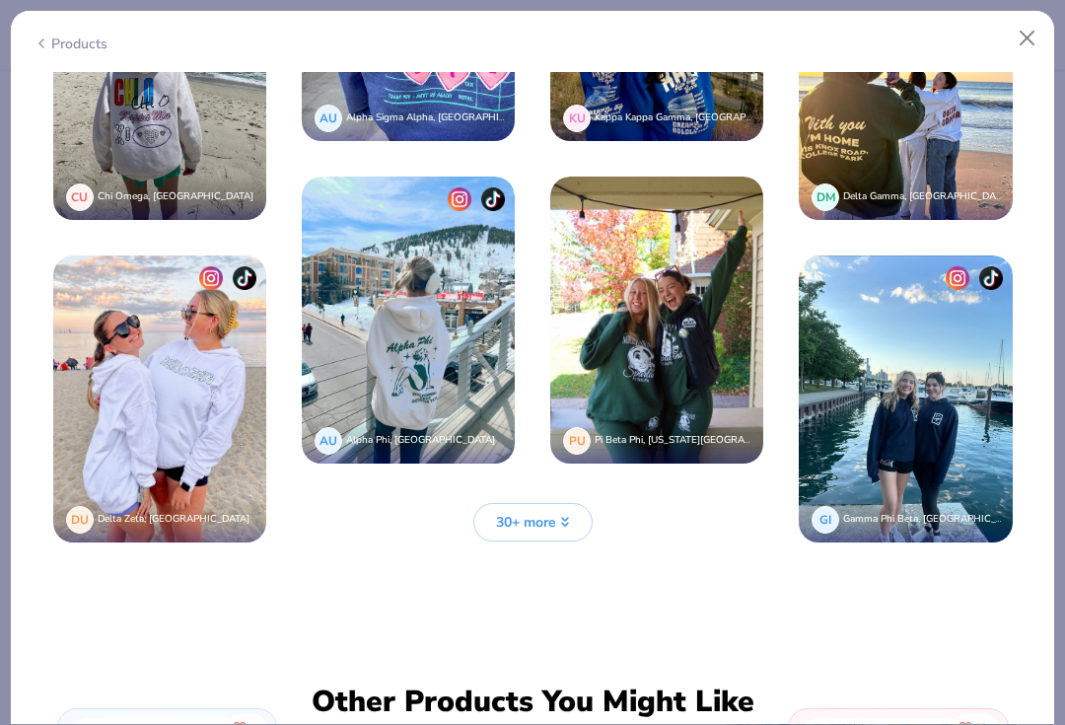
click at [547, 524] on span "30+ more" at bounding box center [526, 522] width 60 height 21
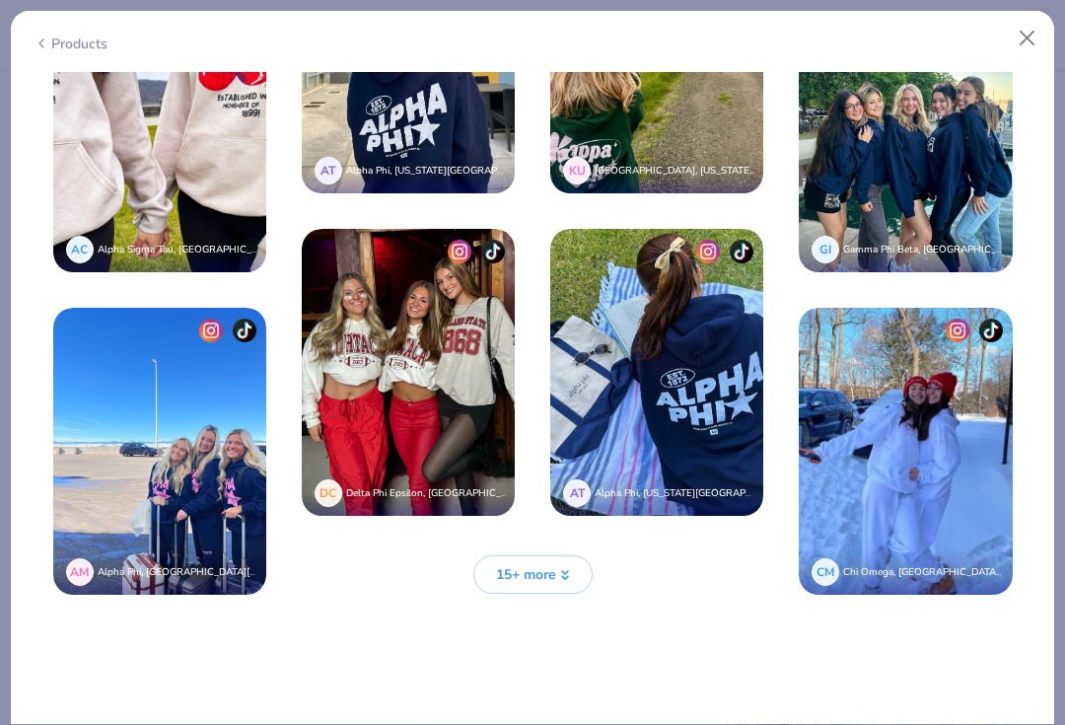
scroll to position [4790, 0]
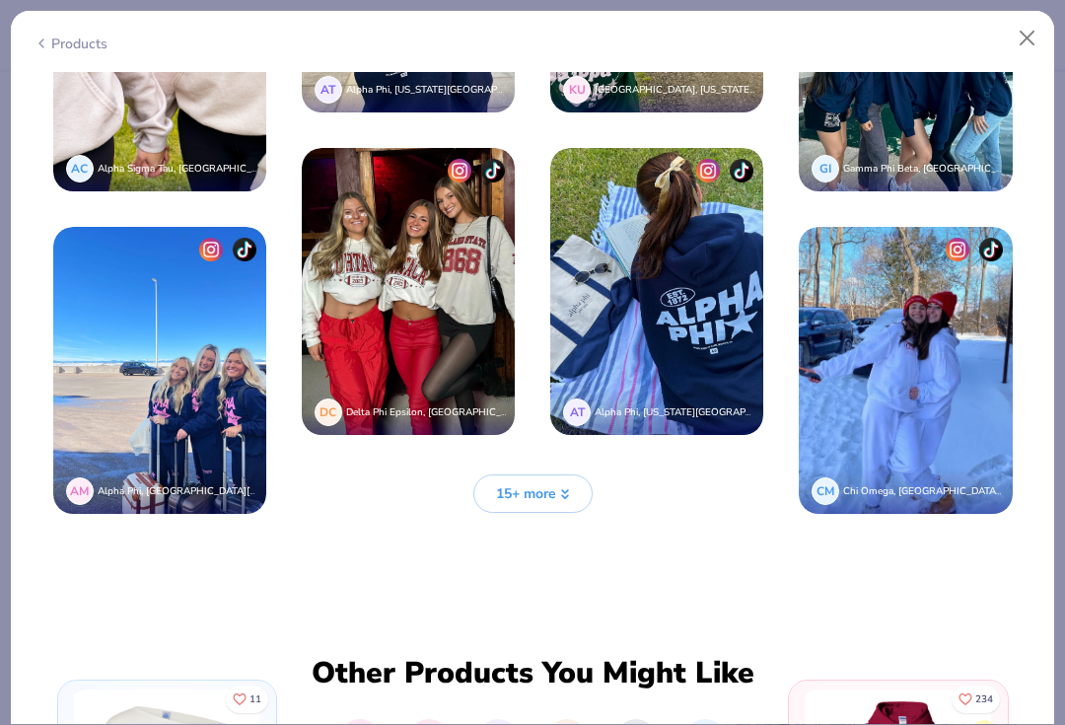
click at [569, 493] on icon at bounding box center [565, 494] width 10 height 10
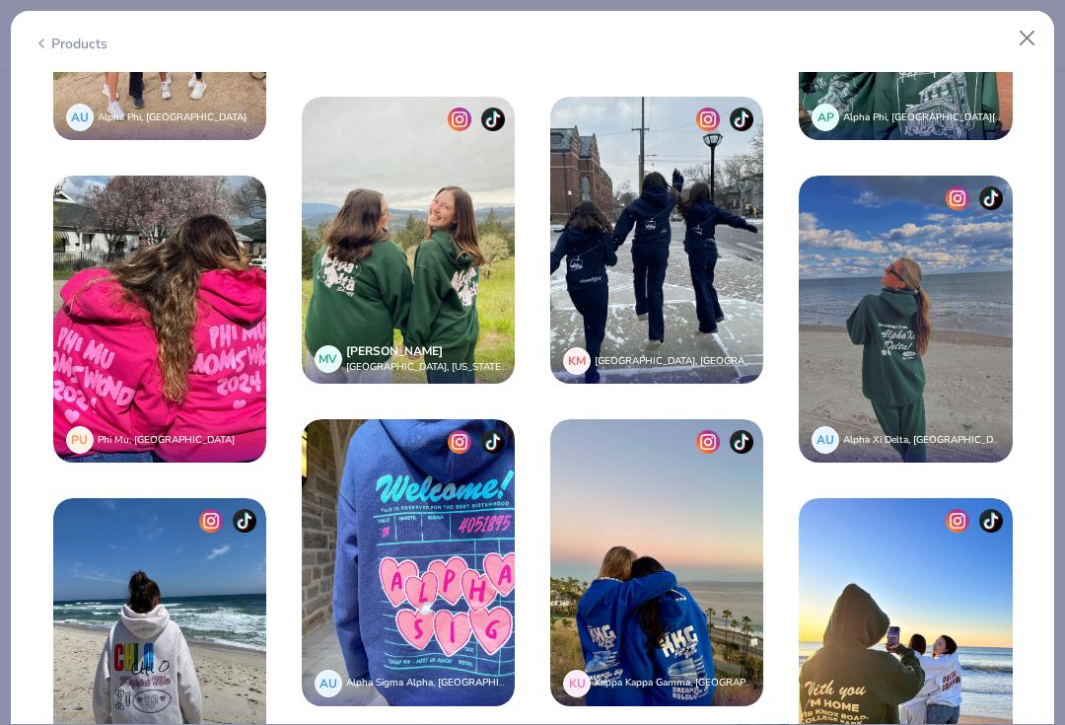
scroll to position [2860, 0]
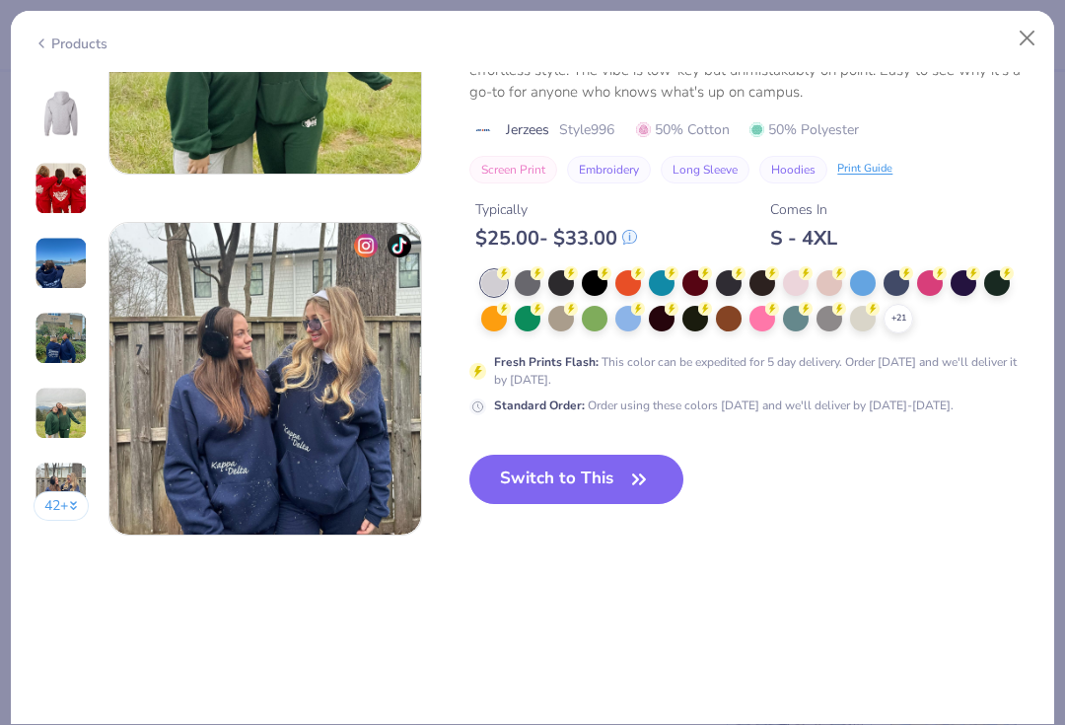
click at [62, 507] on button "42 +" at bounding box center [62, 506] width 56 height 30
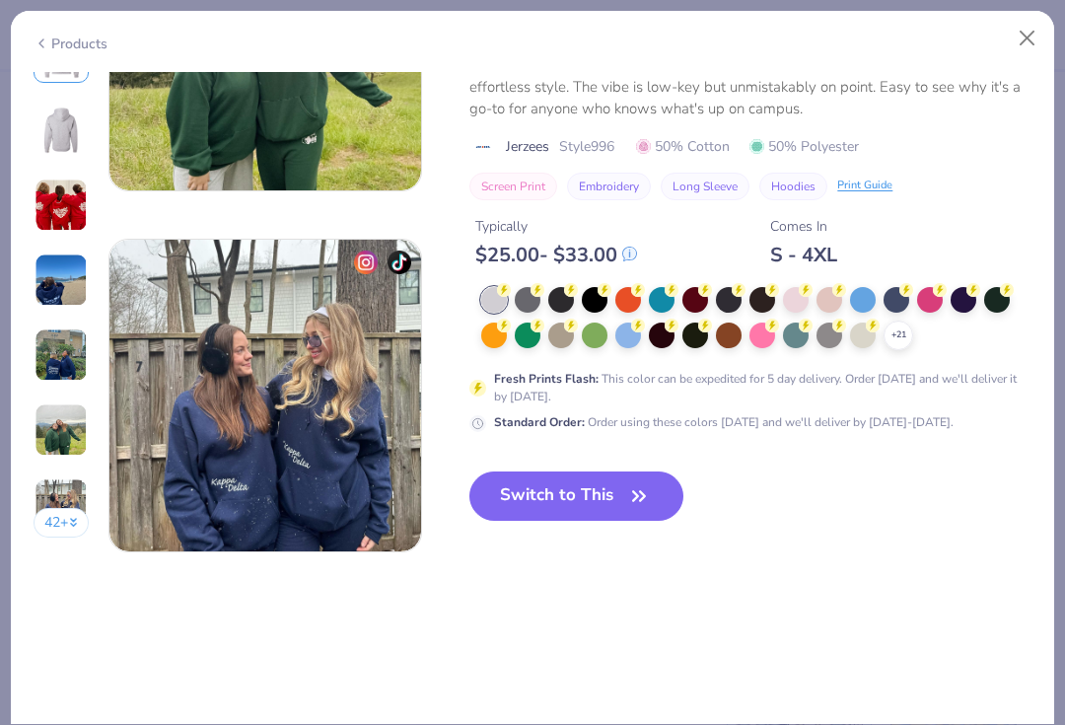
scroll to position [1999, 0]
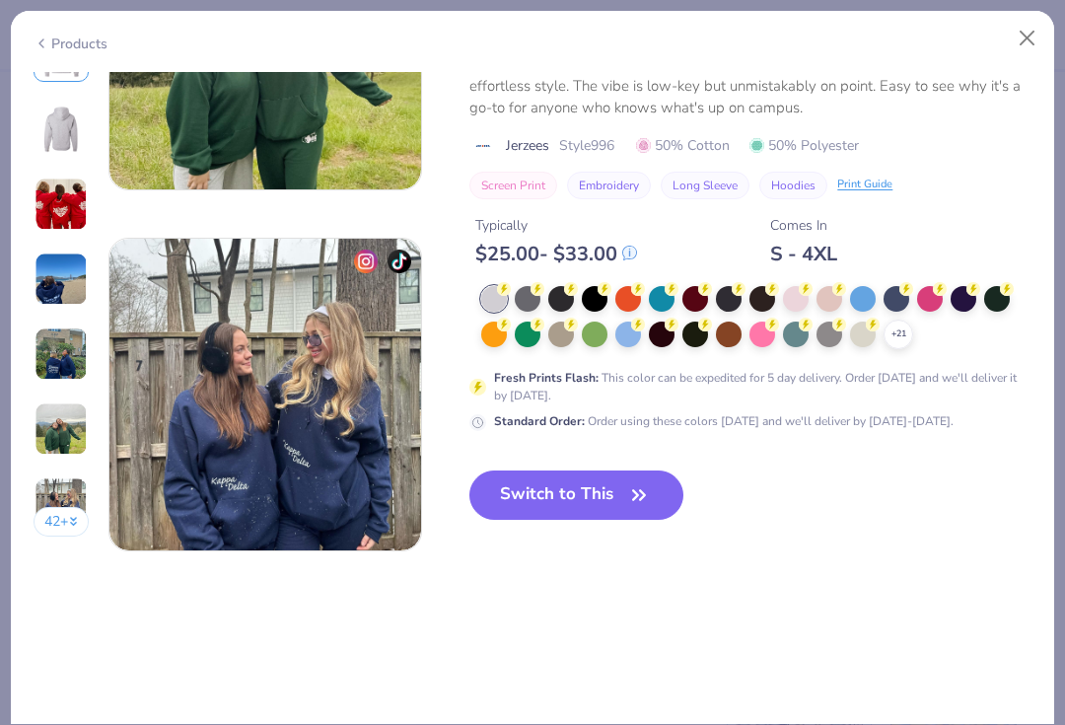
click at [71, 45] on div "Products" at bounding box center [71, 44] width 74 height 21
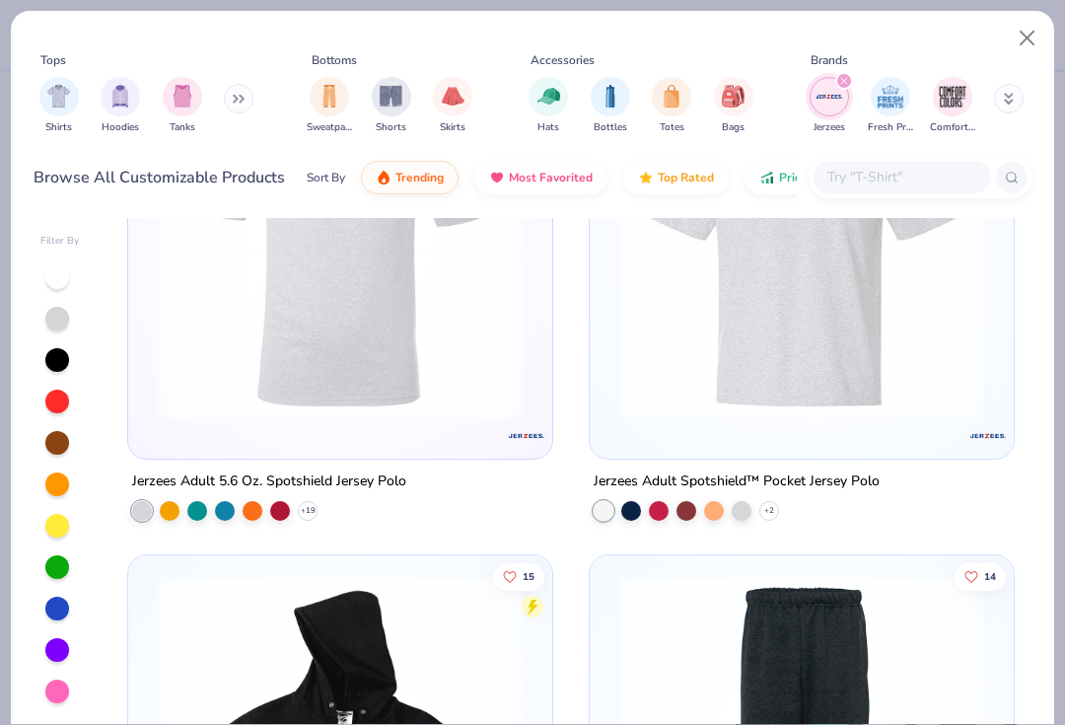
scroll to position [1754, 0]
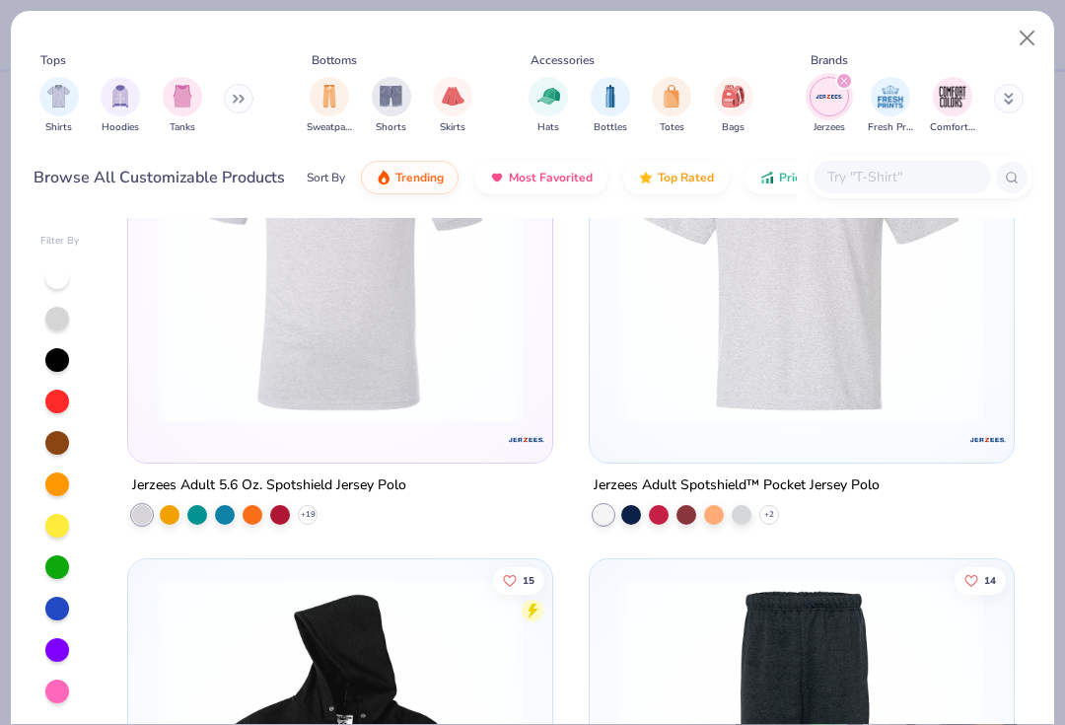
click at [842, 78] on icon "filter for Jerzees" at bounding box center [844, 81] width 8 height 8
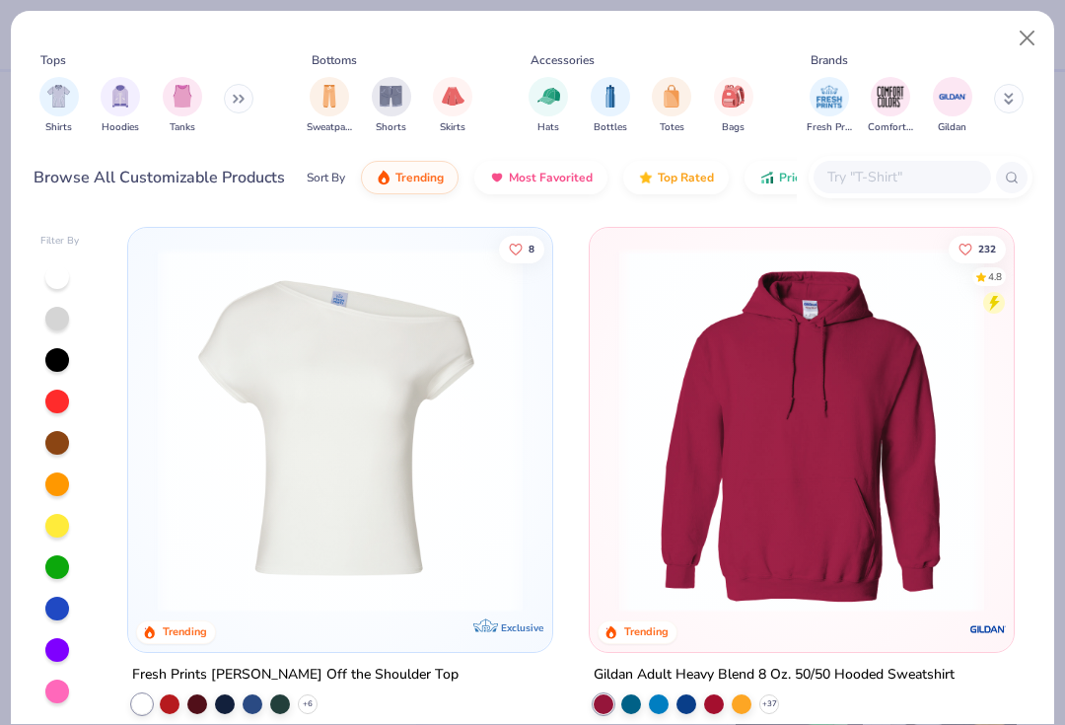
scroll to position [117, 0]
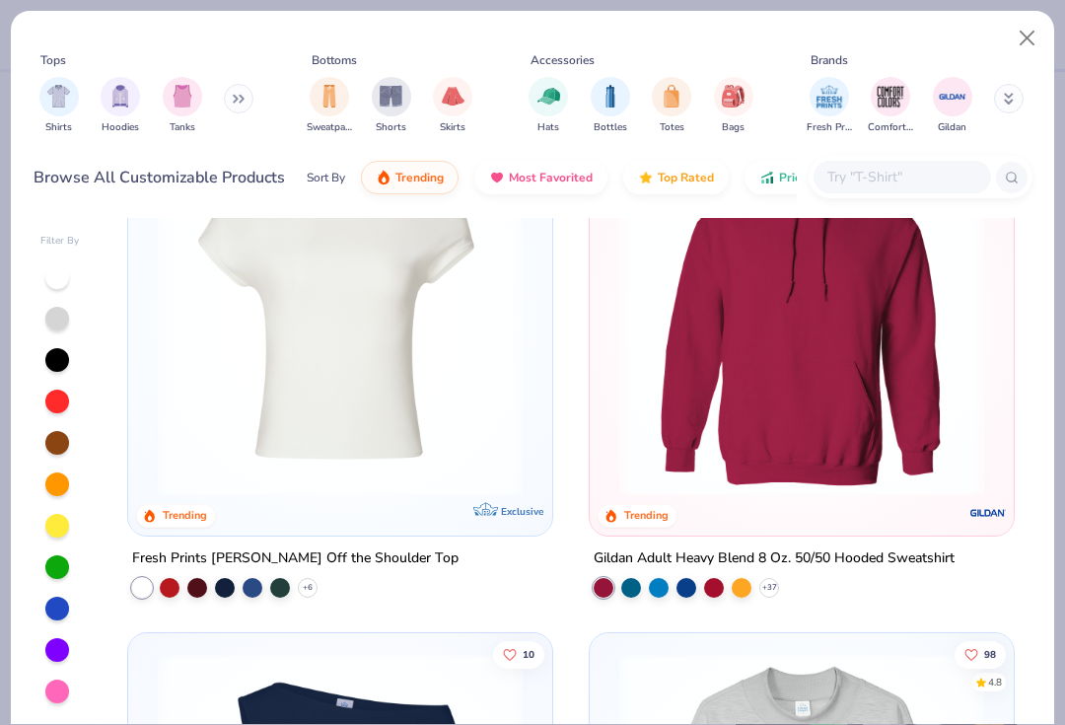
click at [830, 351] on img at bounding box center [801, 313] width 384 height 365
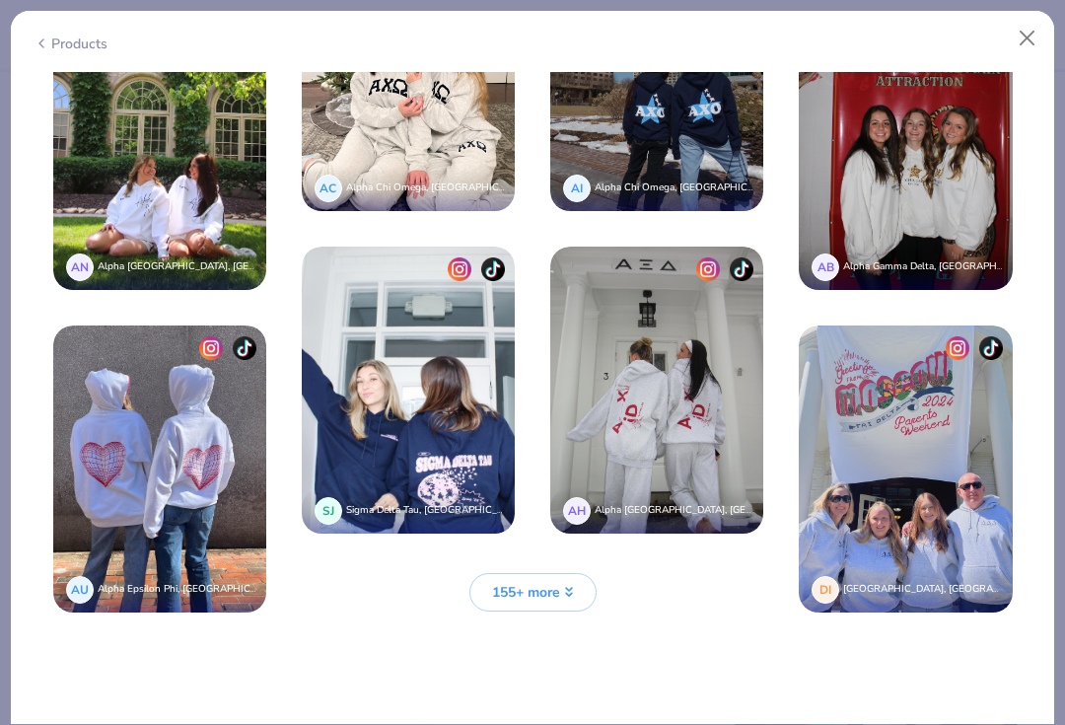
scroll to position [3570, 0]
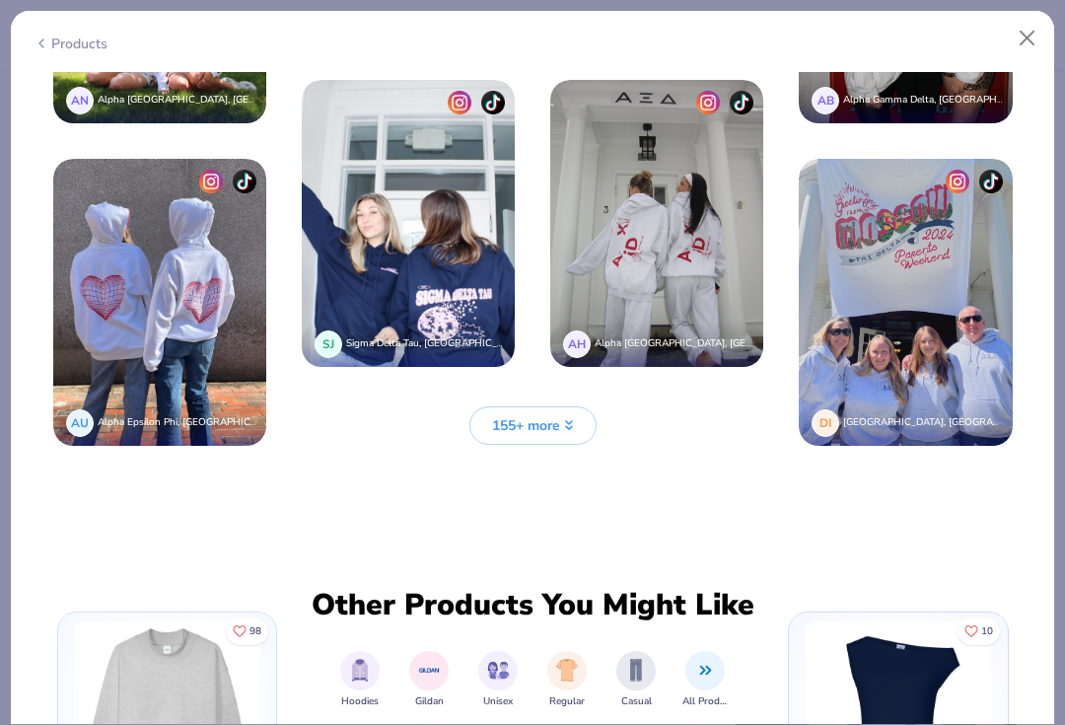
click at [545, 428] on span "155+ more" at bounding box center [526, 425] width 68 height 21
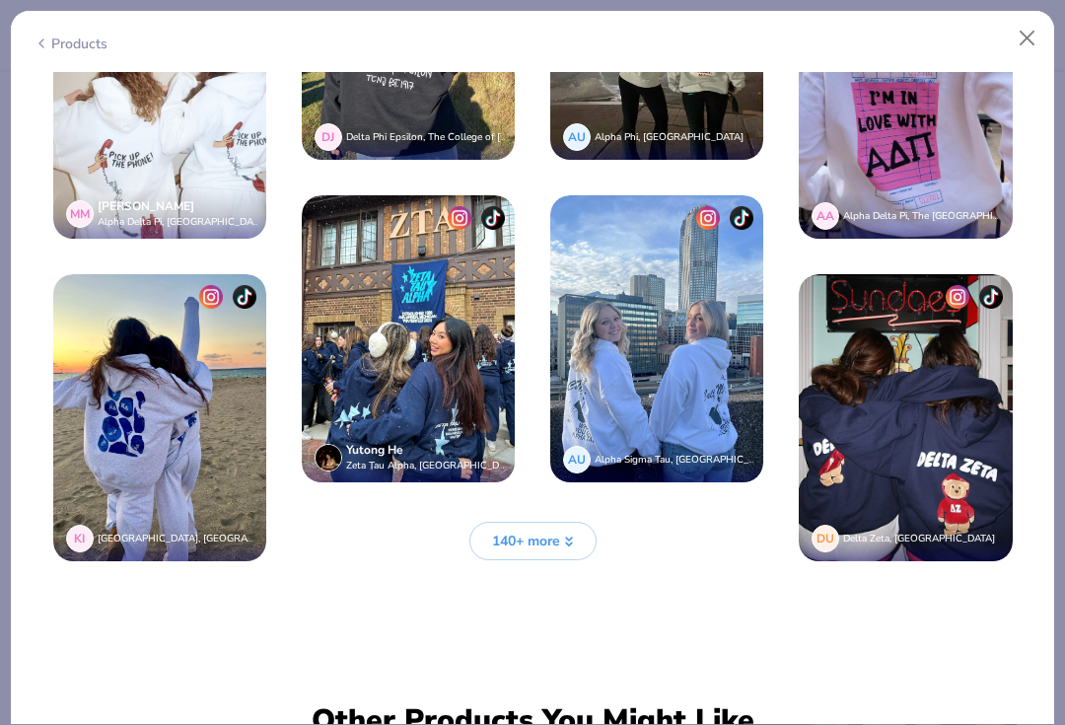
scroll to position [4794, 0]
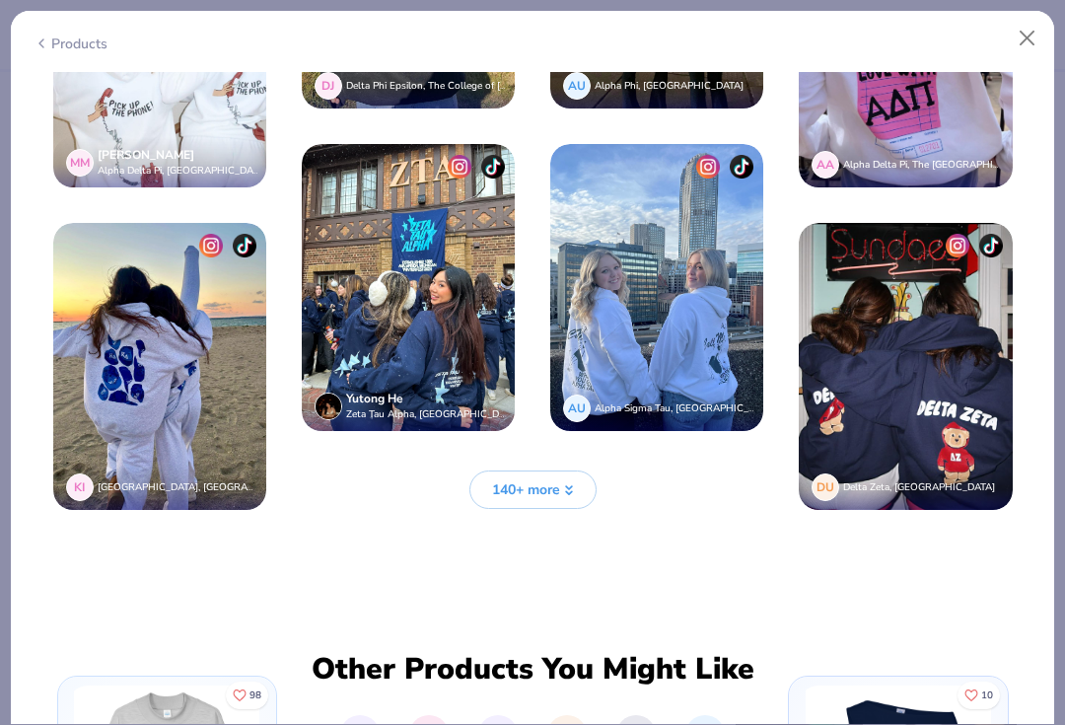
click at [524, 480] on span "140+ more" at bounding box center [526, 489] width 68 height 21
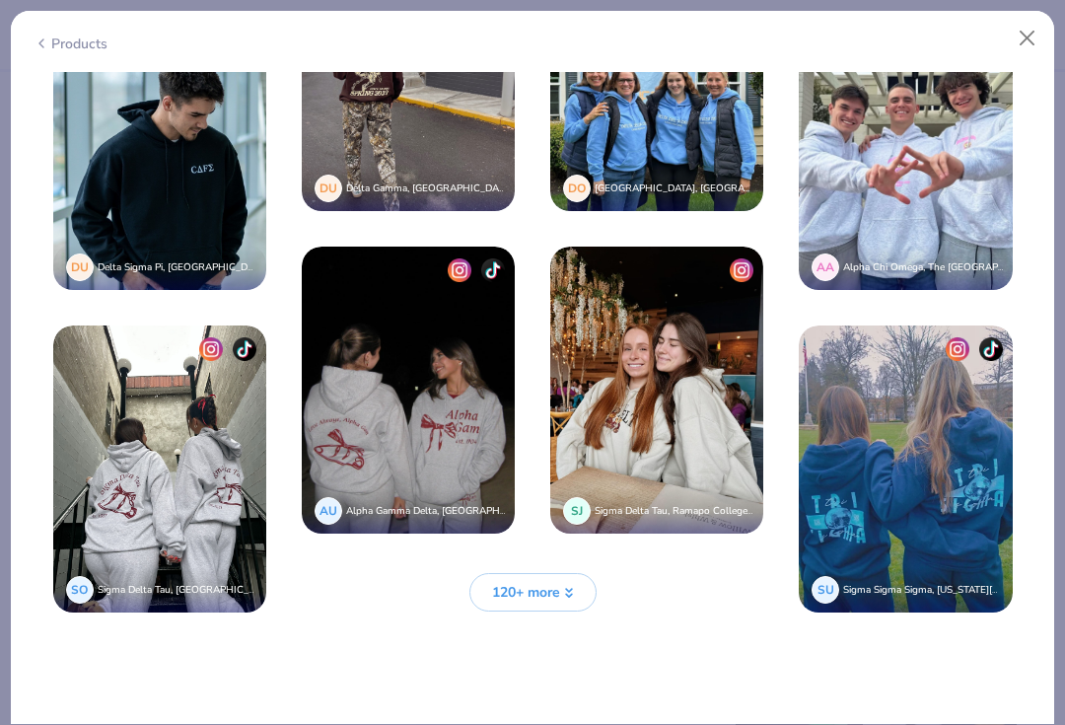
scroll to position [5981, 0]
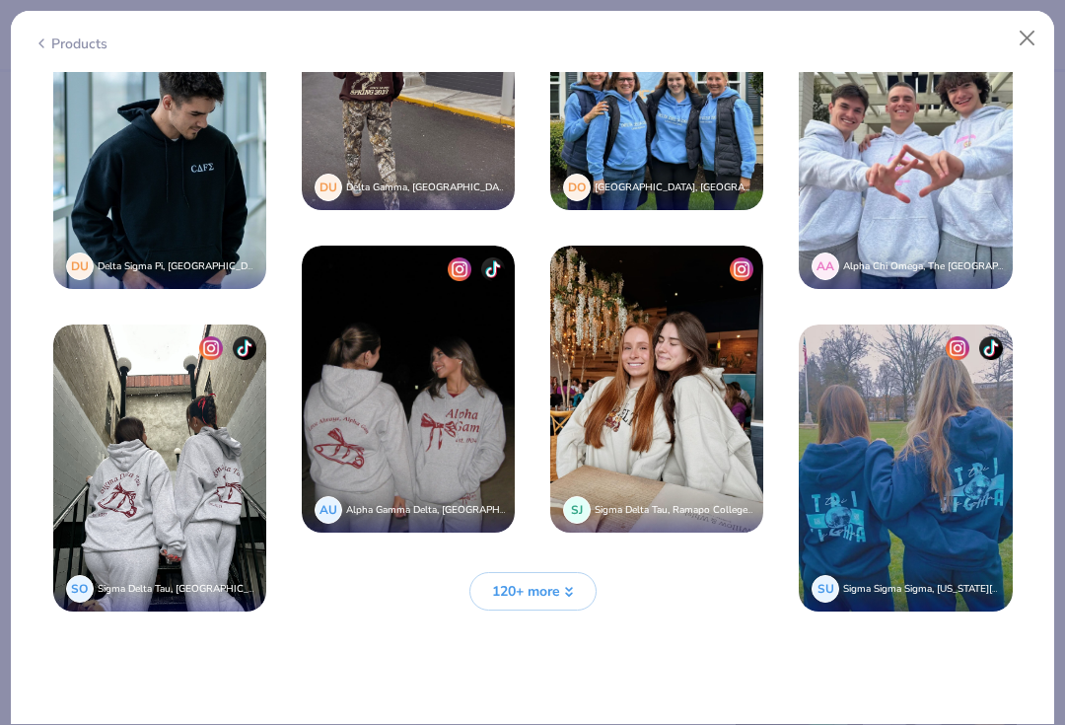
click at [539, 606] on button "120+ more" at bounding box center [532, 591] width 127 height 38
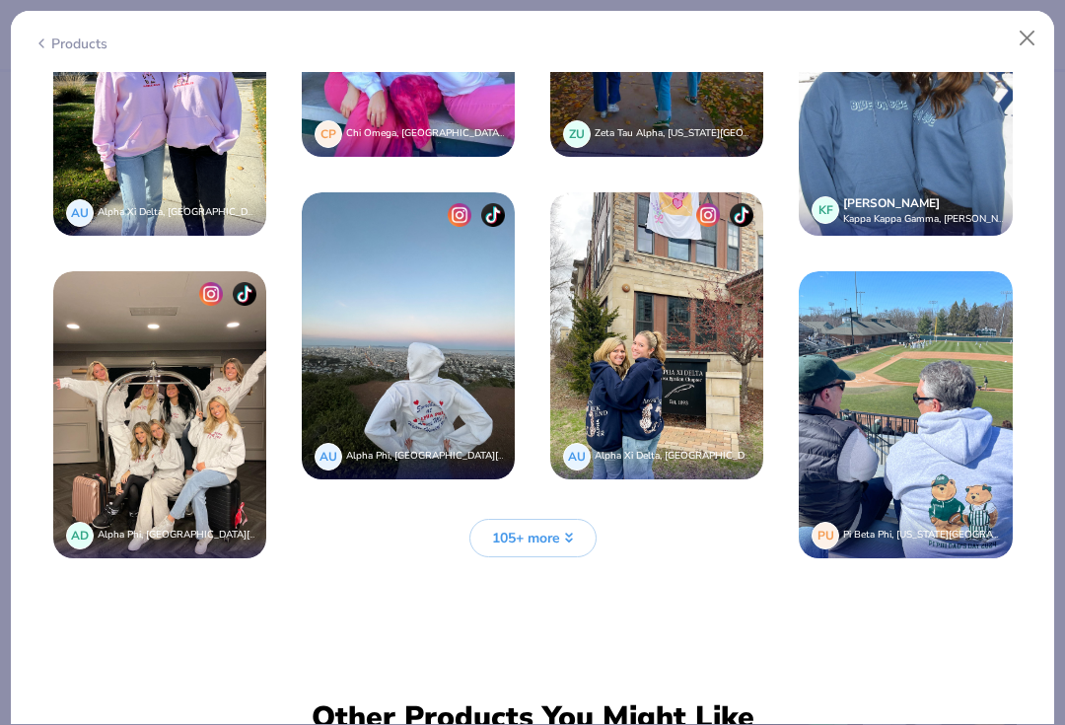
scroll to position [7324, 0]
click at [572, 528] on button "105+ more" at bounding box center [532, 538] width 127 height 38
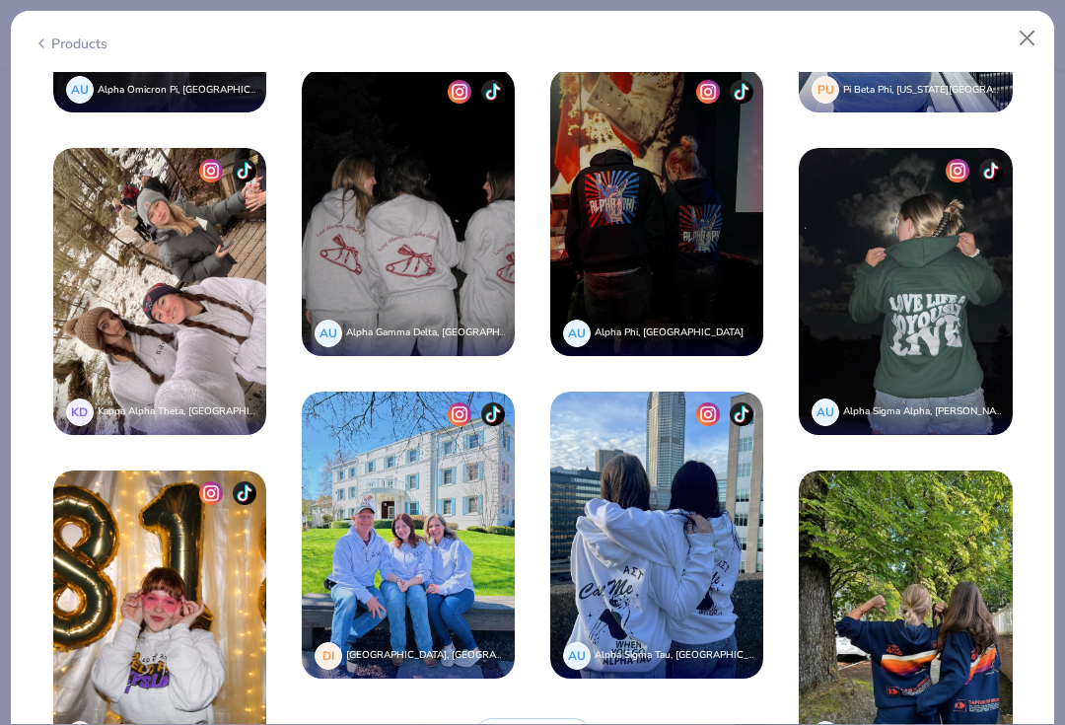
scroll to position [8483, 0]
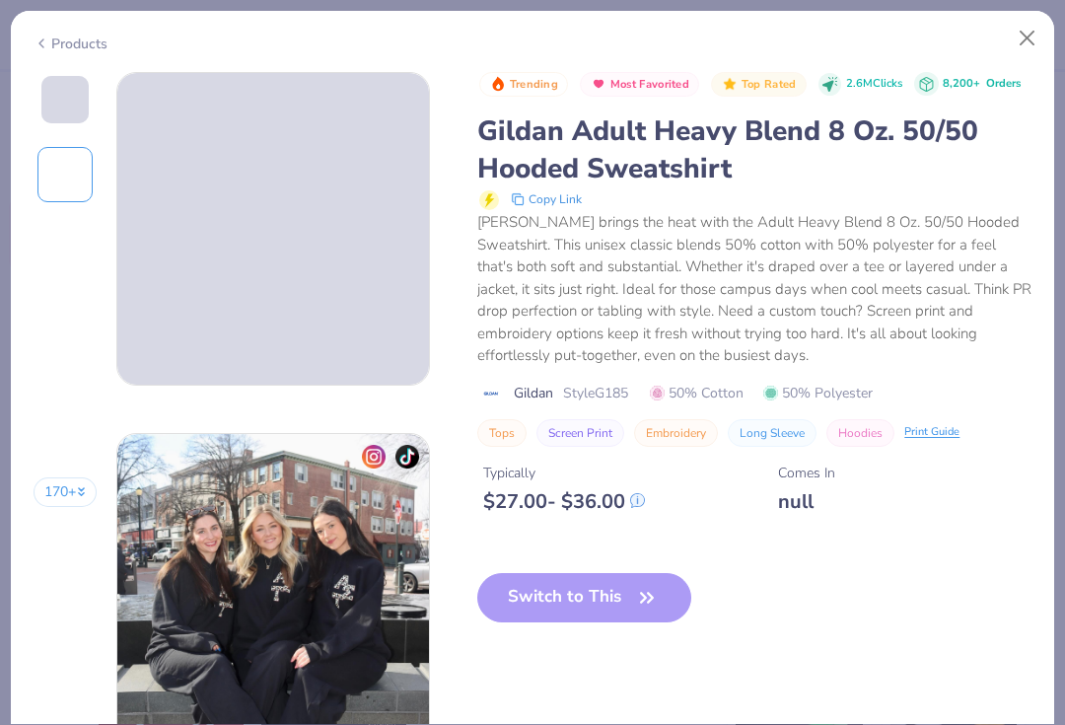
click at [1024, 50] on button "Close" at bounding box center [1027, 38] width 37 height 37
click at [1025, 51] on button "Close" at bounding box center [1027, 38] width 37 height 37
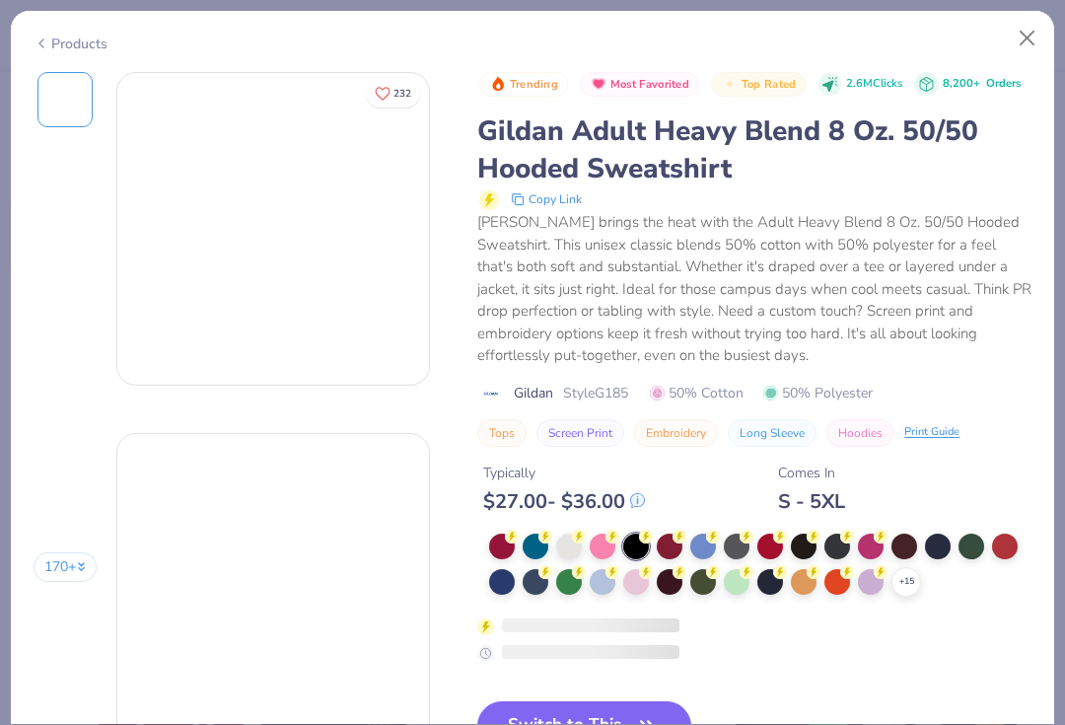
click at [1028, 35] on button "Close" at bounding box center [1027, 38] width 37 height 37
click at [1028, 34] on button "Close" at bounding box center [1027, 38] width 37 height 37
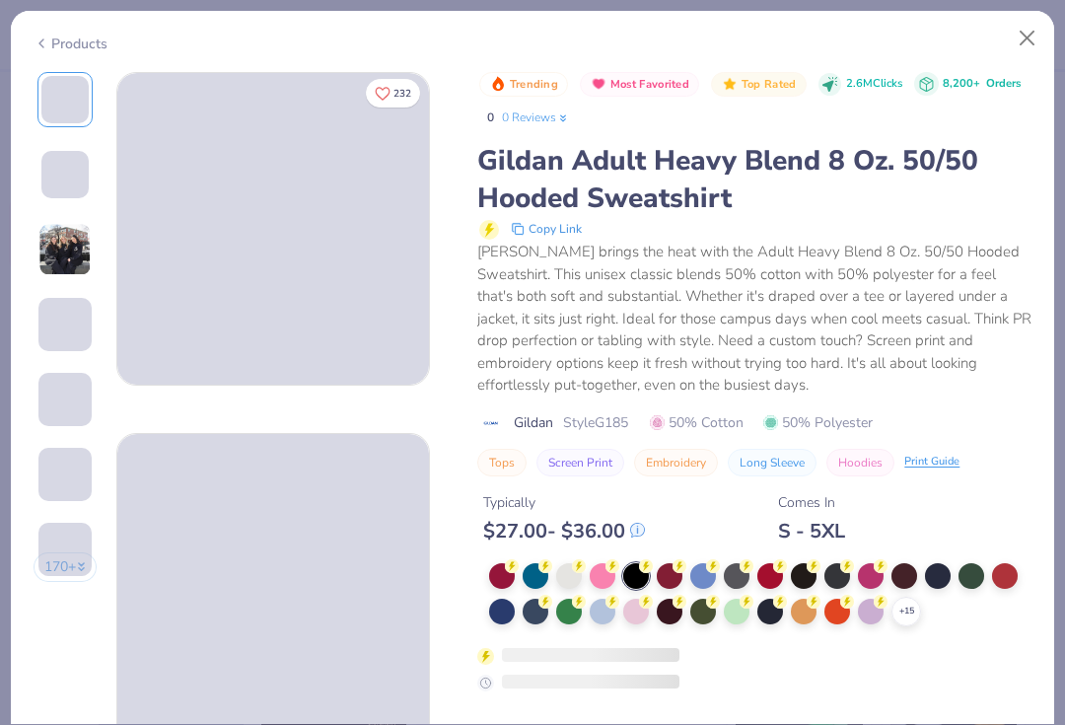
click at [1016, 45] on button "Close" at bounding box center [1027, 38] width 37 height 37
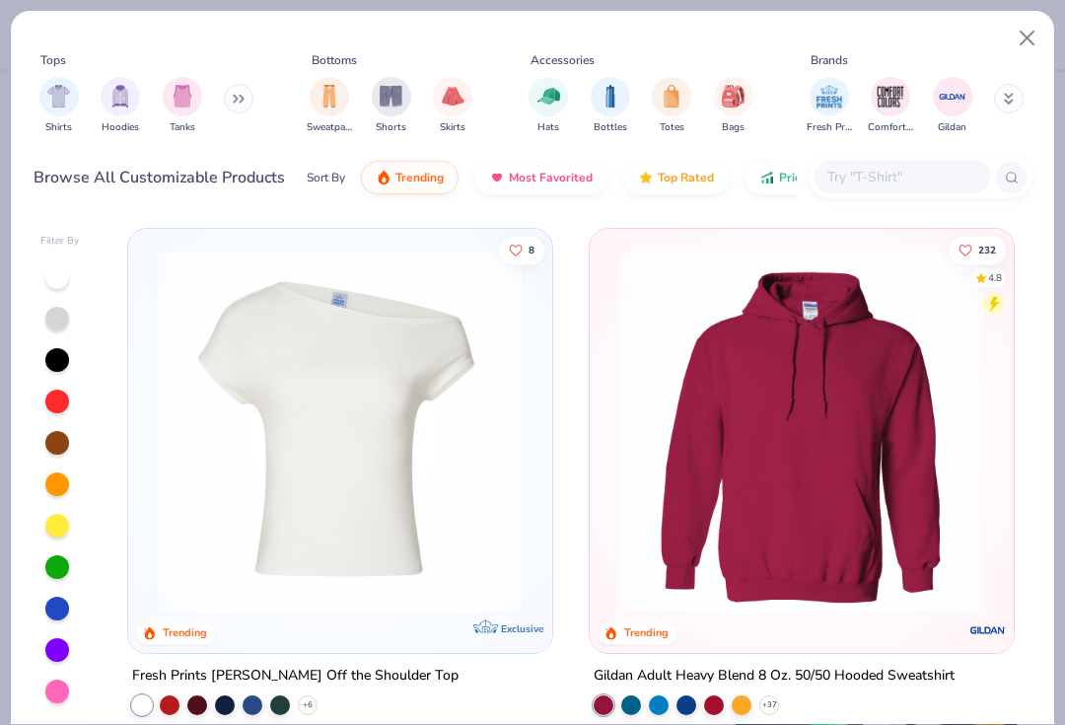
click at [1021, 43] on button "Close" at bounding box center [1027, 38] width 37 height 37
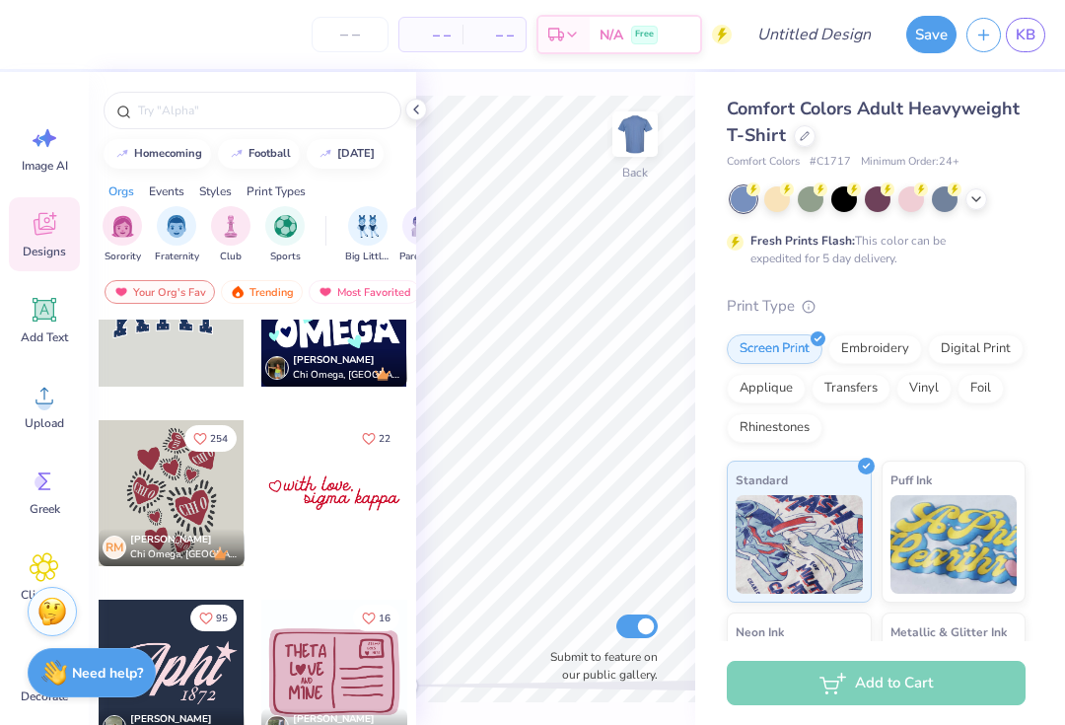
scroll to position [114, 0]
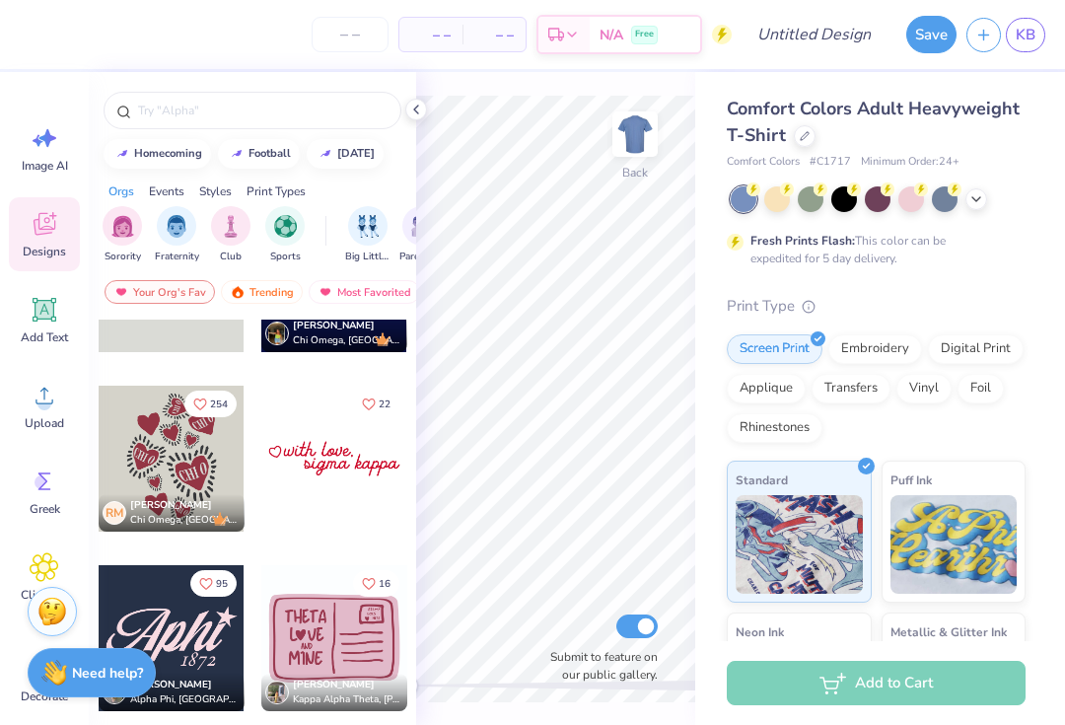
click at [281, 291] on div "Trending" at bounding box center [262, 292] width 82 height 24
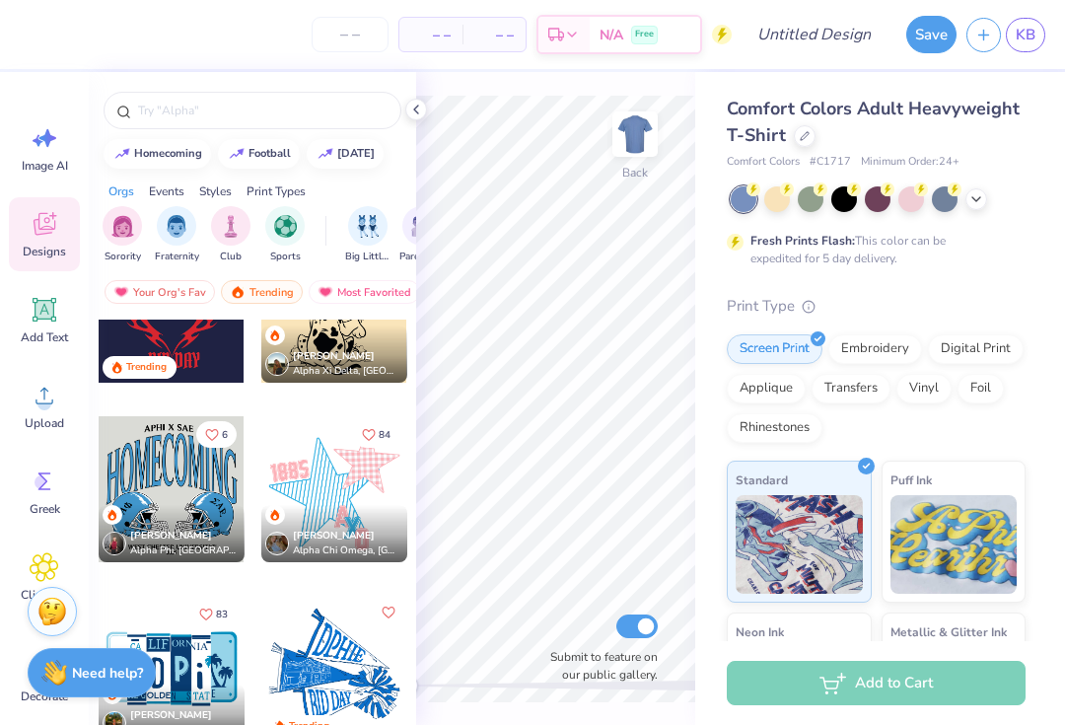
scroll to position [4212, 0]
click at [49, 314] on icon at bounding box center [44, 310] width 19 height 19
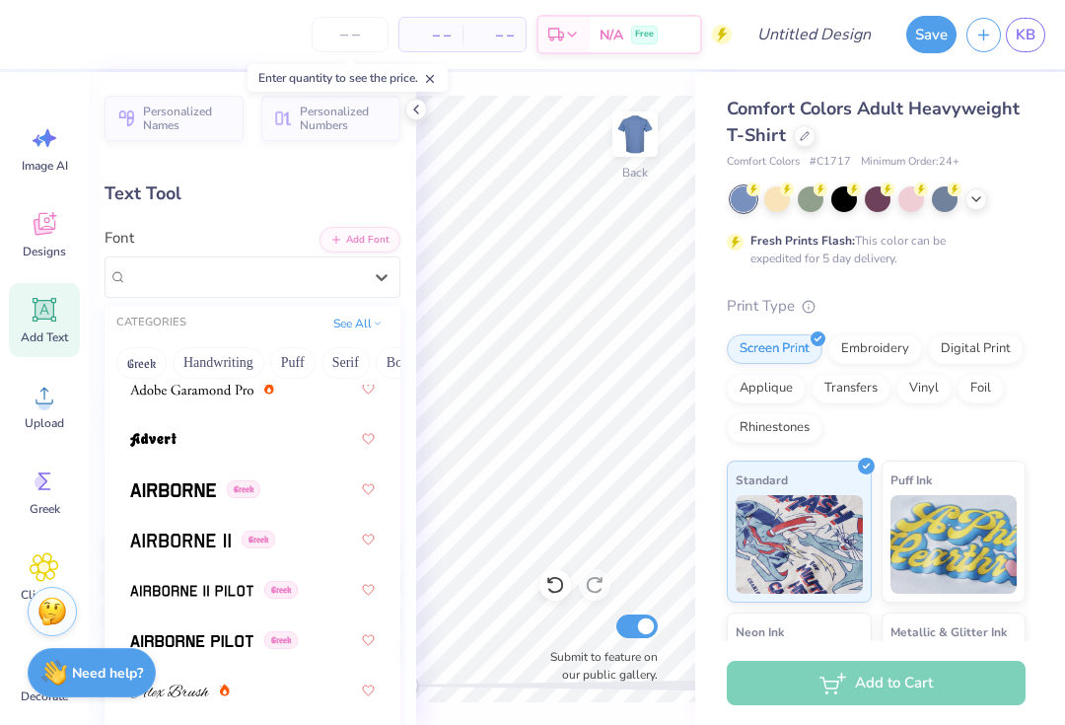
scroll to position [405, 0]
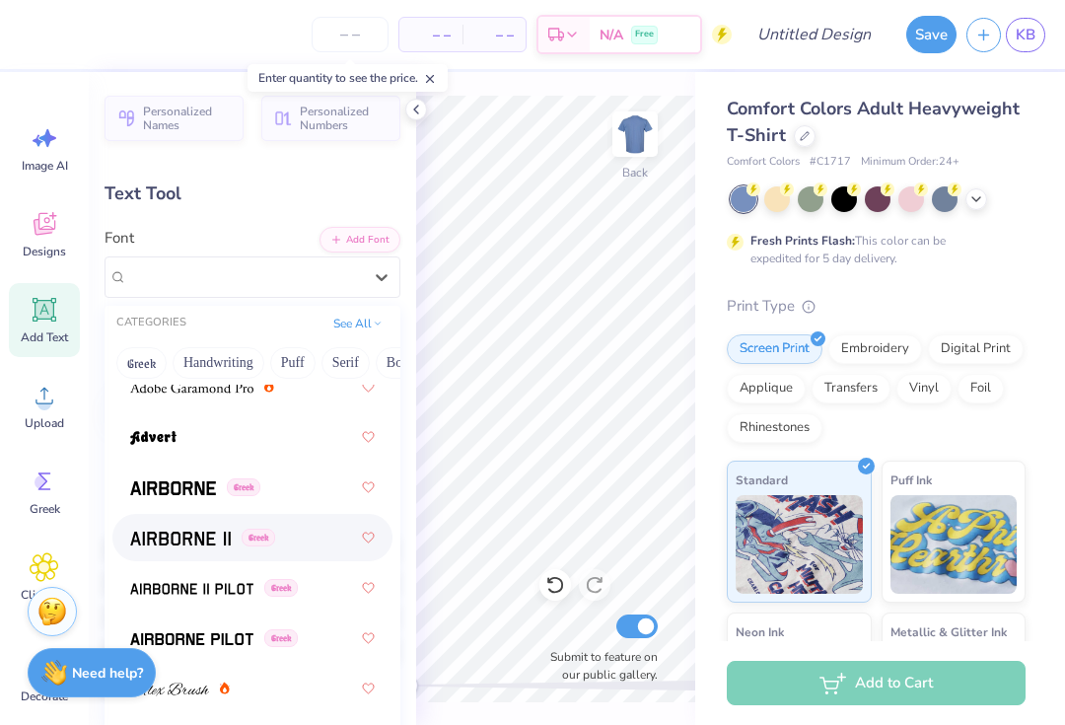
click at [198, 531] on img at bounding box center [180, 538] width 101 height 14
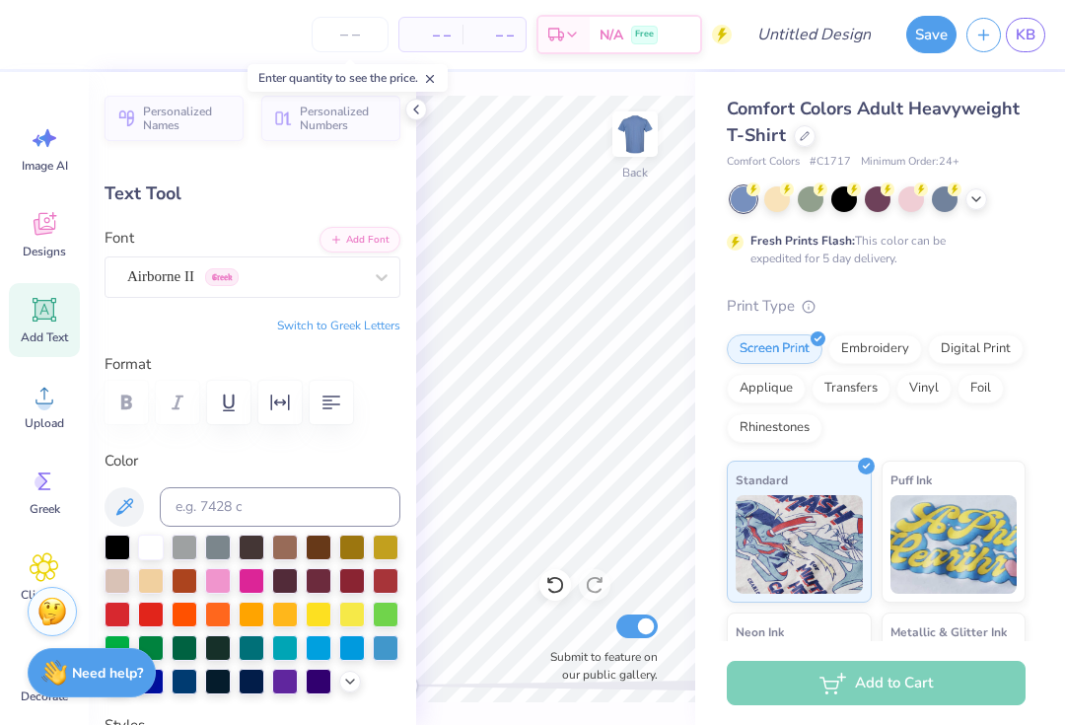
scroll to position [1, 0]
type textarea "D"
type textarea "d"
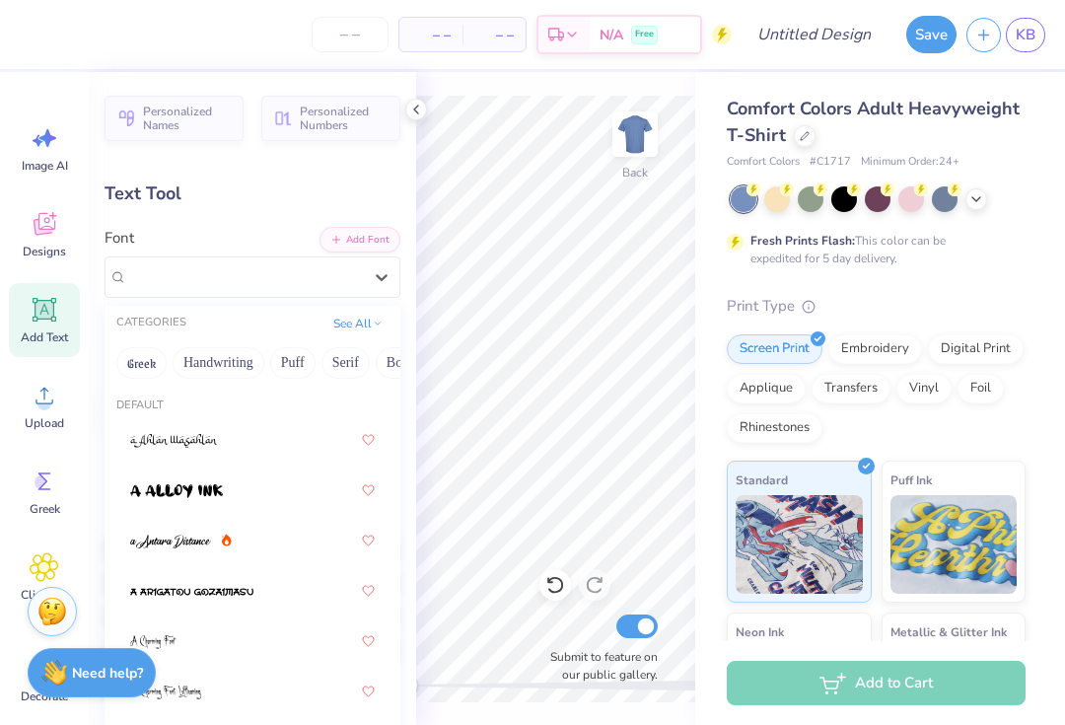
click at [130, 359] on button "Greek" at bounding box center [141, 363] width 50 height 32
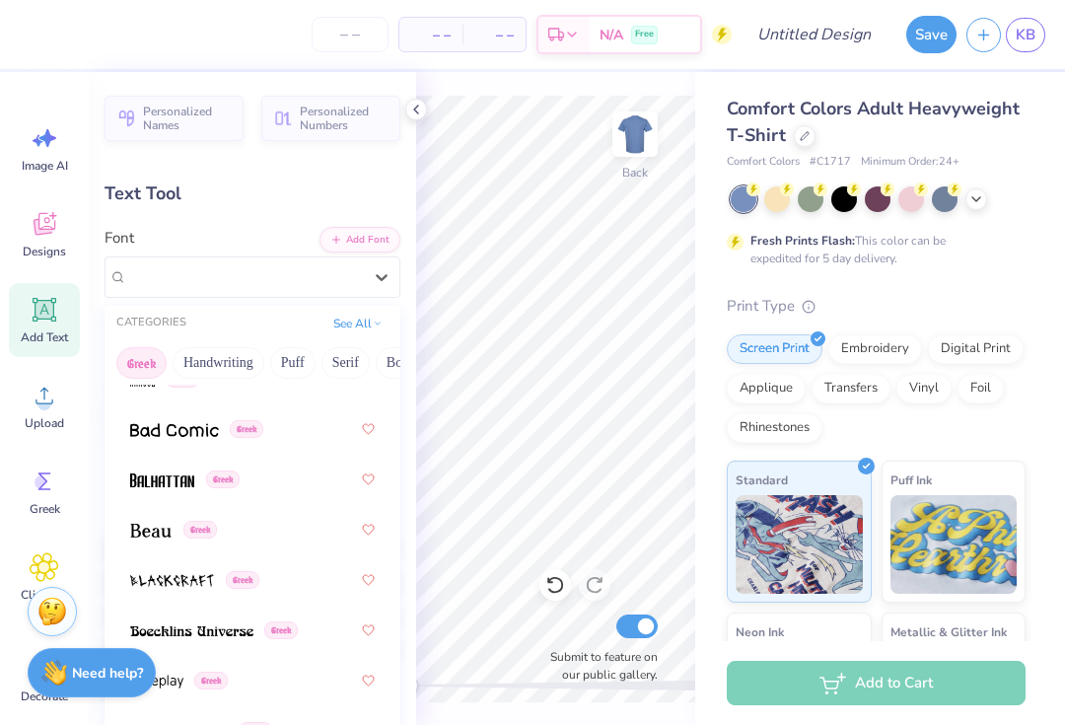
scroll to position [257, 0]
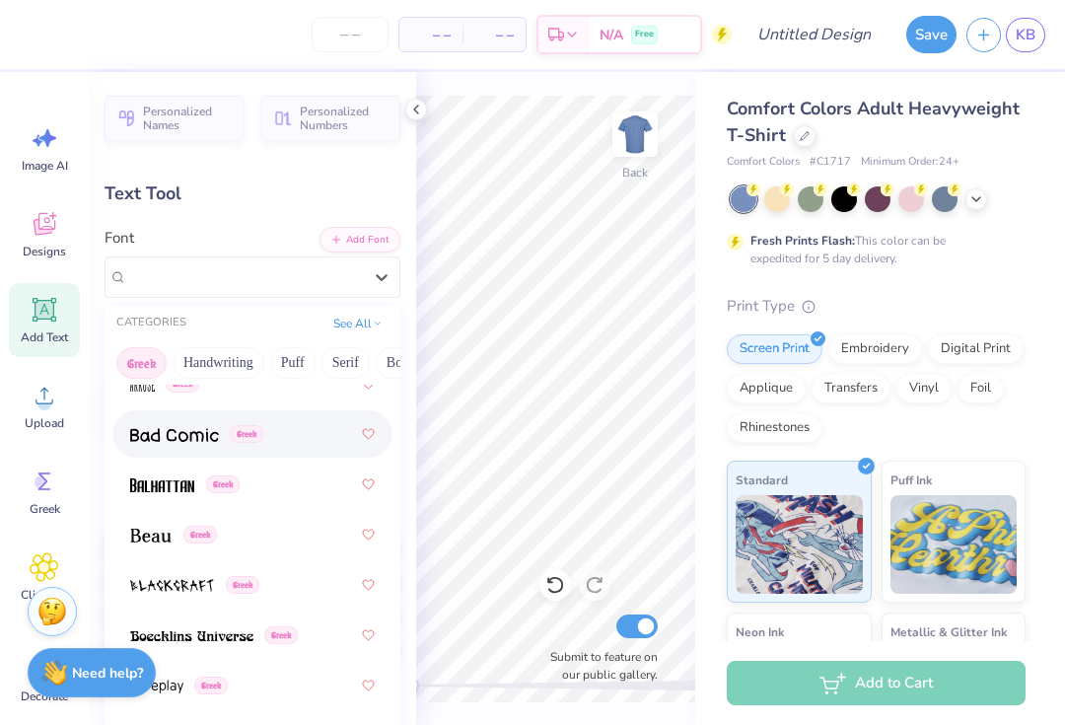
click at [307, 446] on div "Greek" at bounding box center [252, 433] width 244 height 35
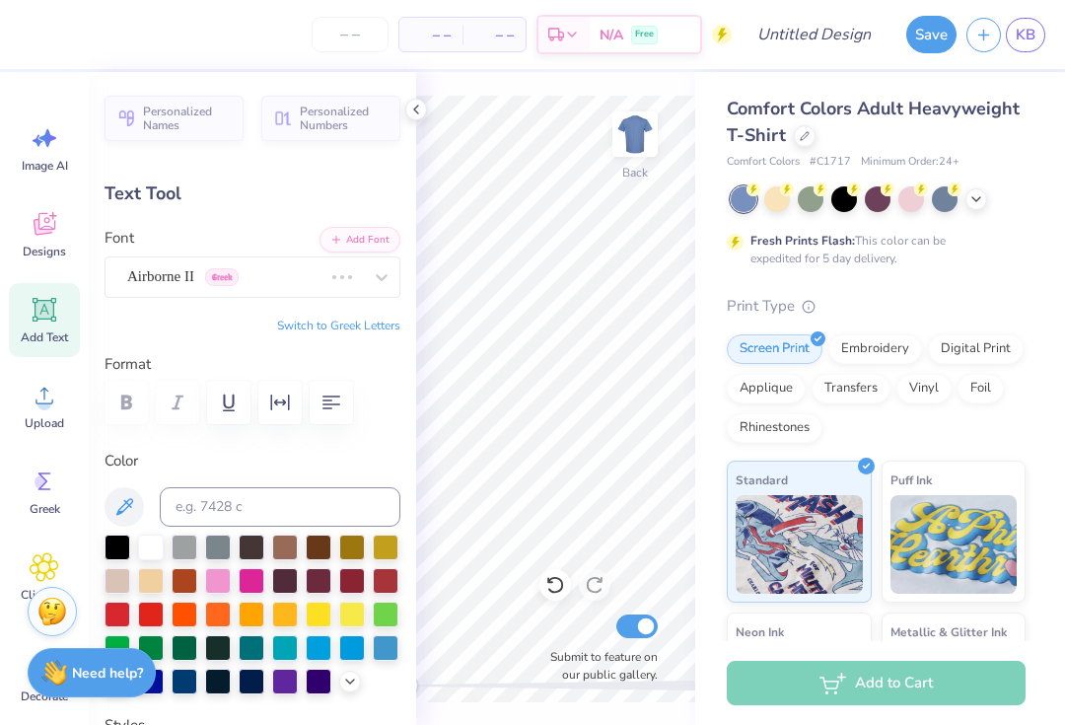
click at [58, 309] on icon at bounding box center [45, 310] width 30 height 30
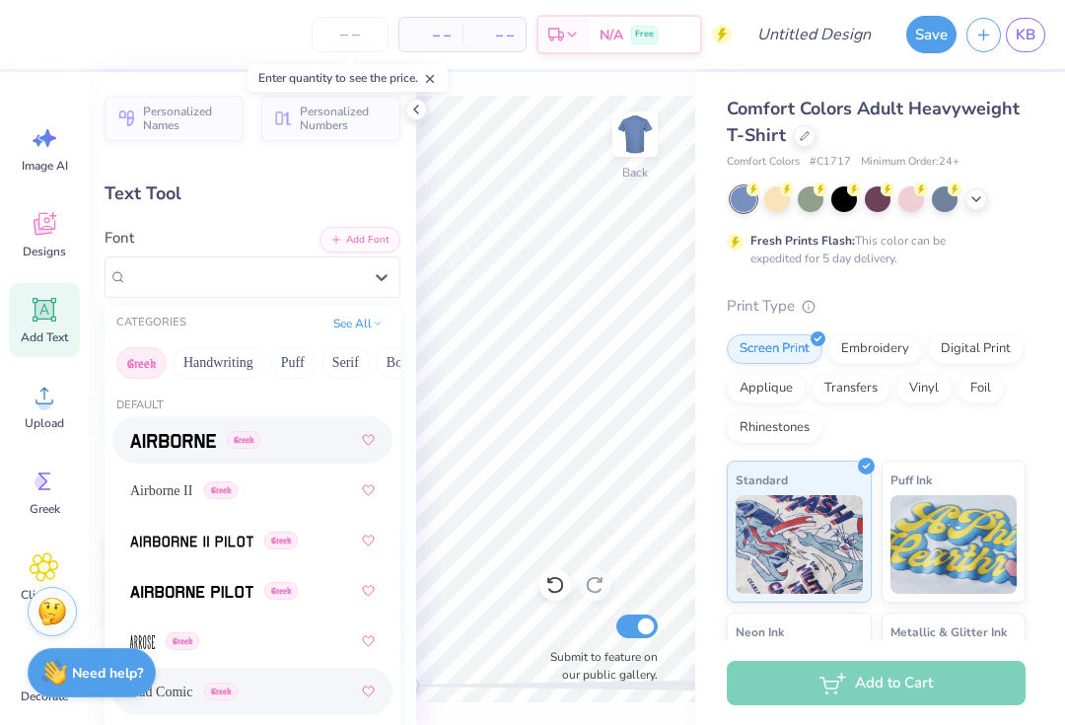
click at [183, 443] on img at bounding box center [173, 441] width 86 height 14
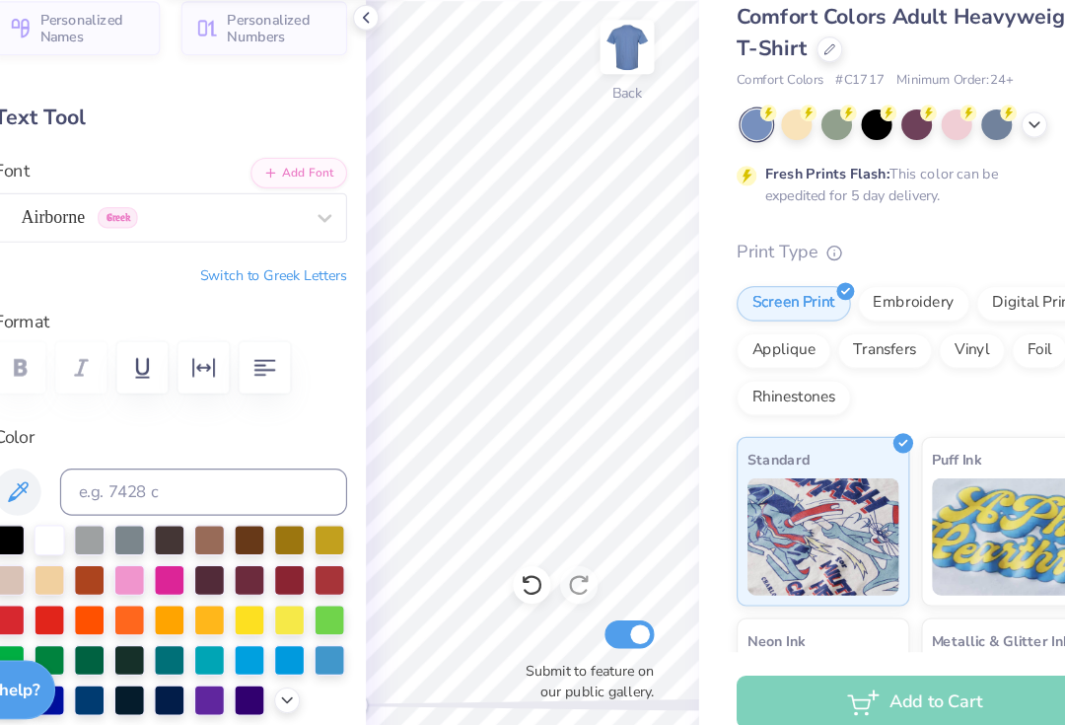
type textarea "D"
type textarea "F"
type textarea "D"
type textarea "G"
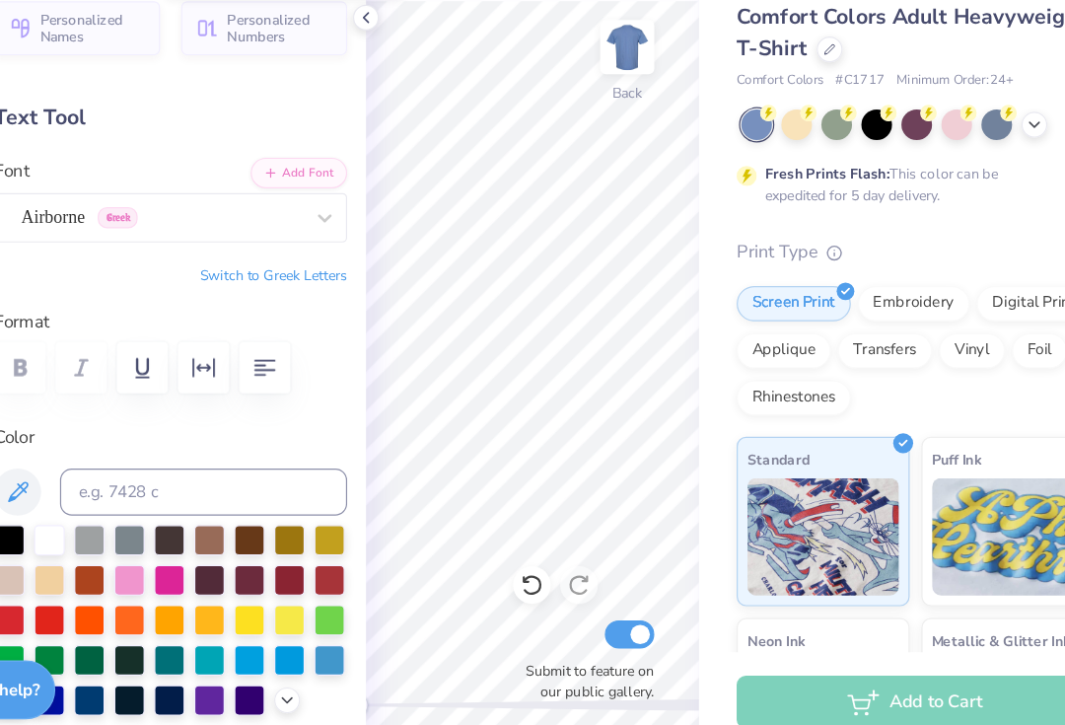
type textarea "F"
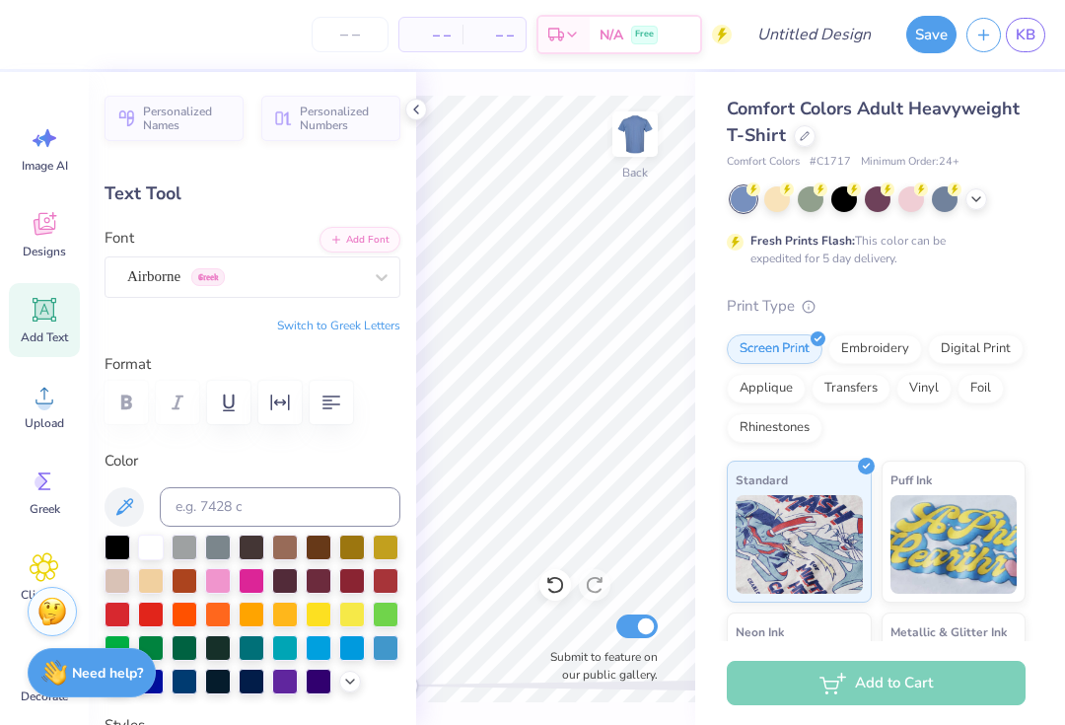
click at [45, 241] on div "Designs" at bounding box center [44, 234] width 71 height 74
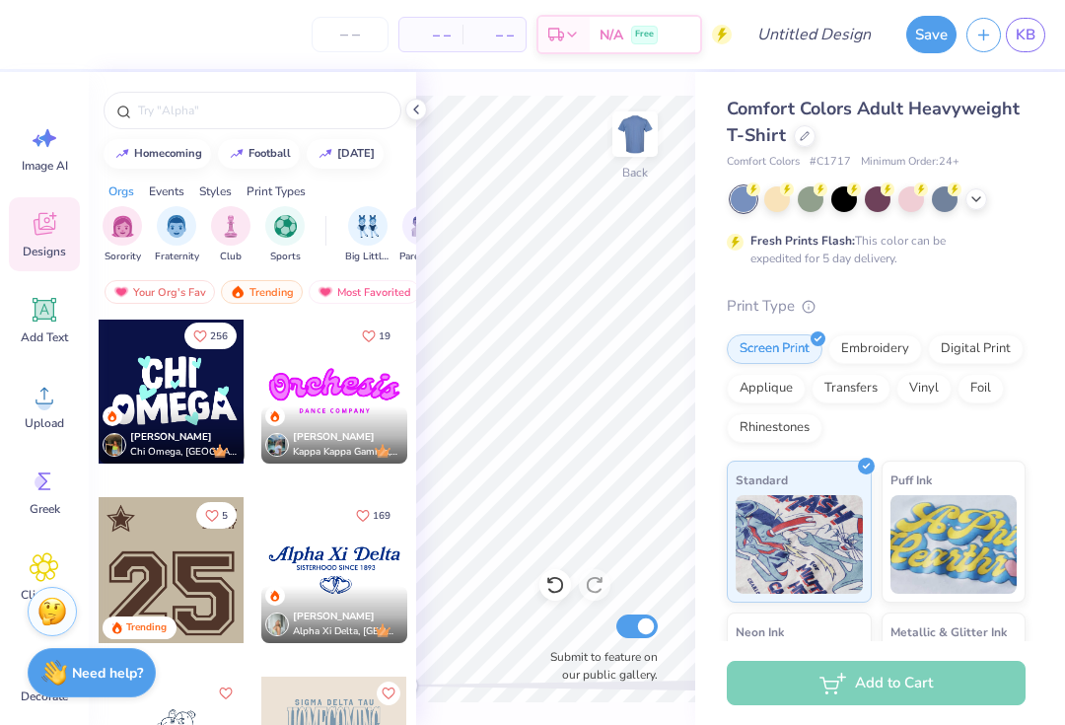
scroll to position [2504, 0]
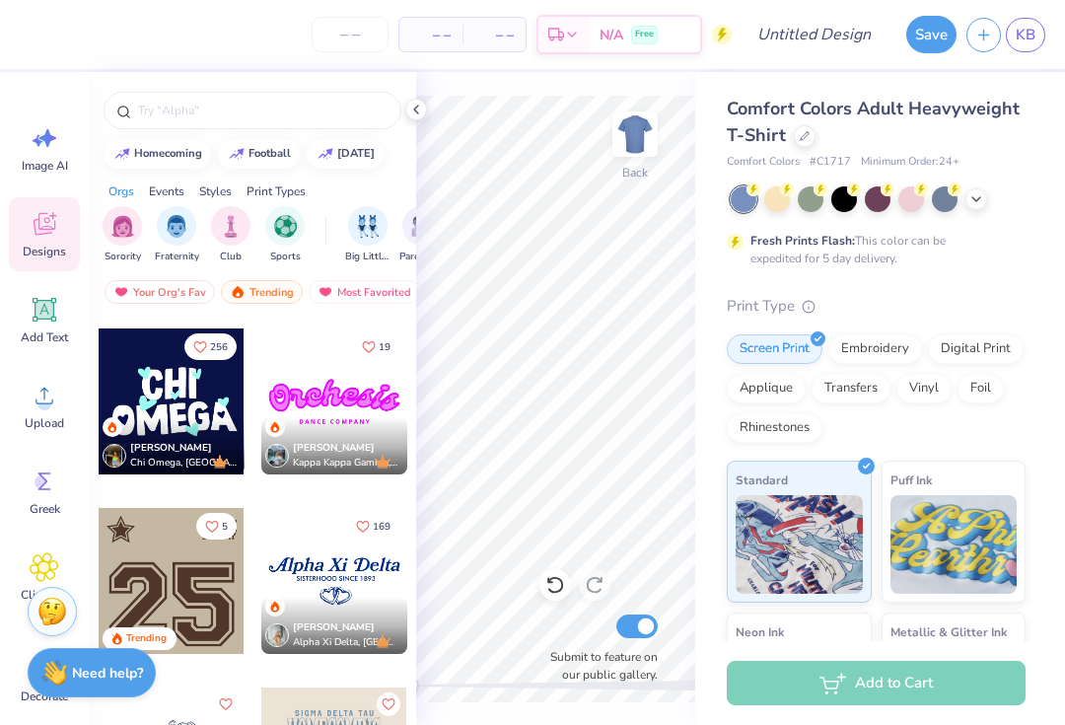
click at [215, 350] on span "256" at bounding box center [219, 347] width 18 height 10
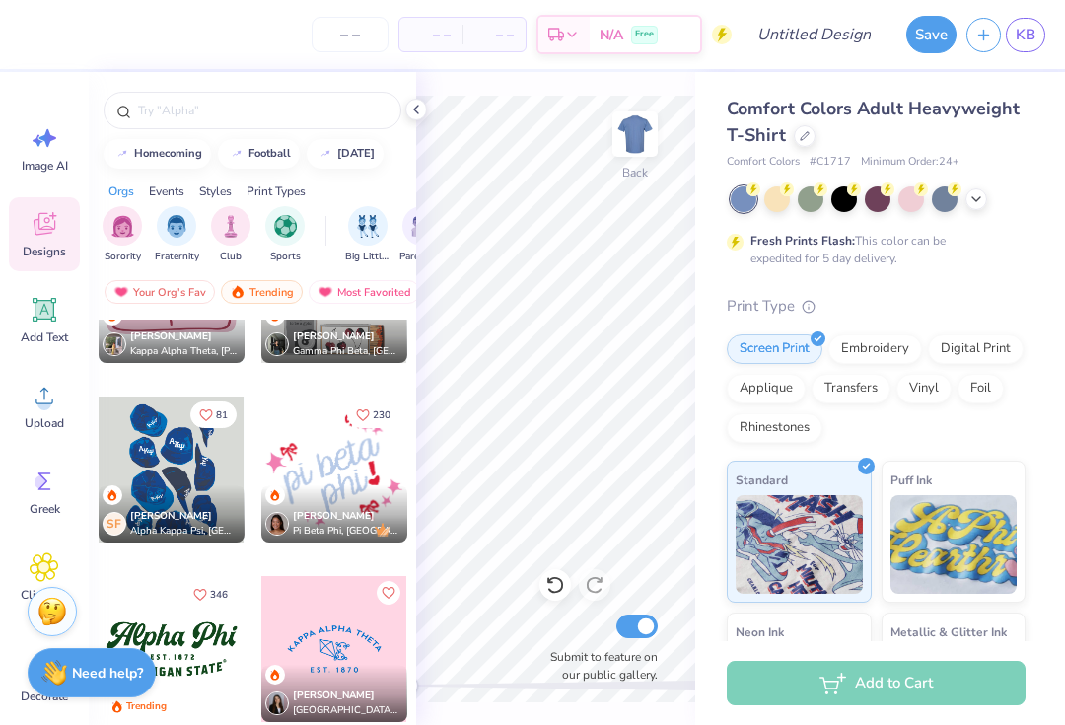
scroll to position [7102, 0]
click at [211, 415] on icon "Like" at bounding box center [206, 414] width 14 height 14
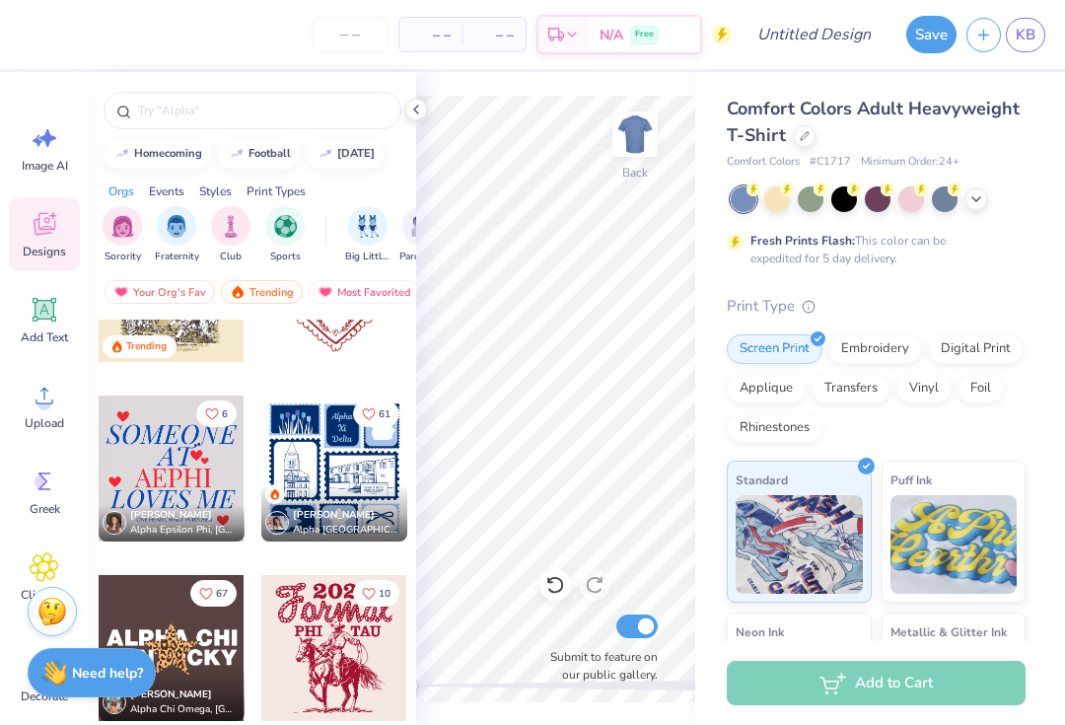
scroll to position [16077, 0]
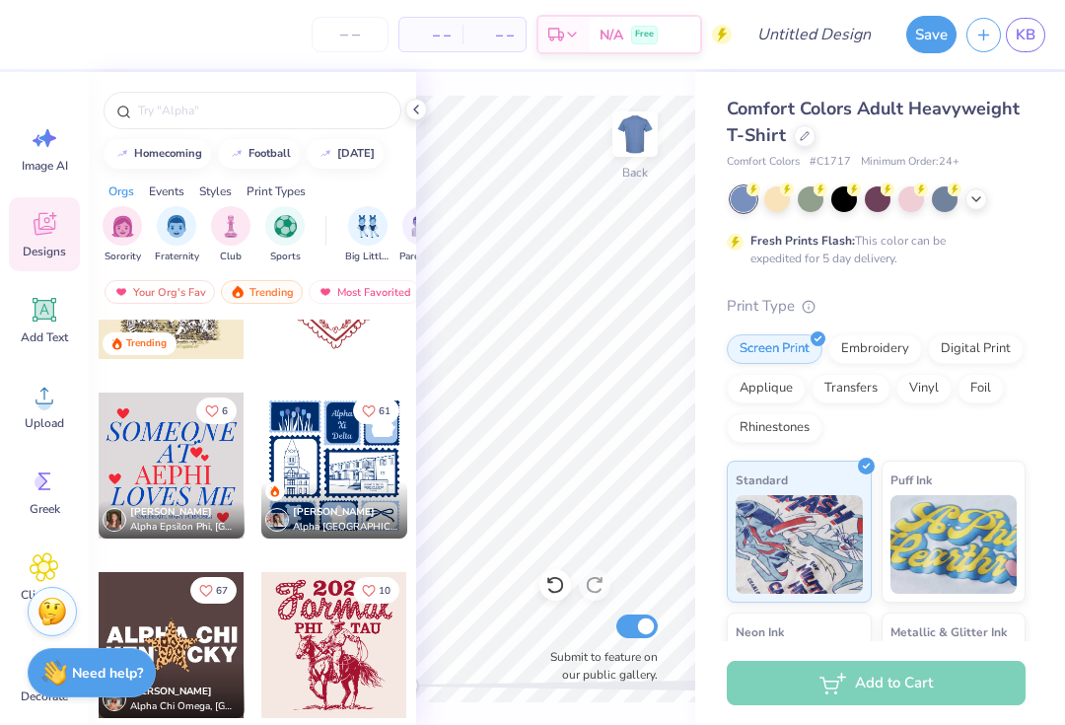
click at [208, 417] on icon "Like" at bounding box center [212, 411] width 14 height 14
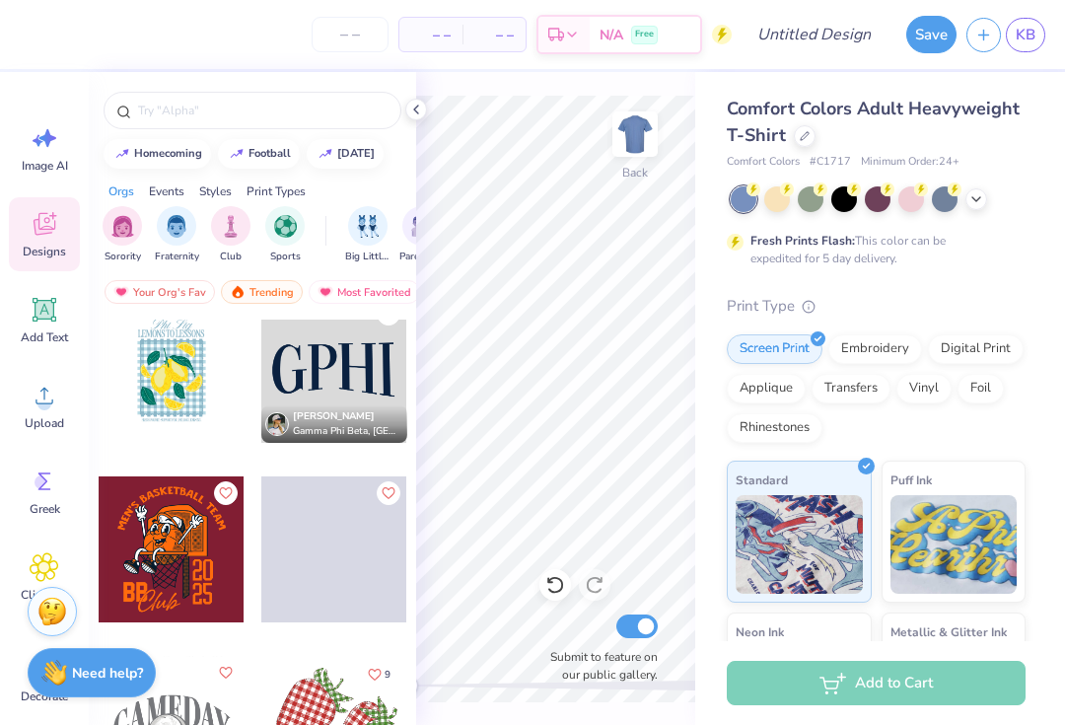
scroll to position [17588, 0]
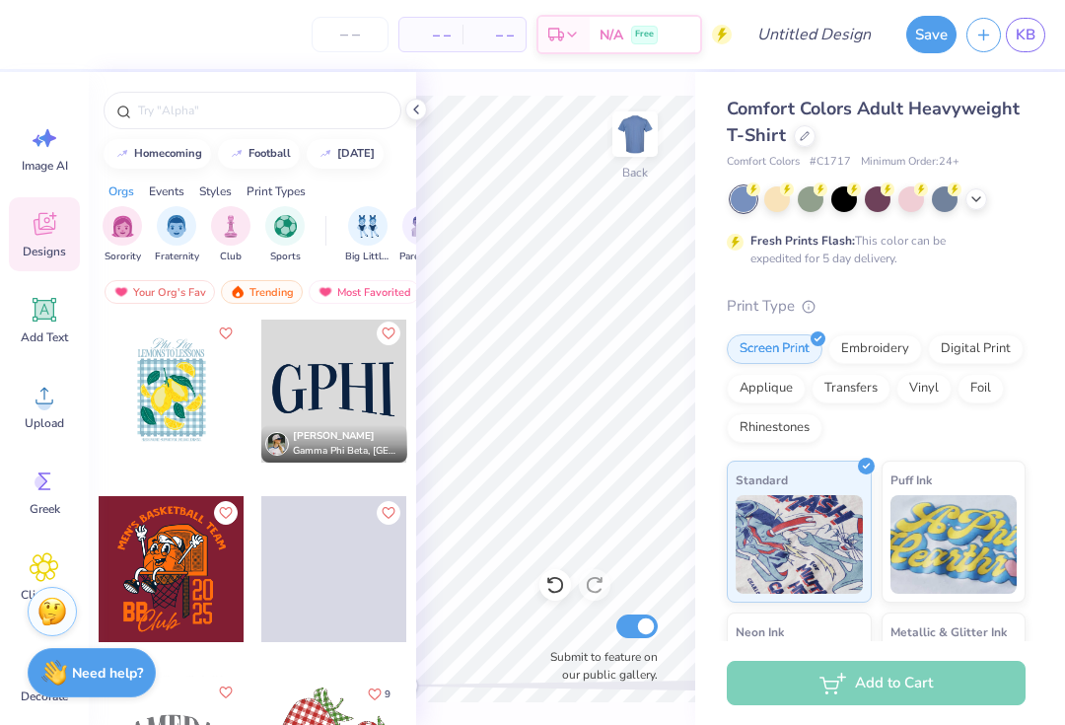
click at [382, 337] on icon "Like" at bounding box center [388, 333] width 14 height 14
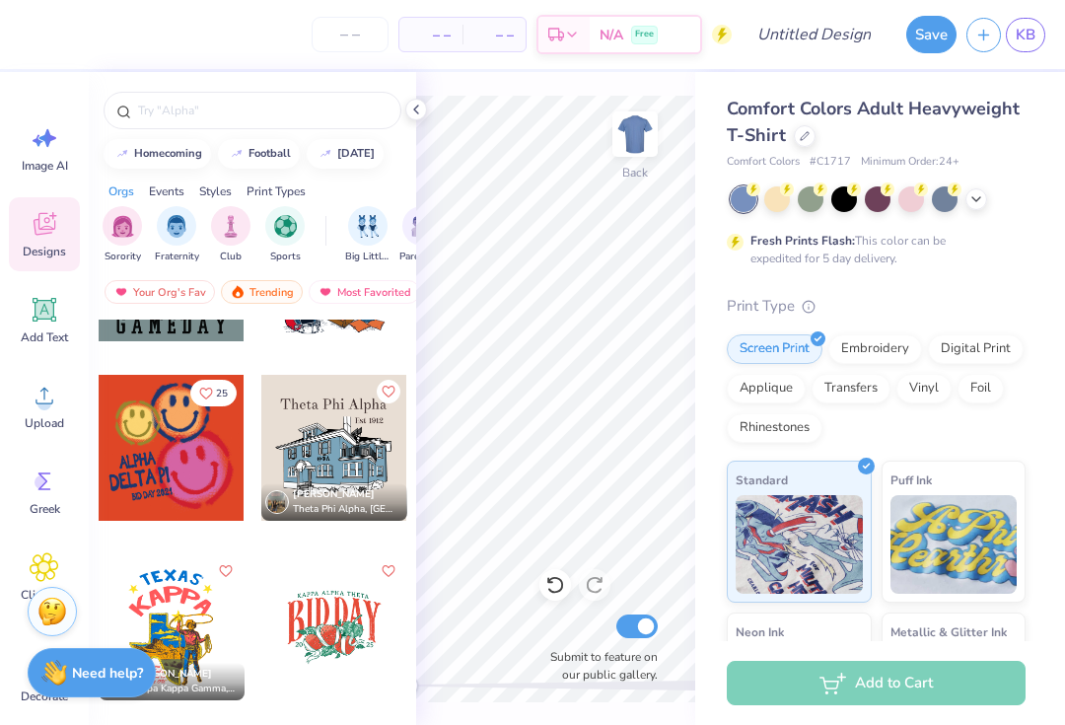
scroll to position [20765, 0]
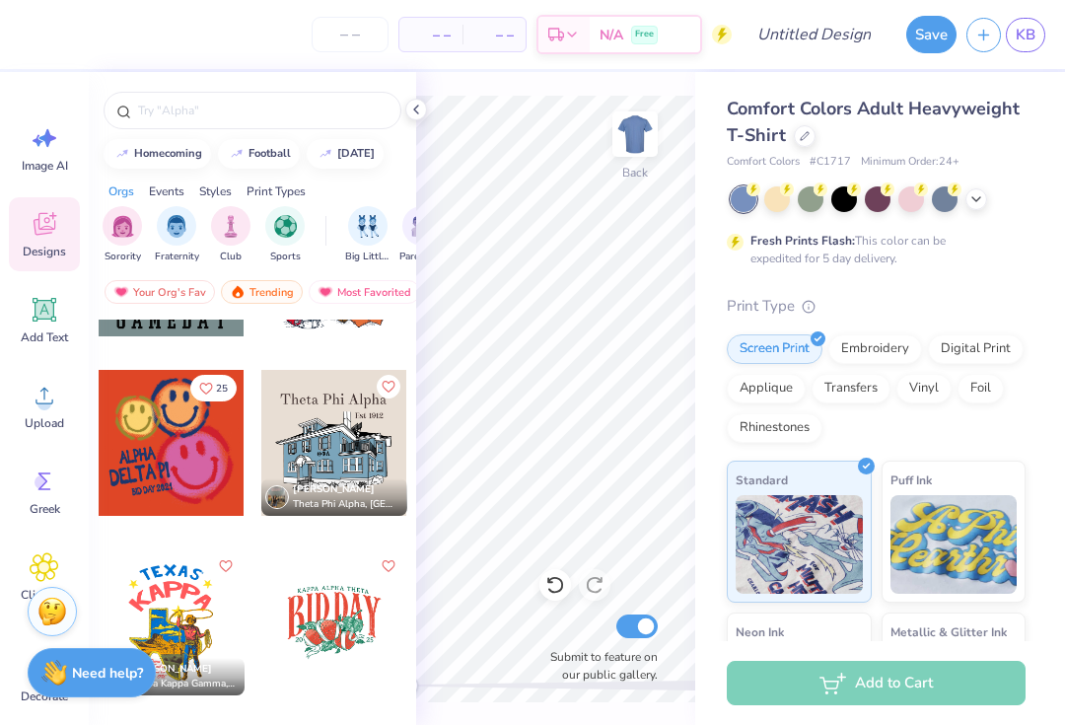
click at [215, 389] on button "25" at bounding box center [213, 388] width 46 height 27
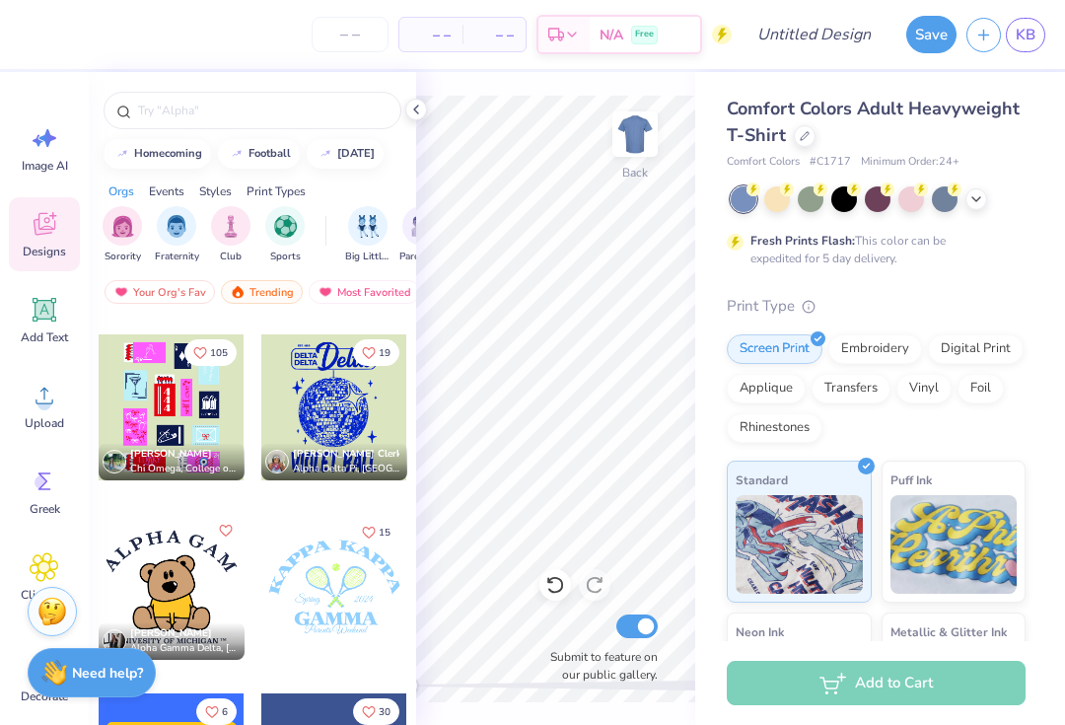
scroll to position [30132, 0]
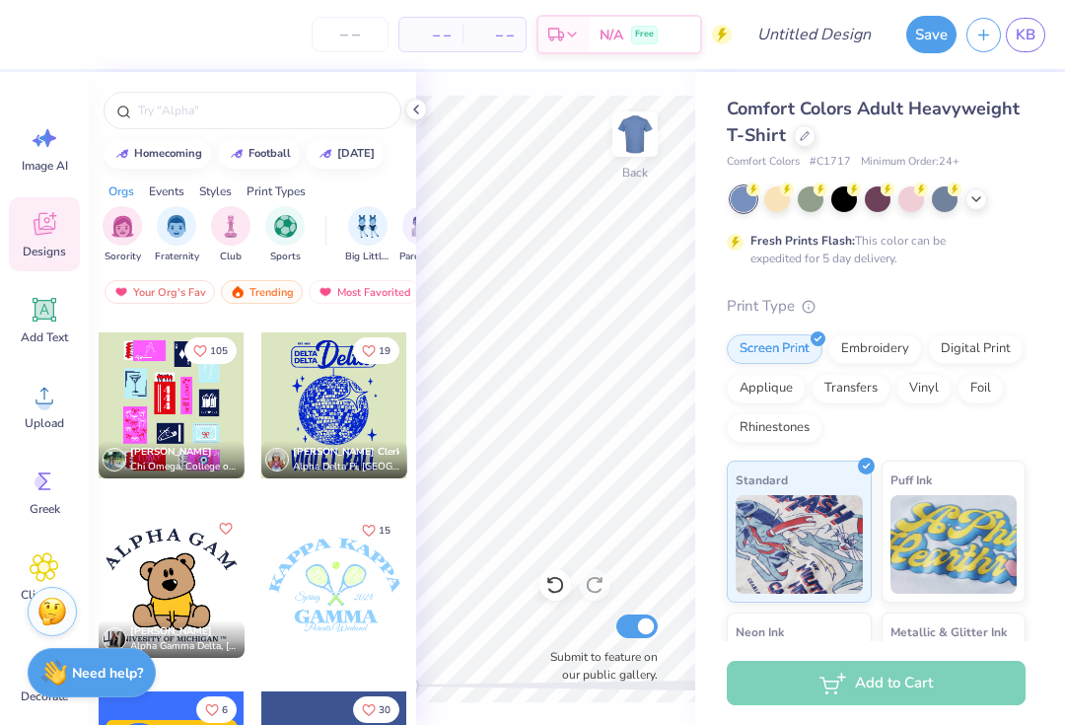
click at [364, 343] on button "19" at bounding box center [376, 350] width 46 height 27
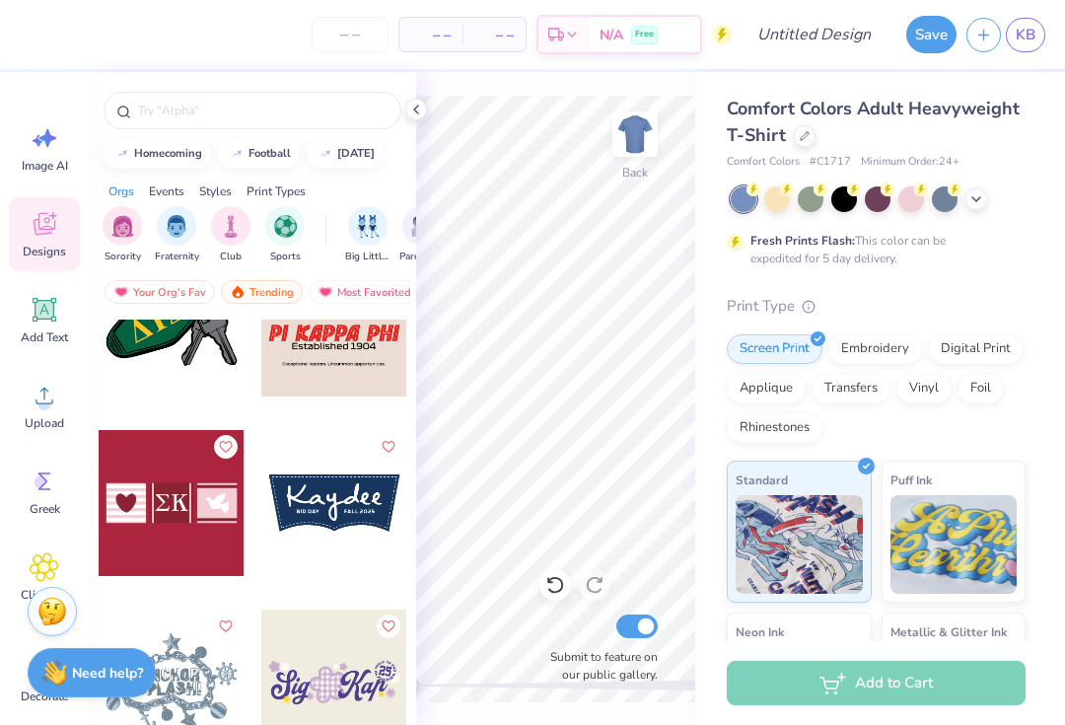
scroll to position [45293, 0]
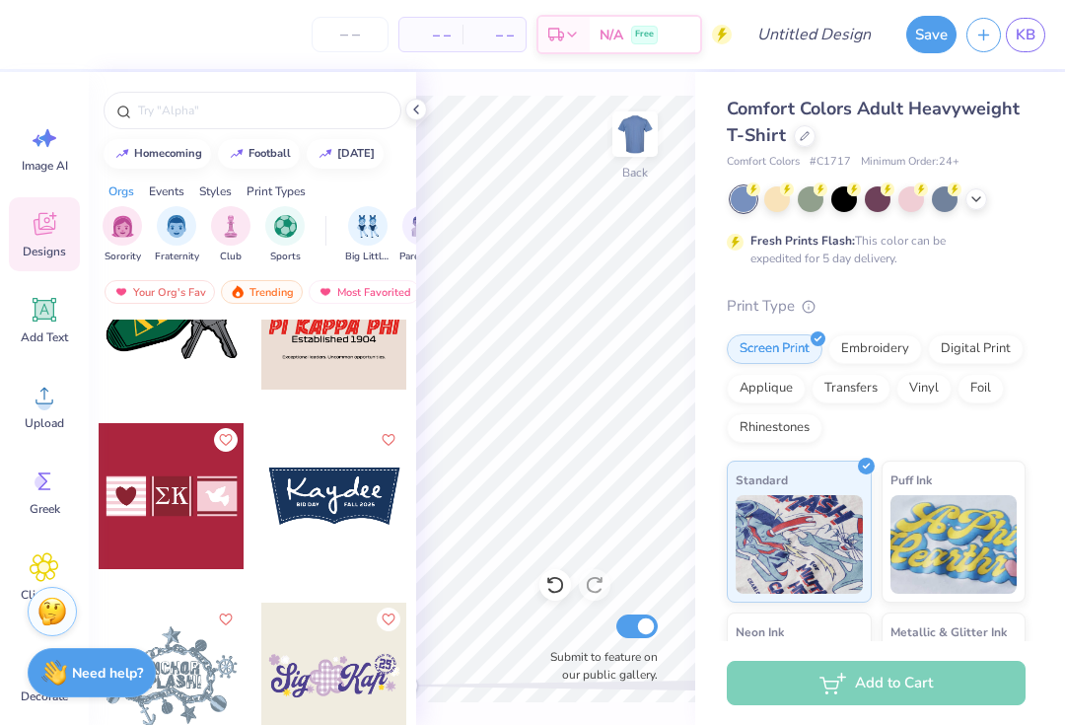
click at [223, 442] on icon "Like" at bounding box center [225, 440] width 14 height 14
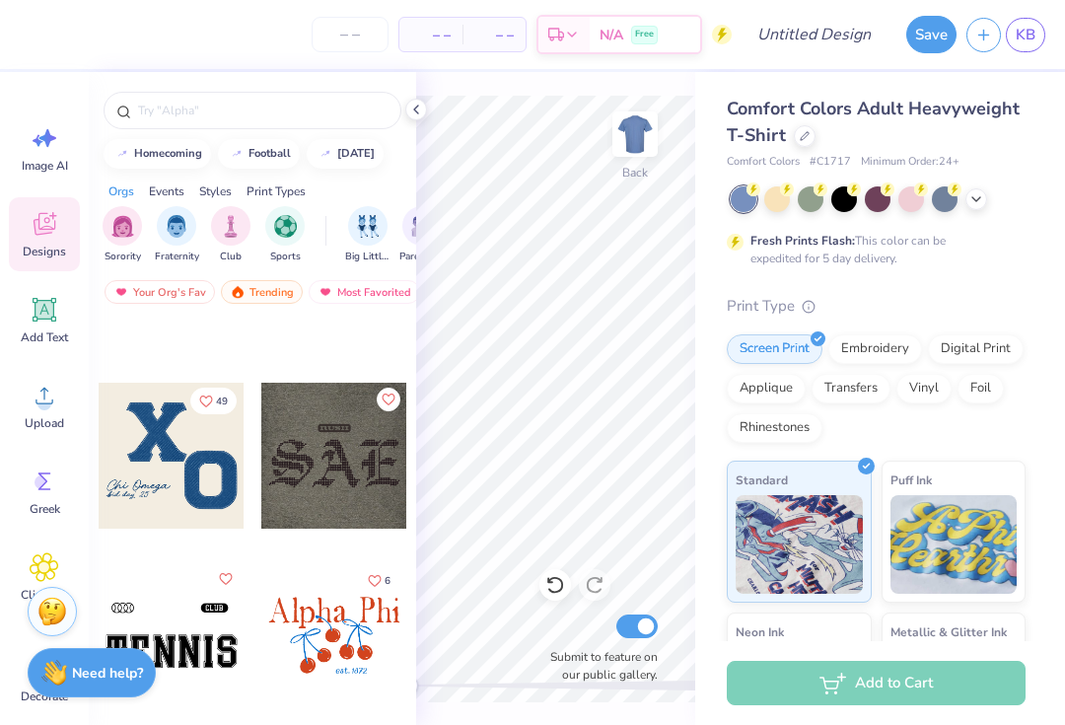
scroll to position [47848, 0]
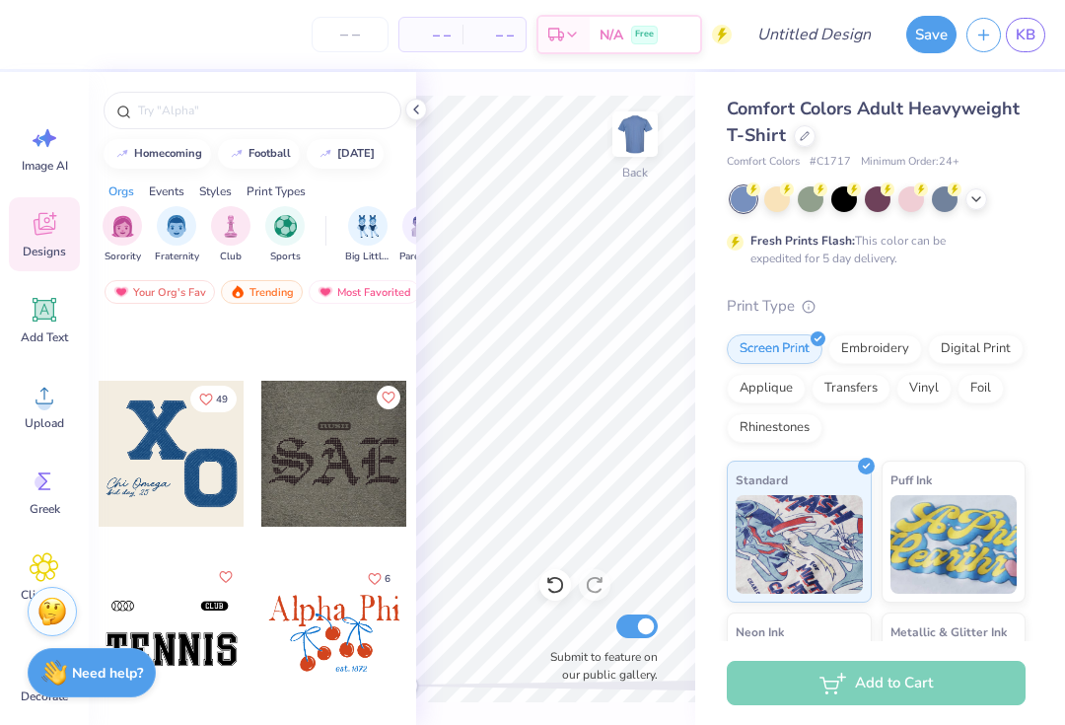
click at [204, 402] on icon "Like" at bounding box center [206, 399] width 14 height 14
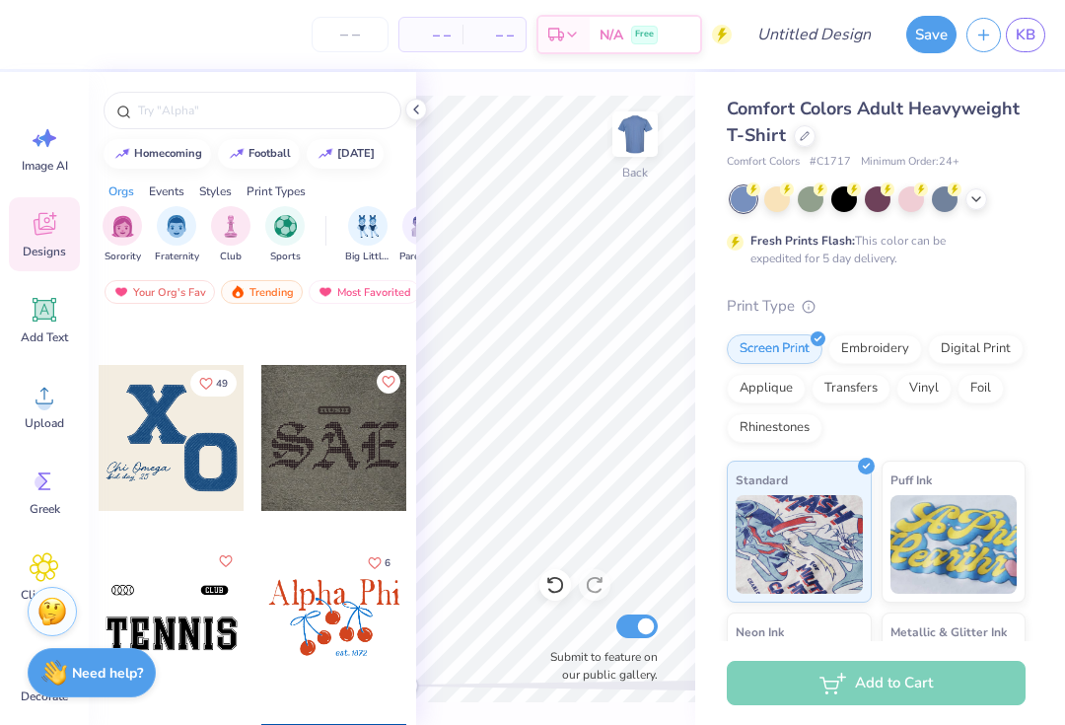
scroll to position [47857, 0]
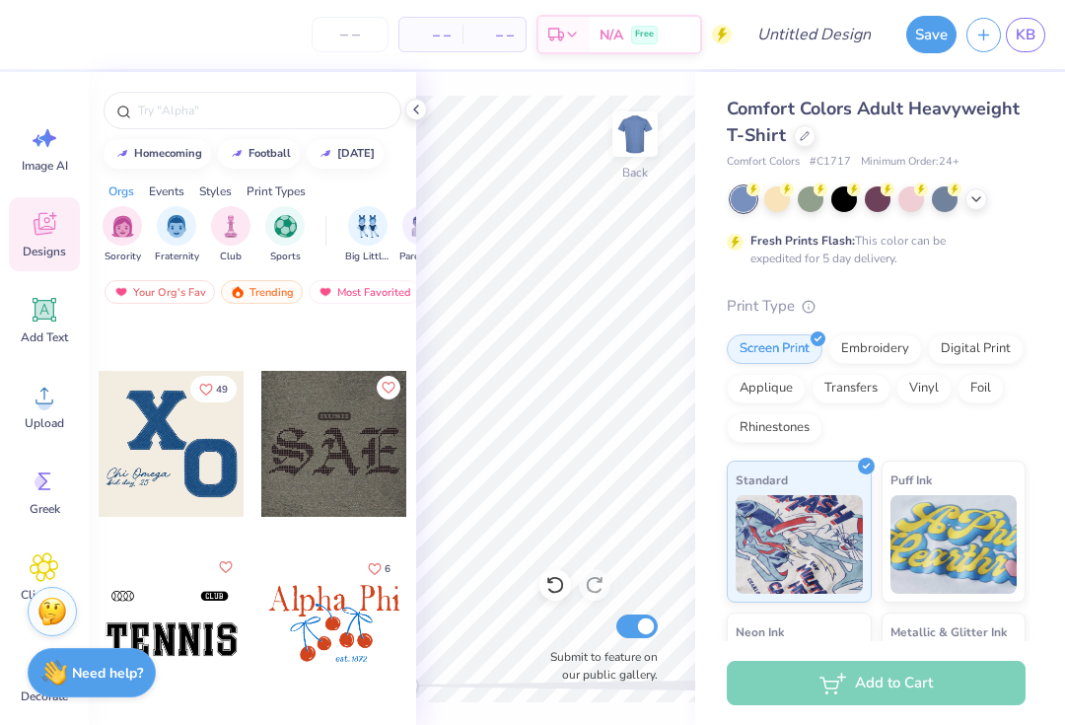
click at [809, 138] on div at bounding box center [805, 136] width 22 height 22
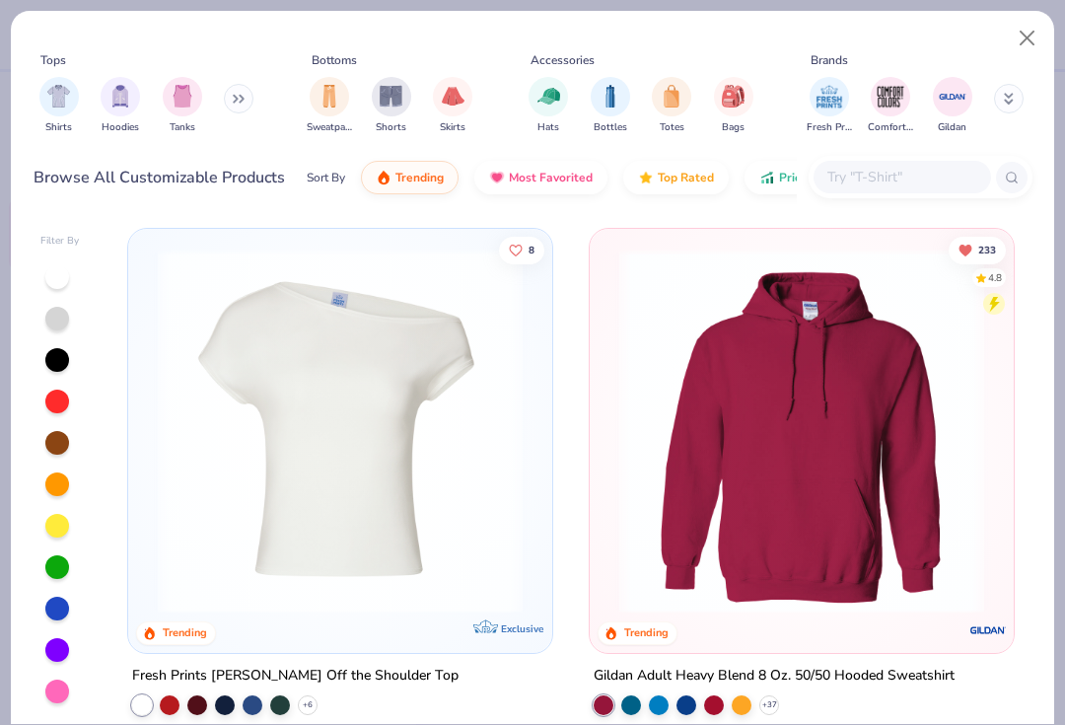
click at [1002, 92] on button at bounding box center [1009, 99] width 30 height 30
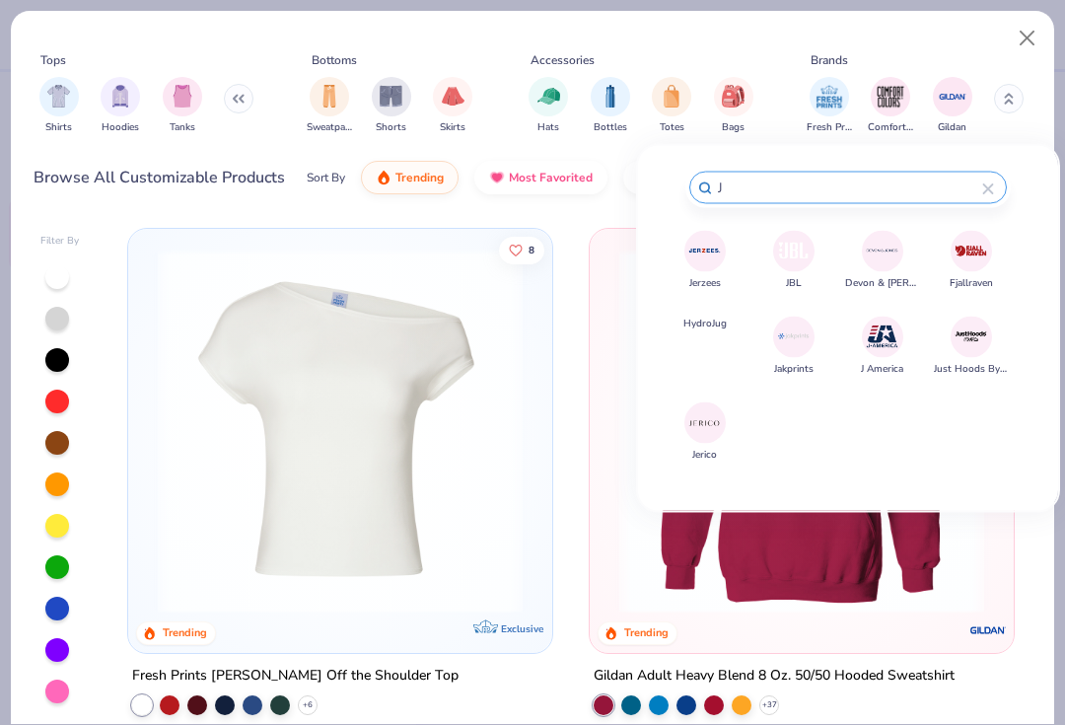
type input "J"
click at [679, 245] on div "Jerzees JBL Devon & Jones Fjallraven HydroJug Jakprints J America Just Hoods By…" at bounding box center [847, 354] width 361 height 249
click at [705, 268] on img at bounding box center [704, 251] width 35 height 35
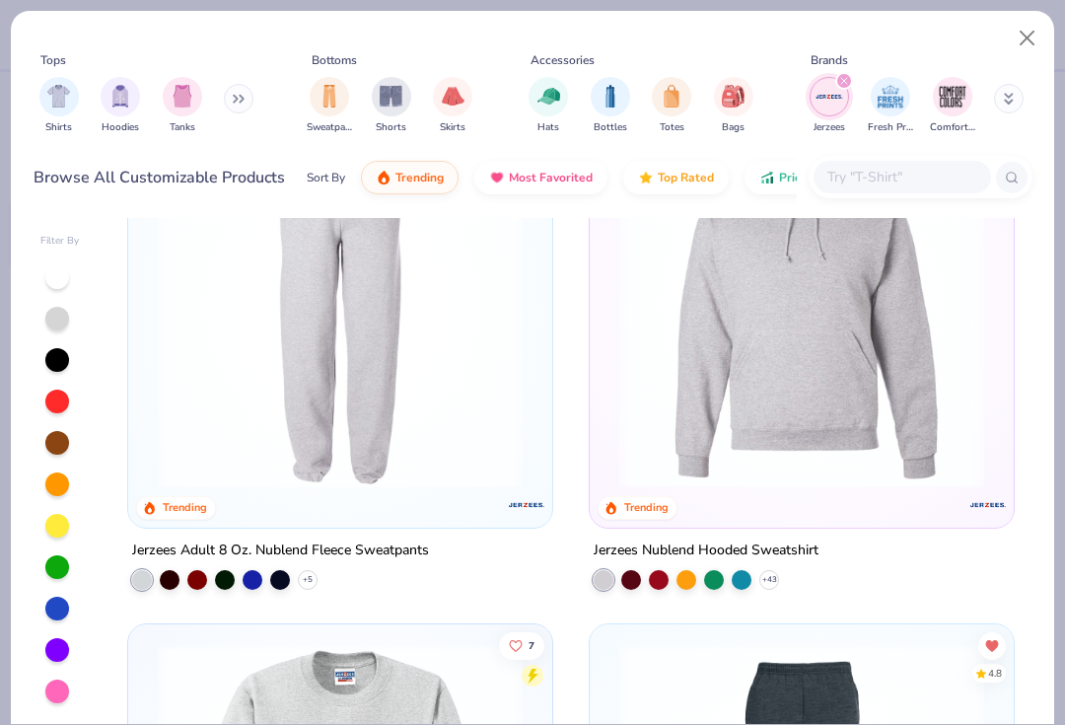
scroll to position [655, 0]
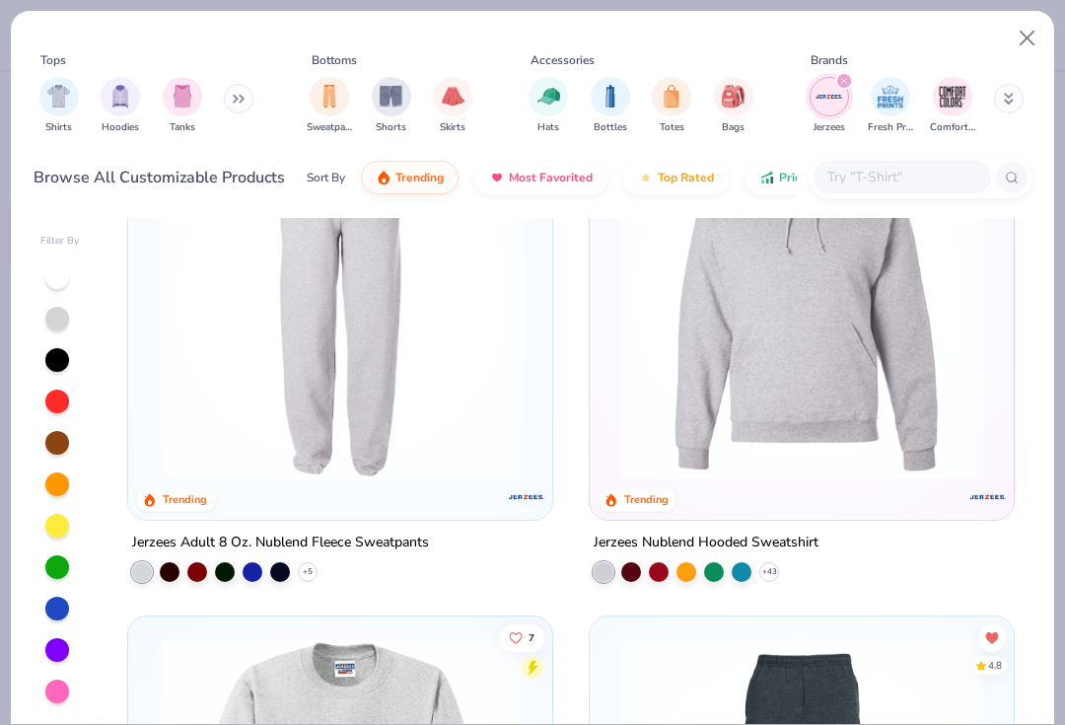
click at [836, 403] on img at bounding box center [801, 296] width 384 height 365
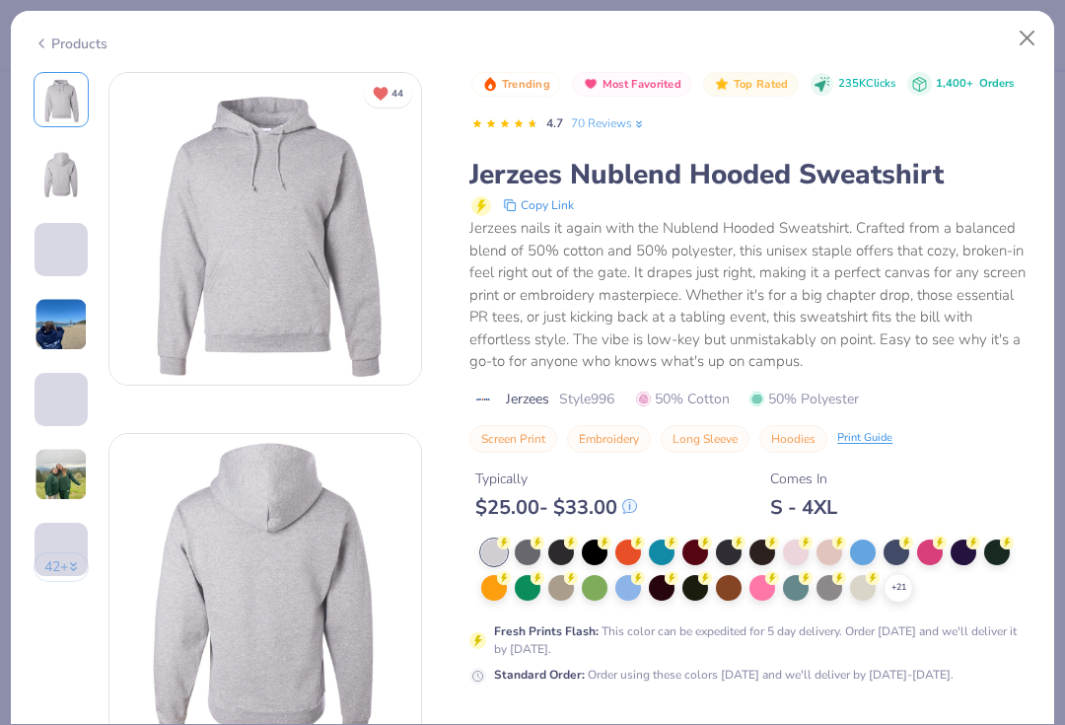
click at [888, 584] on div "+ 21" at bounding box center [898, 588] width 30 height 30
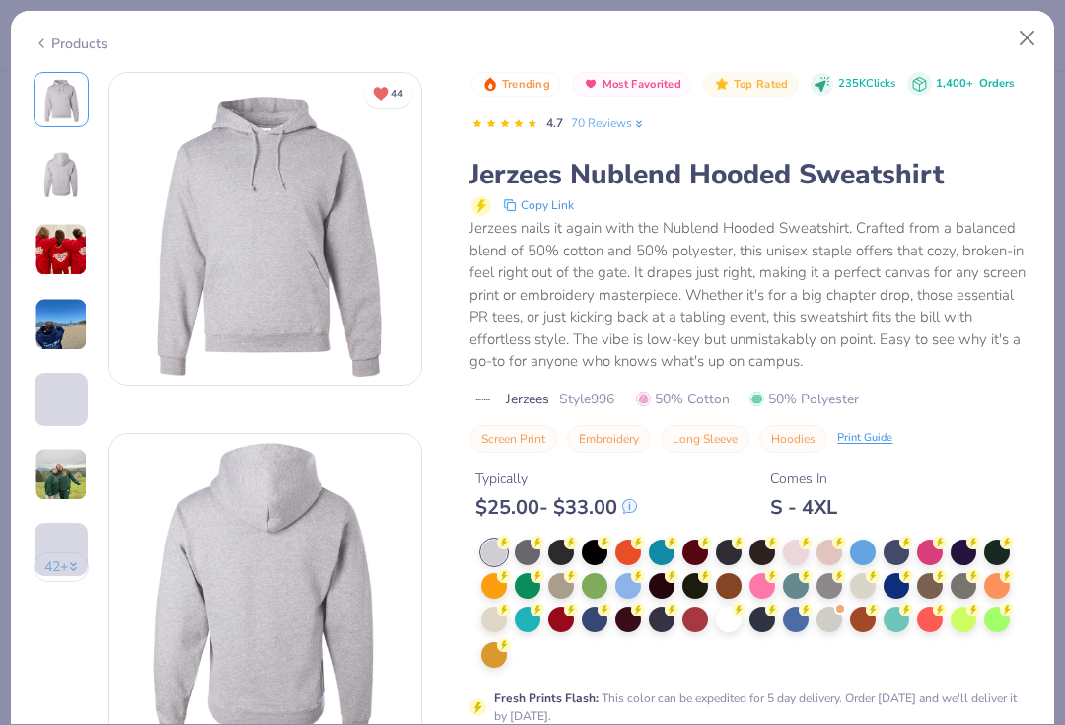
click at [894, 580] on div at bounding box center [896, 586] width 26 height 26
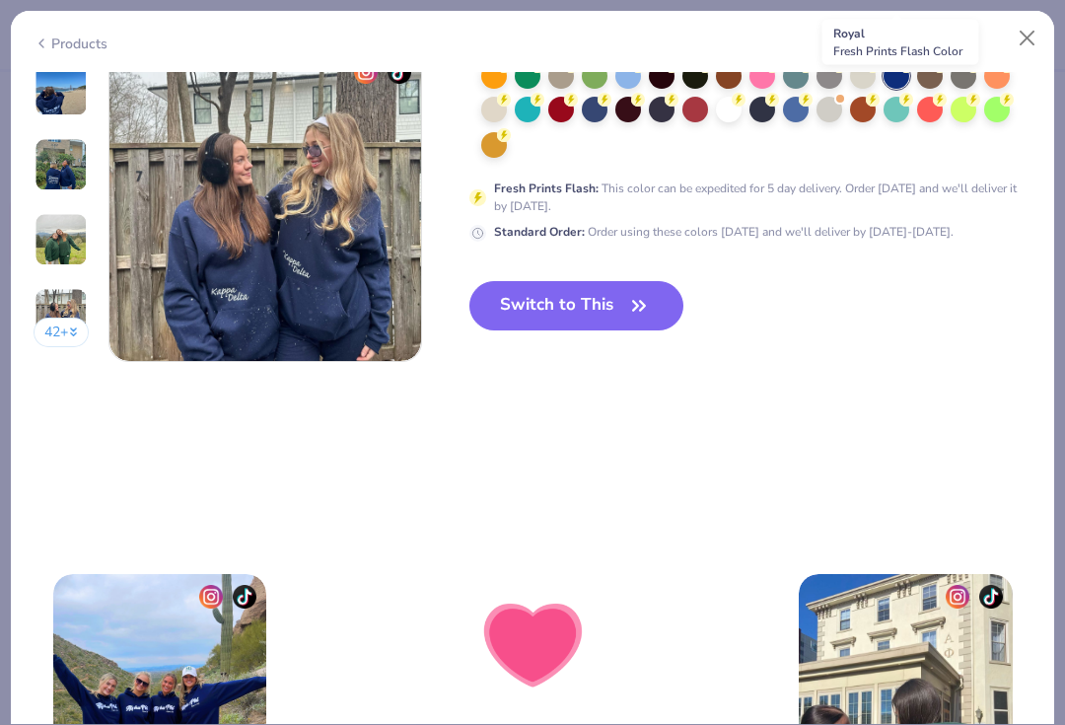
scroll to position [2199, 0]
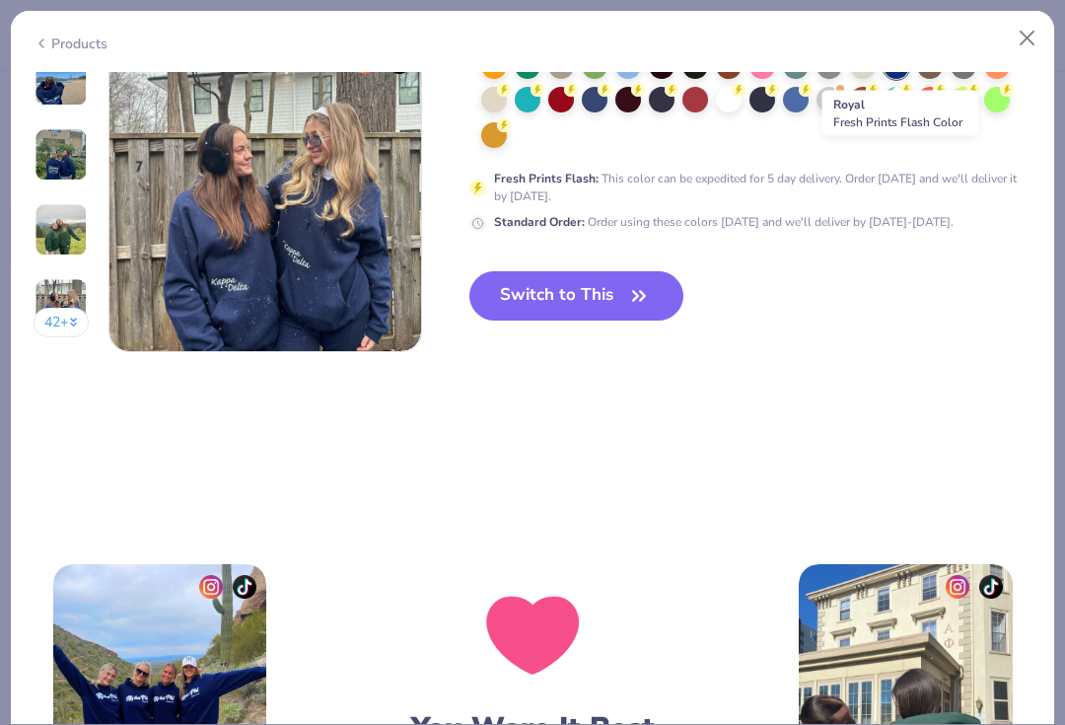
click at [586, 278] on button "Switch to This" at bounding box center [576, 295] width 214 height 49
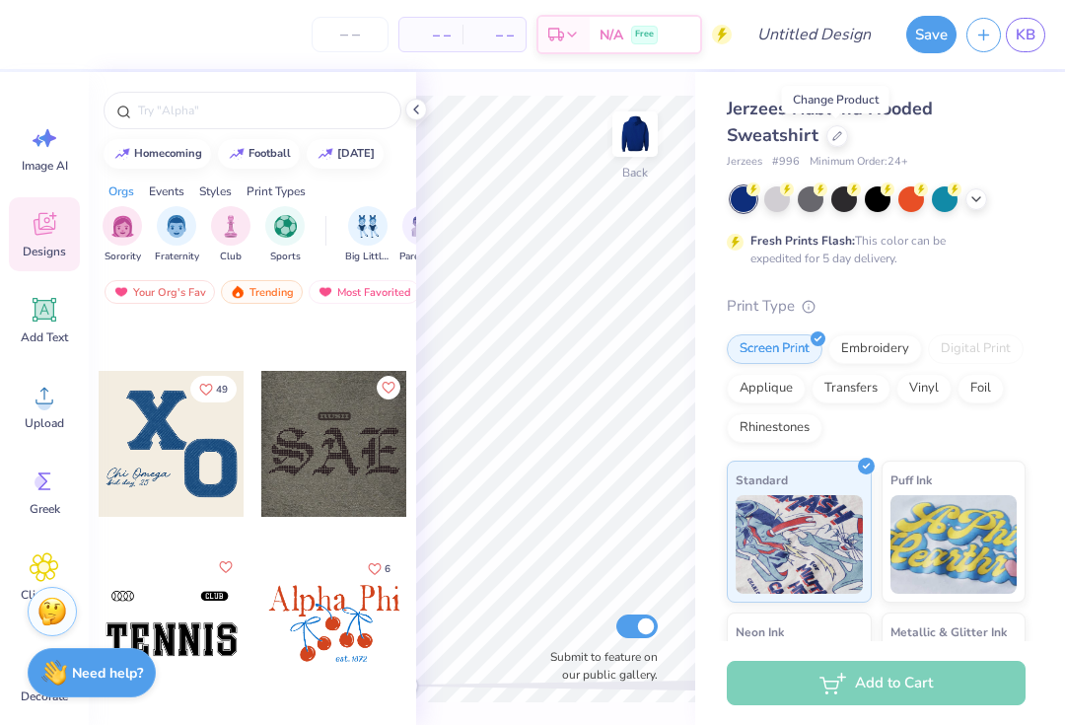
click at [635, 139] on img at bounding box center [634, 133] width 39 height 39
click at [162, 454] on div at bounding box center [172, 444] width 146 height 146
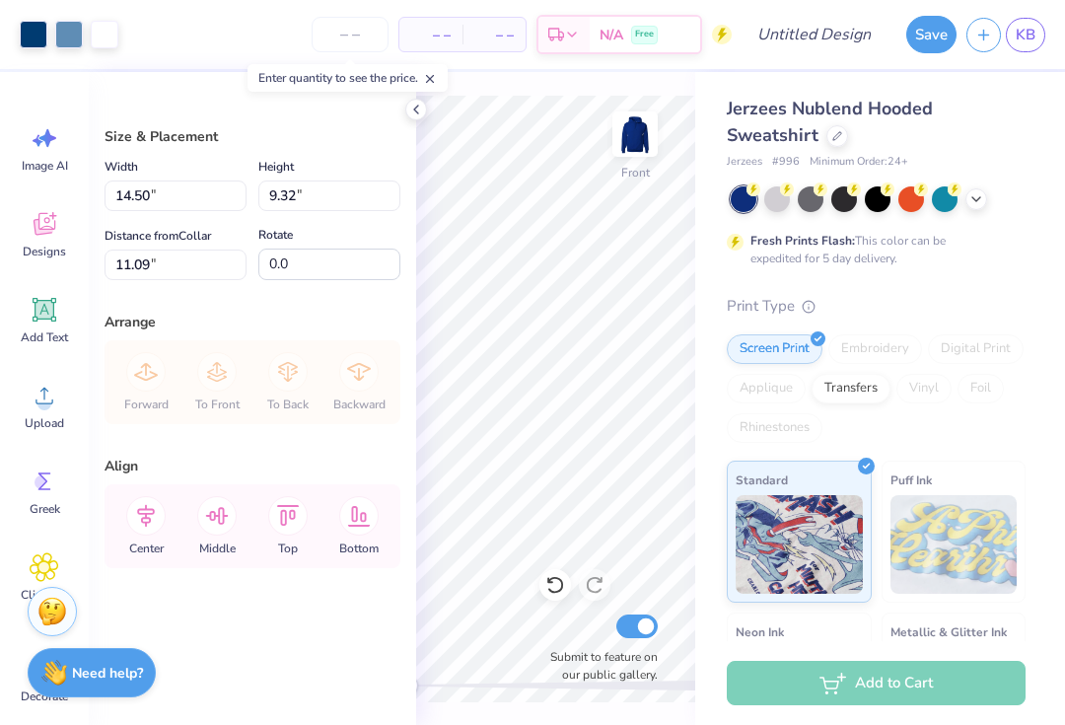
click at [35, 29] on div at bounding box center [34, 35] width 28 height 28
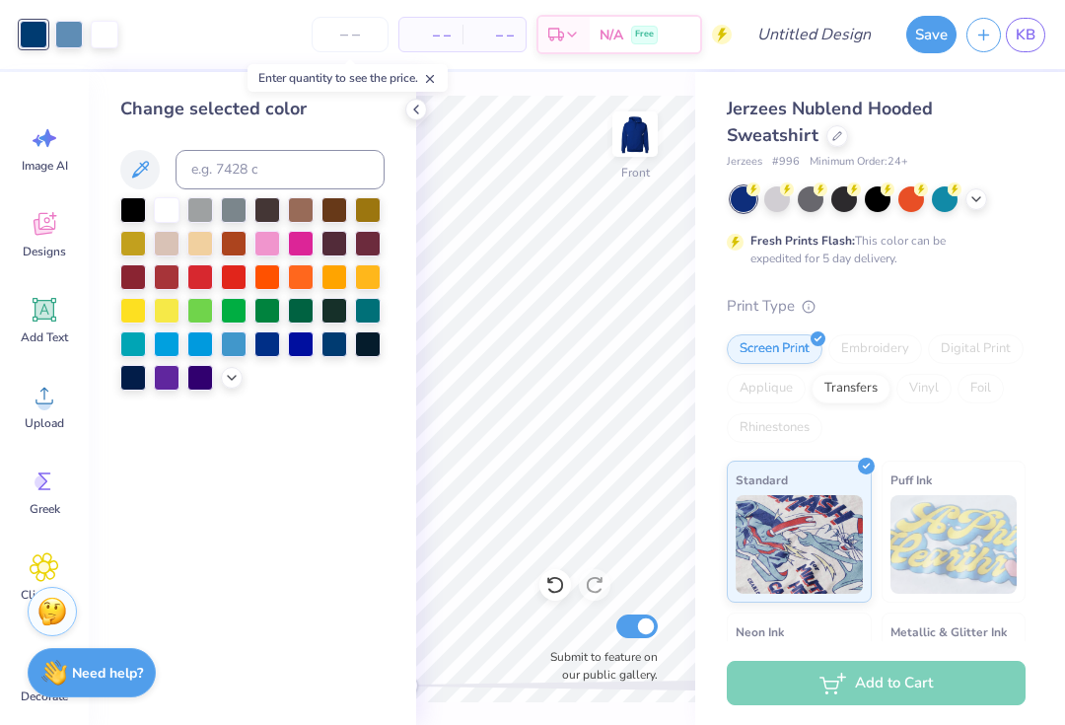
click at [158, 208] on div at bounding box center [167, 210] width 26 height 26
click at [72, 32] on div at bounding box center [69, 35] width 28 height 28
click at [159, 212] on div at bounding box center [167, 210] width 26 height 26
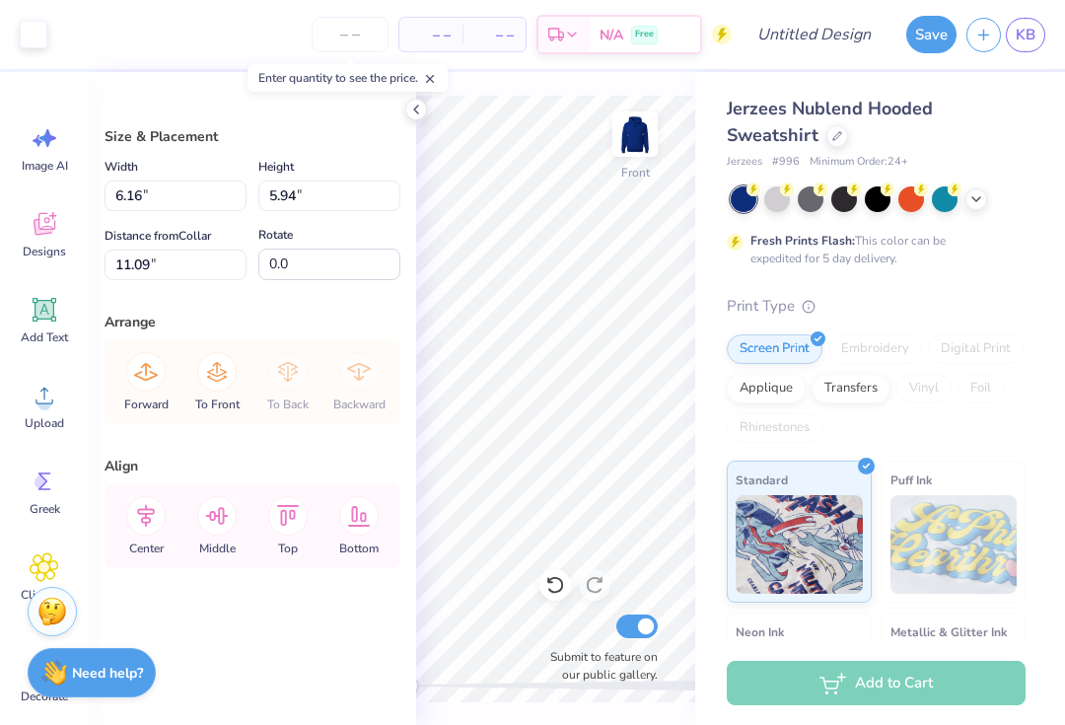
type input "6.27"
type input "8.57"
type input "8.27"
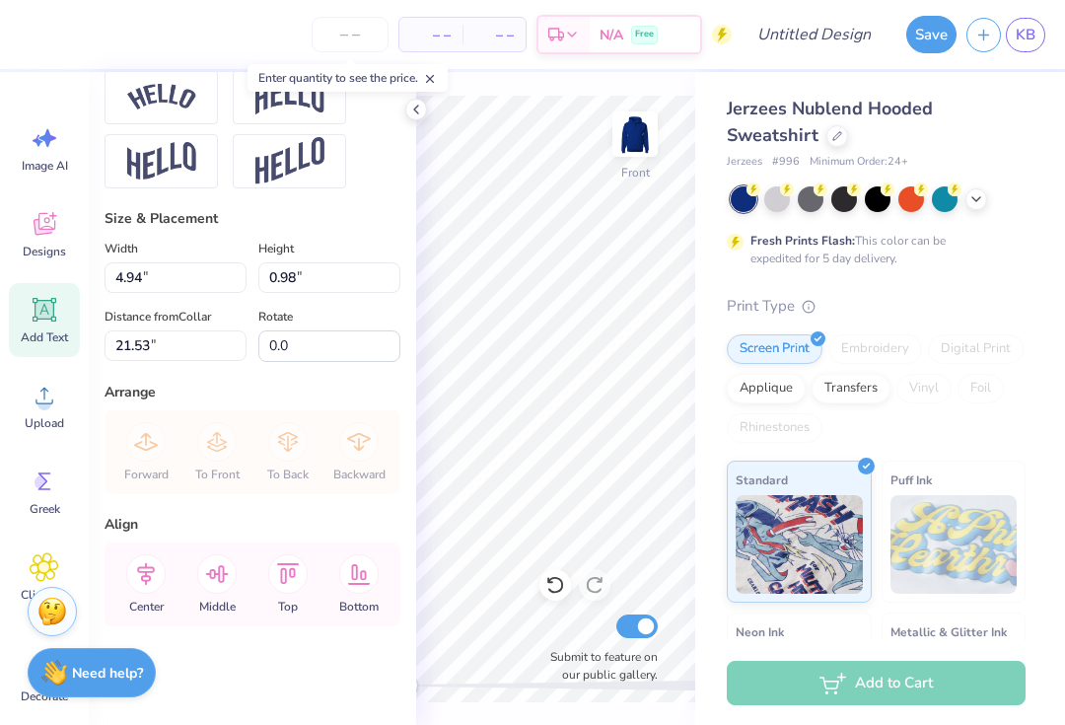
scroll to position [1, 0]
type textarea "5"
type input "7.14"
type input "1.54"
type input "18.09"
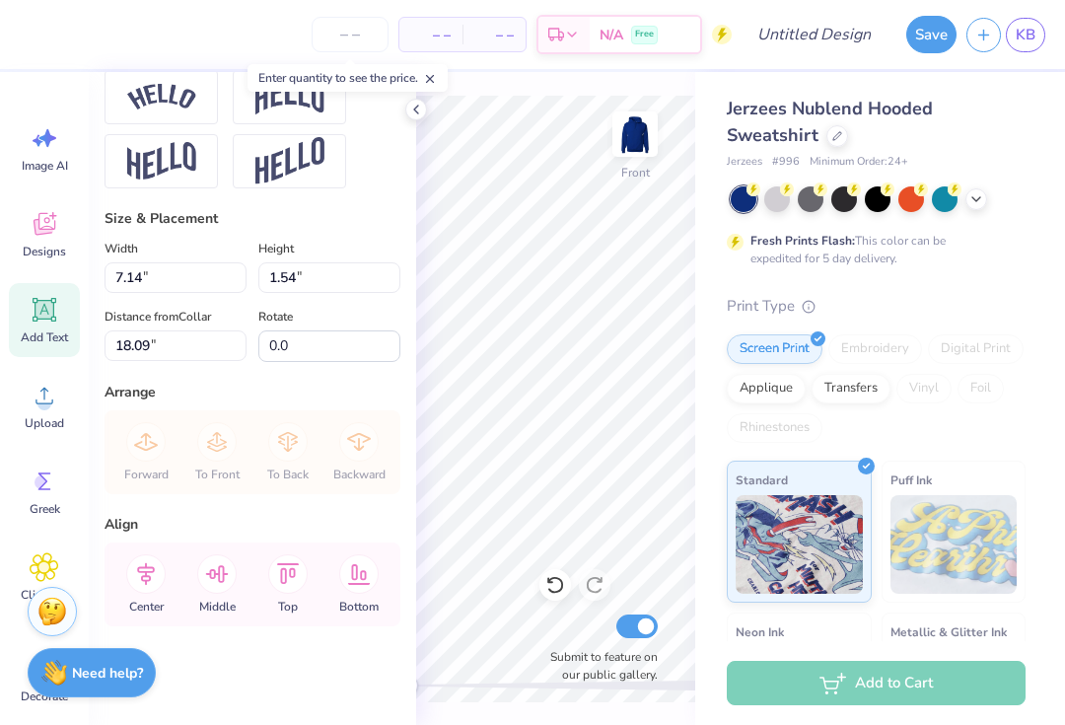
scroll to position [1, 2]
type textarea "Delta Omega"
type input "8.31"
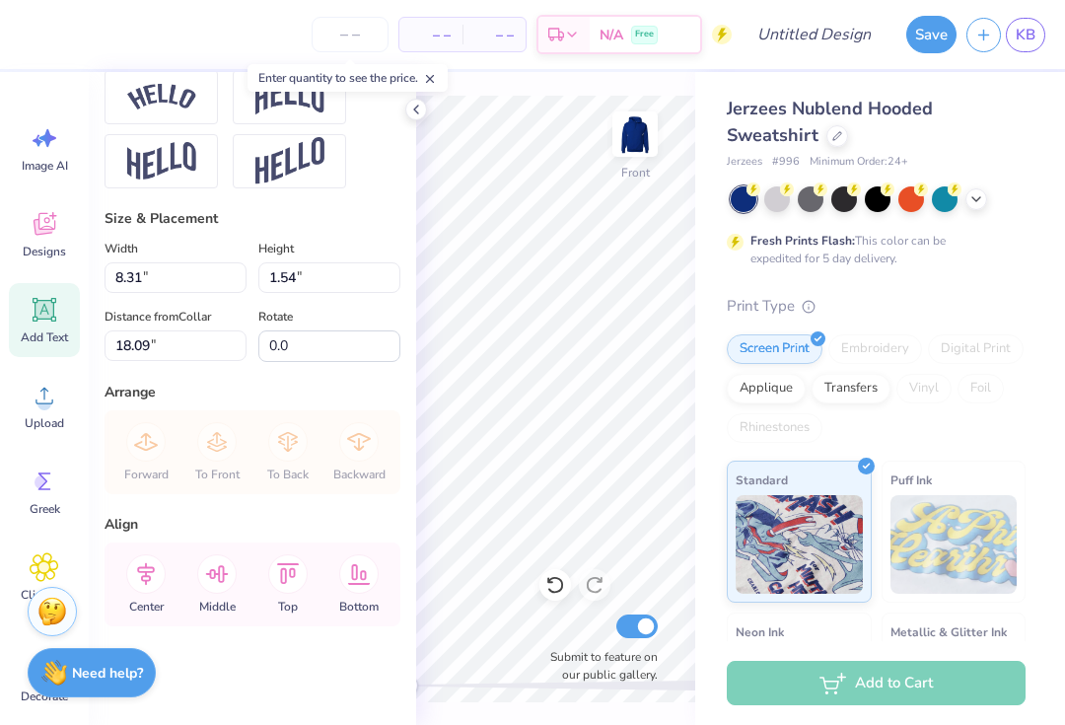
type textarea "Delta Omega Kappa"
type input "8.62"
type input "4.12"
type input "17.48"
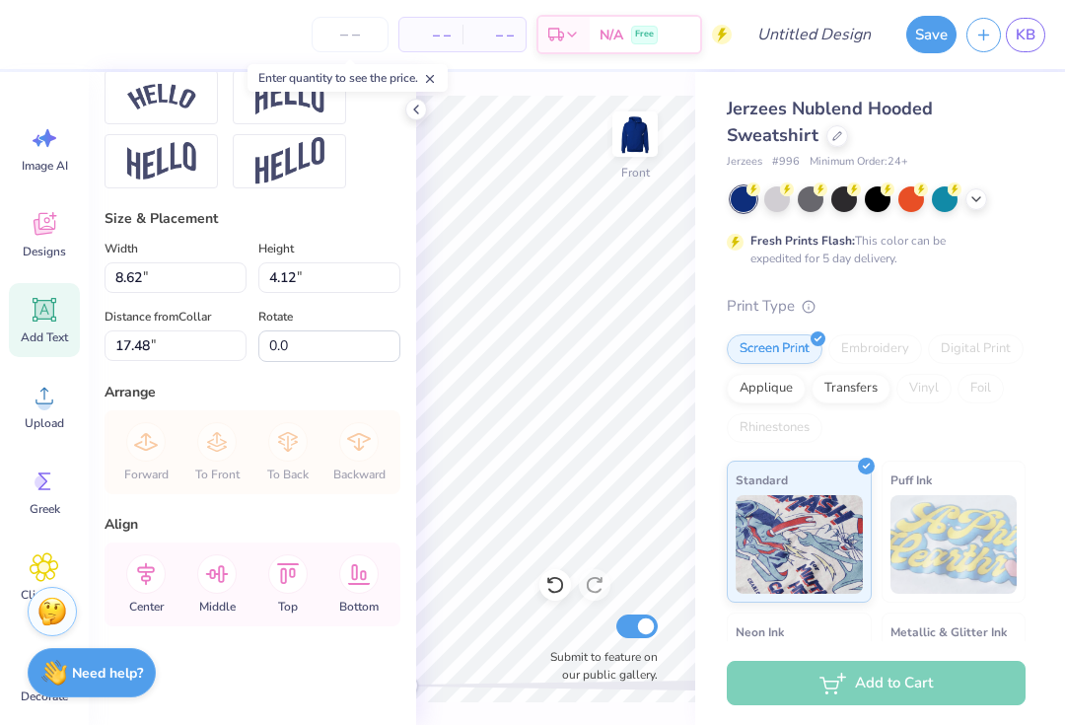
type textarea "Delta Omega Kappa"
type input "6.82"
type input "7.68"
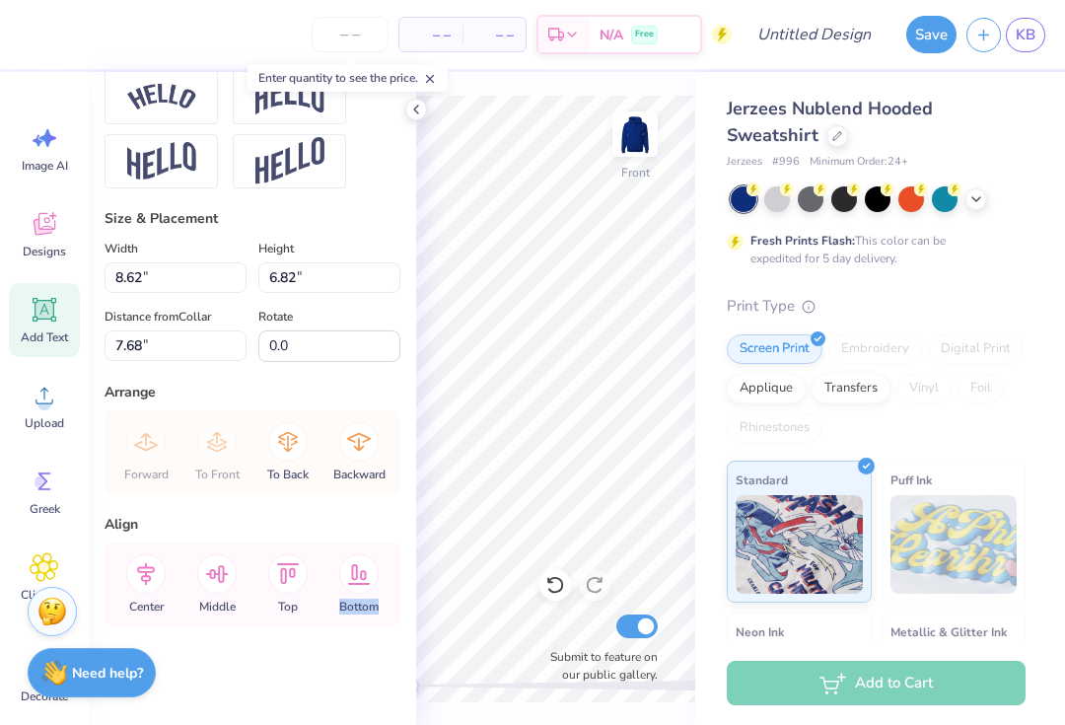
click at [973, 315] on div "Print Type Screen Print Embroidery Digital Print Applique Transfers Vinyl Foil …" at bounding box center [876, 601] width 299 height 612
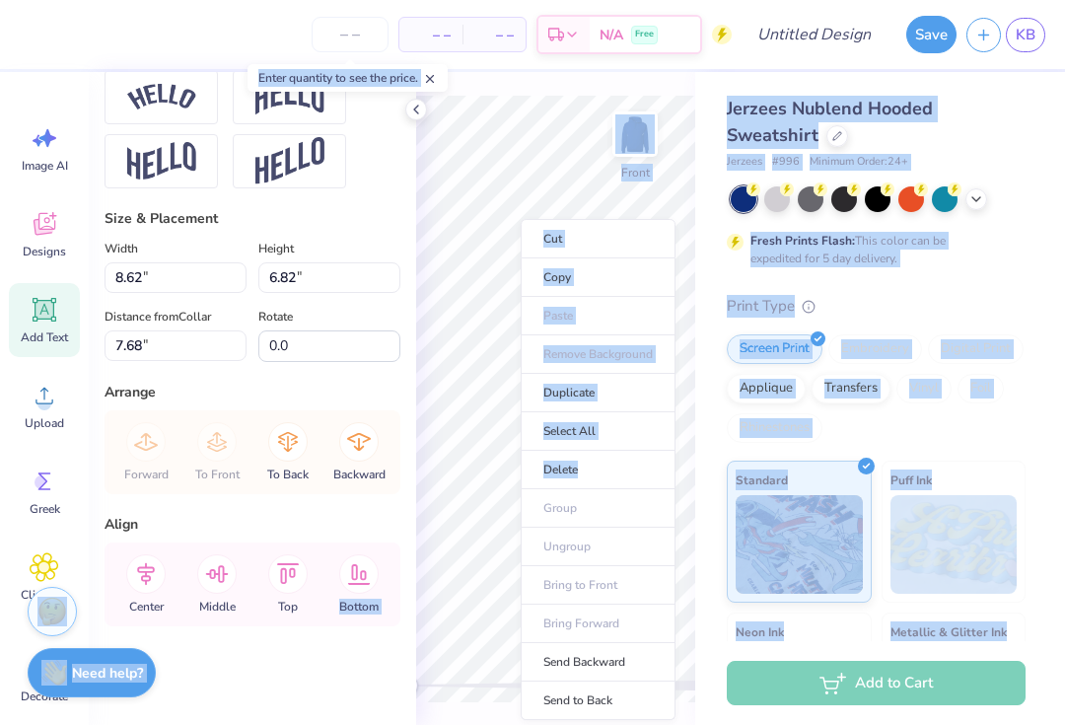
click at [1009, 242] on div "Fresh Prints Flash: This color can be expedited for 5 day delivery." at bounding box center [876, 226] width 299 height 81
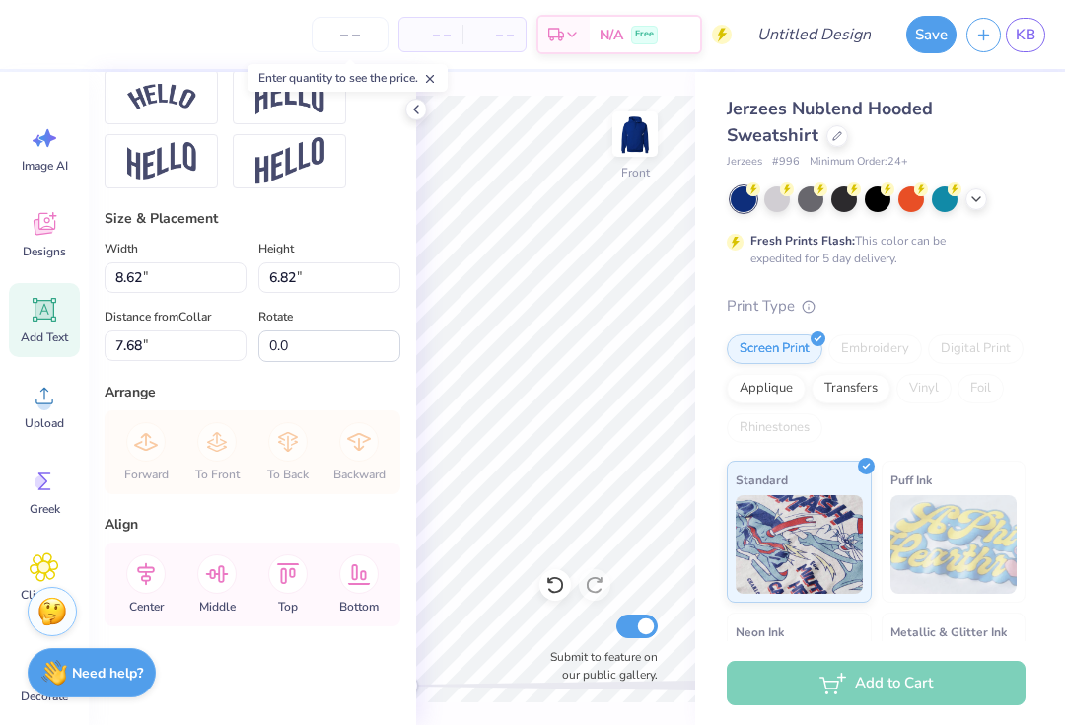
scroll to position [2, 3]
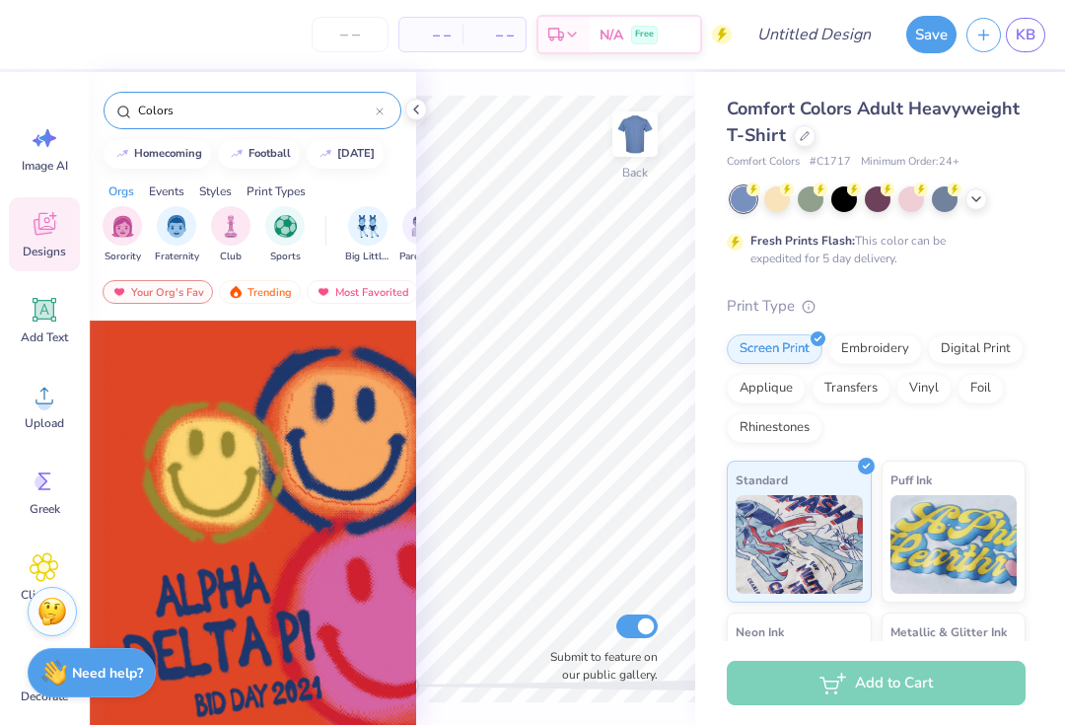
scroll to position [0, -5]
type input "Colors"
click at [161, 289] on div "Your Org's Fav" at bounding box center [158, 292] width 110 height 24
click at [267, 294] on div "Trending" at bounding box center [260, 292] width 82 height 24
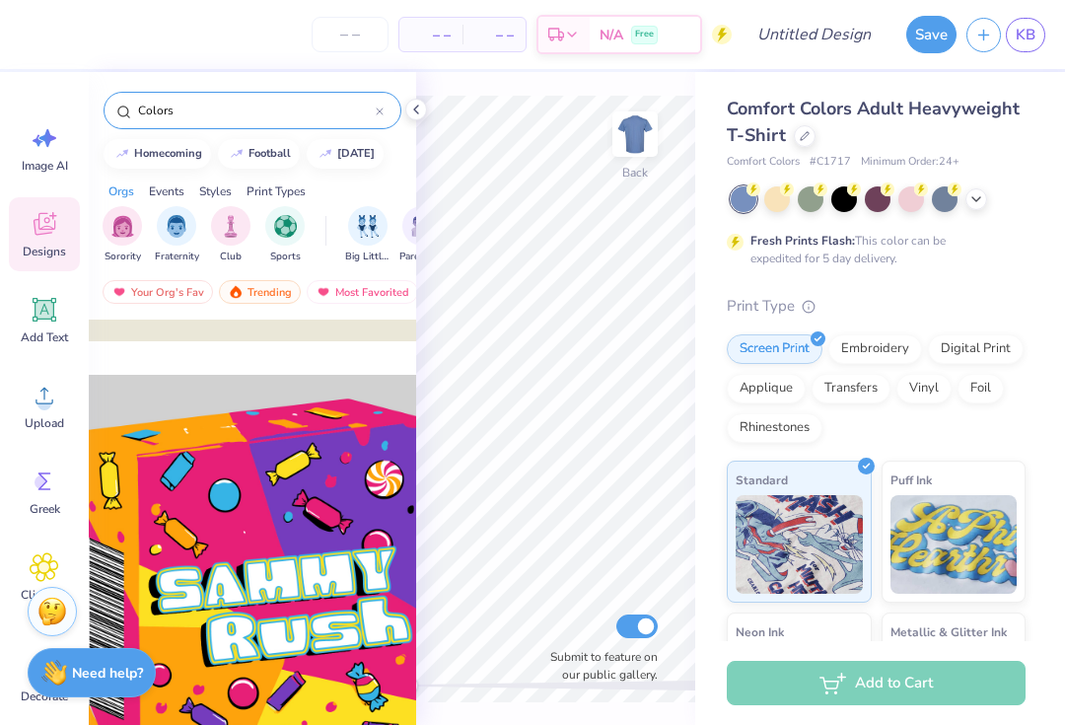
scroll to position [37003, 73]
